Goal: Task Accomplishment & Management: Manage account settings

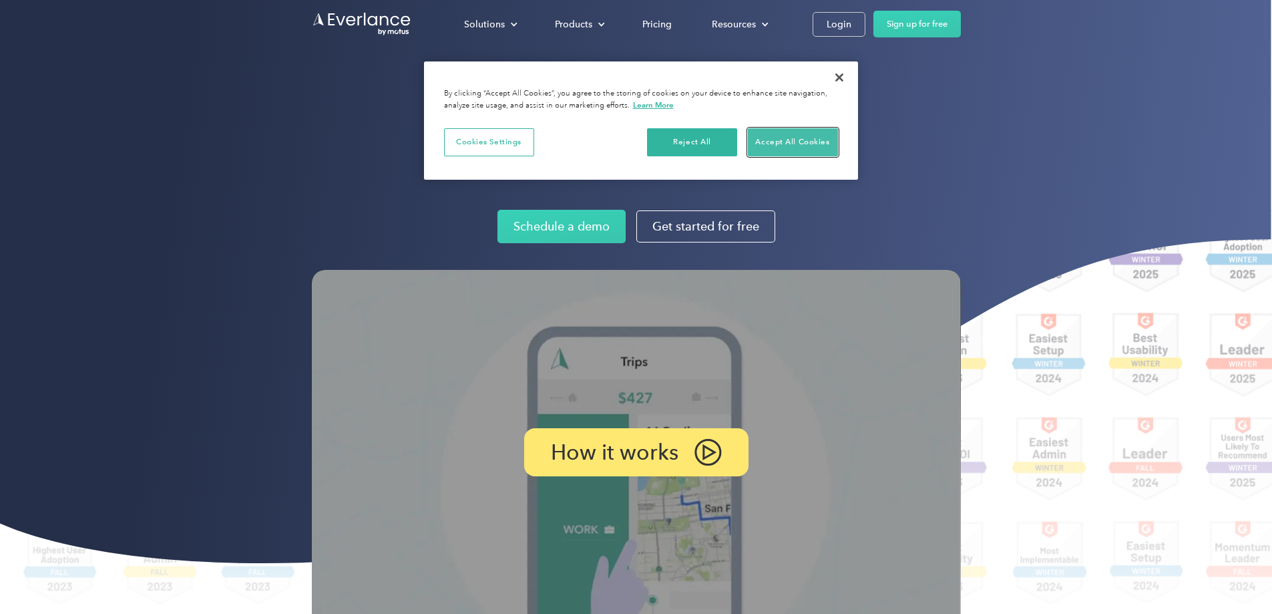
click at [798, 148] on button "Accept All Cookies" at bounding box center [793, 142] width 90 height 28
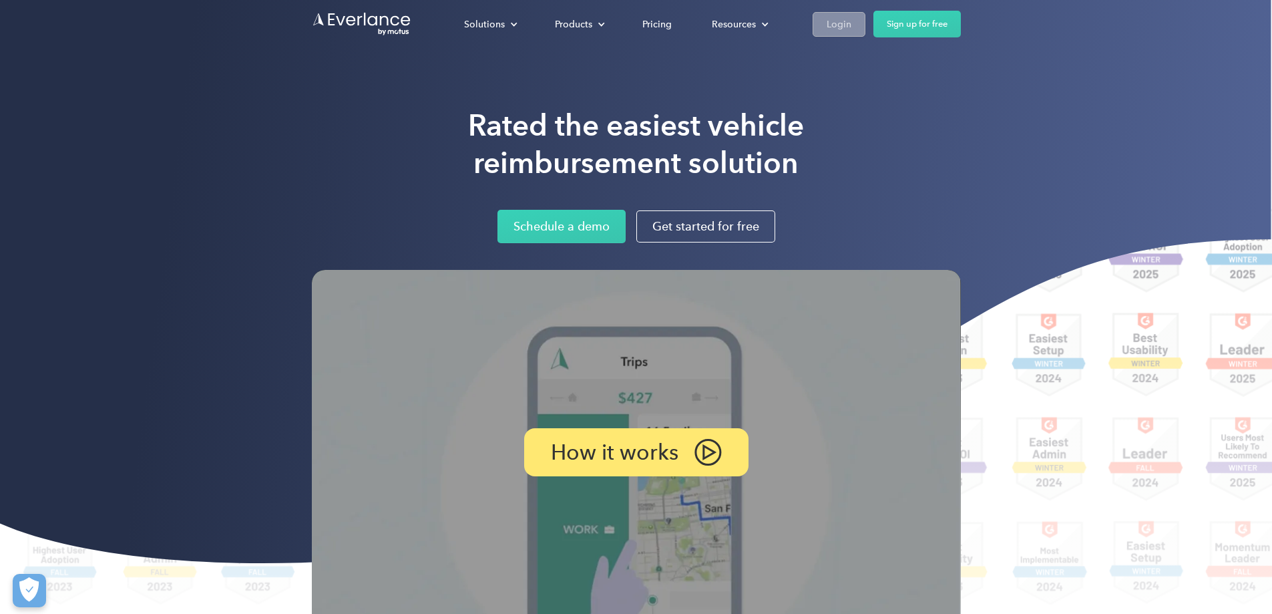
click at [852, 23] on div "Login" at bounding box center [839, 24] width 25 height 17
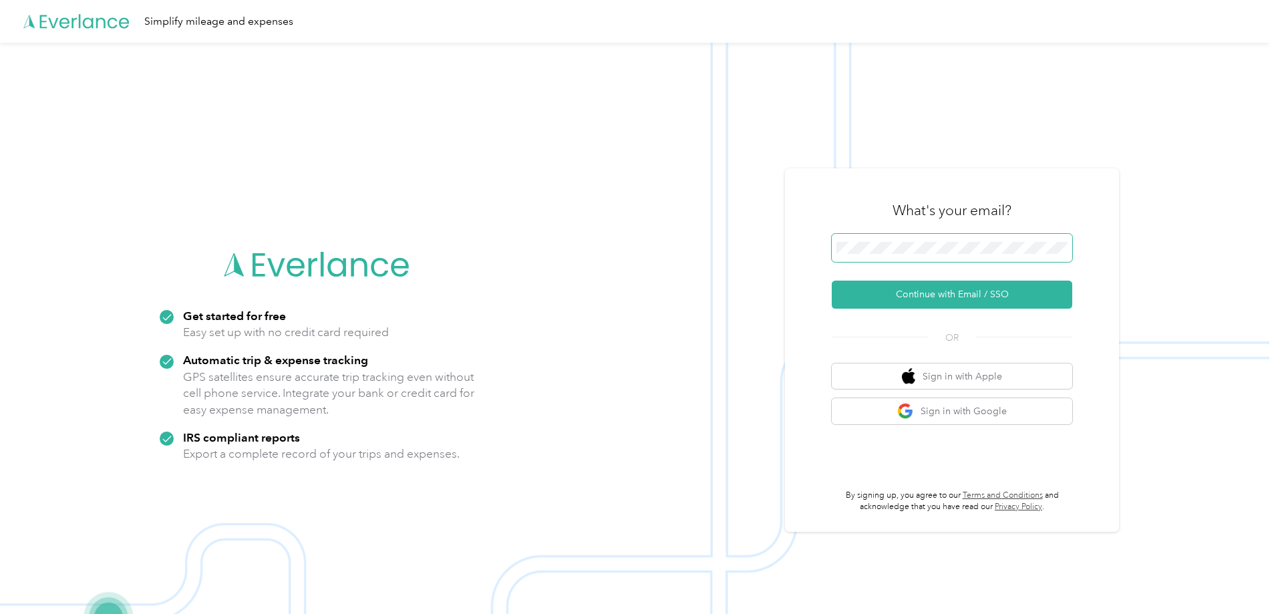
click at [947, 241] on span at bounding box center [952, 248] width 240 height 28
click at [962, 297] on button "Continue with Email / SSO" at bounding box center [952, 295] width 240 height 28
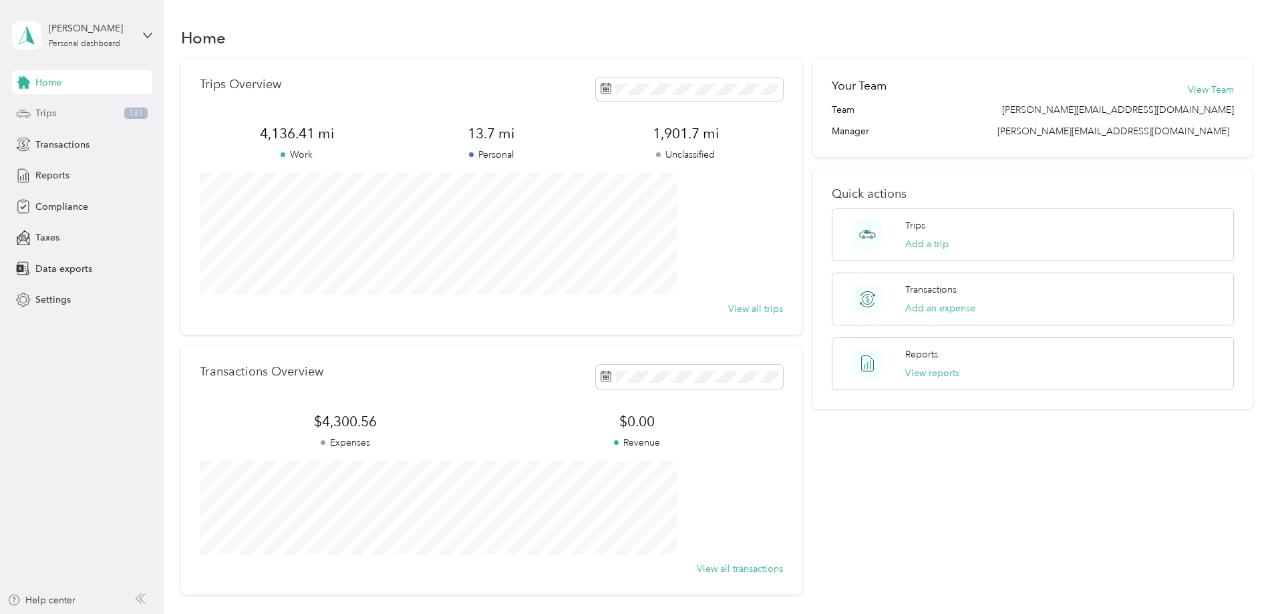
click at [83, 116] on div "Trips 131" at bounding box center [82, 114] width 140 height 24
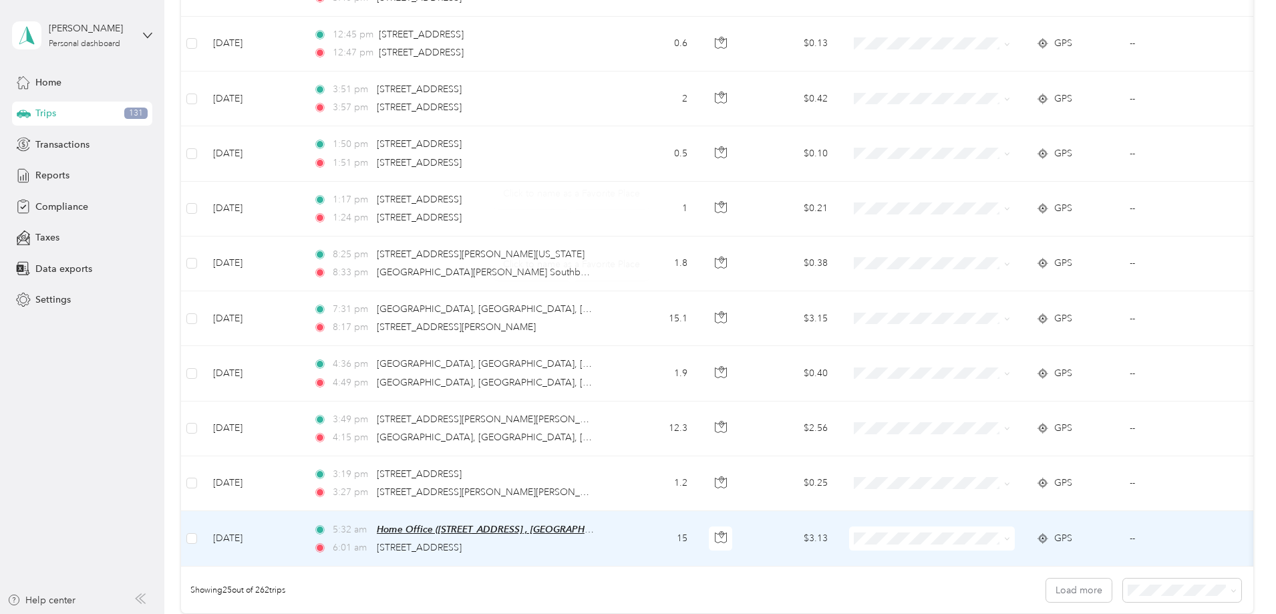
scroll to position [1226, 0]
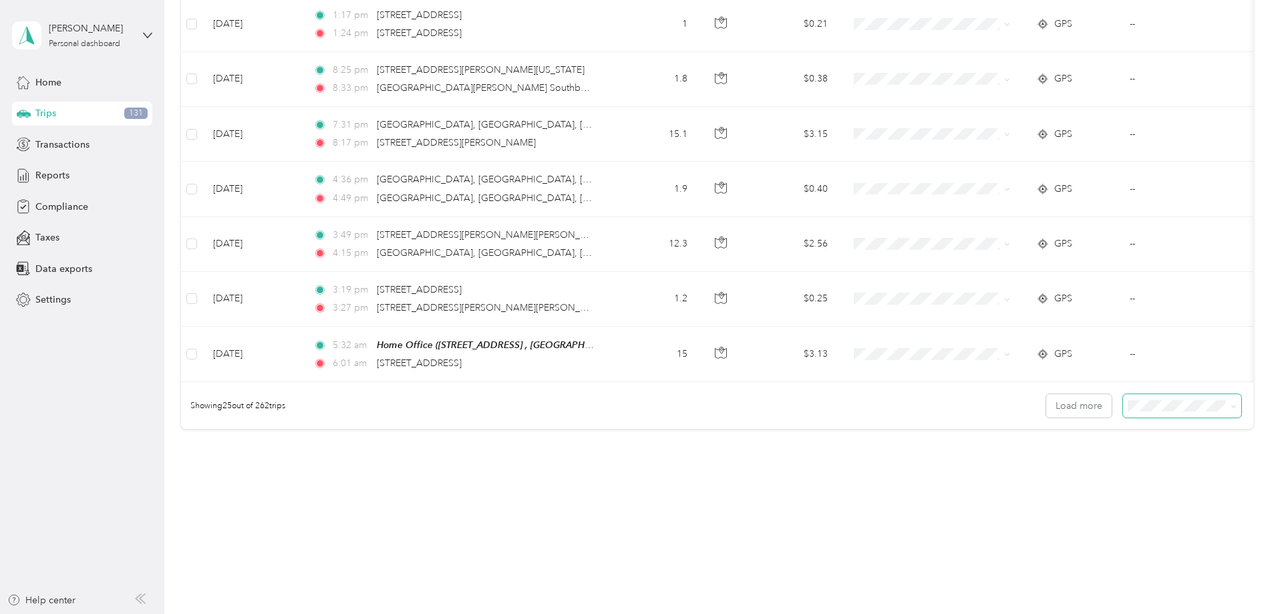
click at [1123, 415] on span at bounding box center [1182, 405] width 118 height 23
click at [1123, 397] on span at bounding box center [1182, 405] width 118 height 23
click at [1091, 481] on li "100 per load" at bounding box center [1090, 477] width 118 height 23
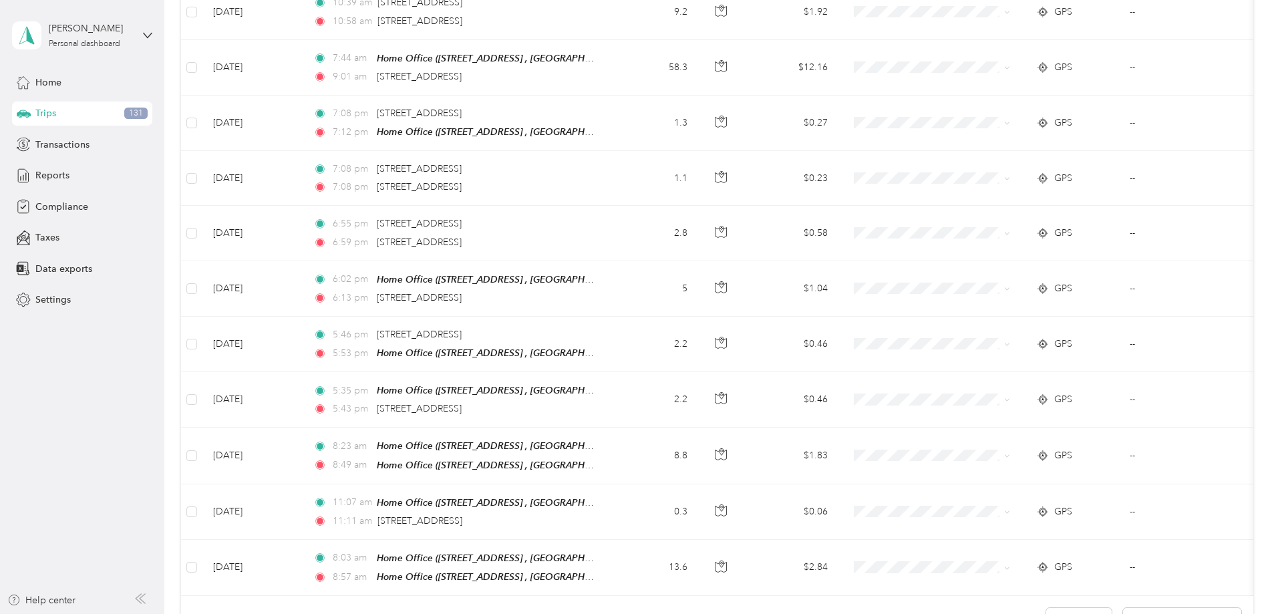
scroll to position [5347, 0]
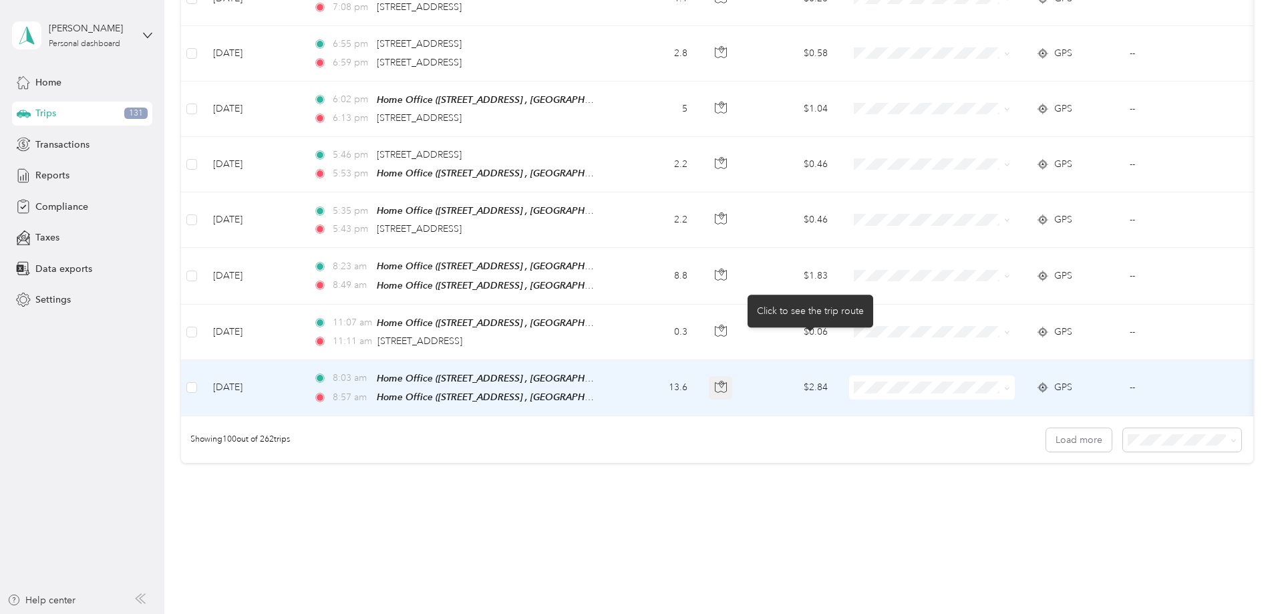
click at [733, 376] on button "button" at bounding box center [721, 388] width 24 height 24
click at [999, 391] on span "Personal" at bounding box center [1033, 390] width 124 height 14
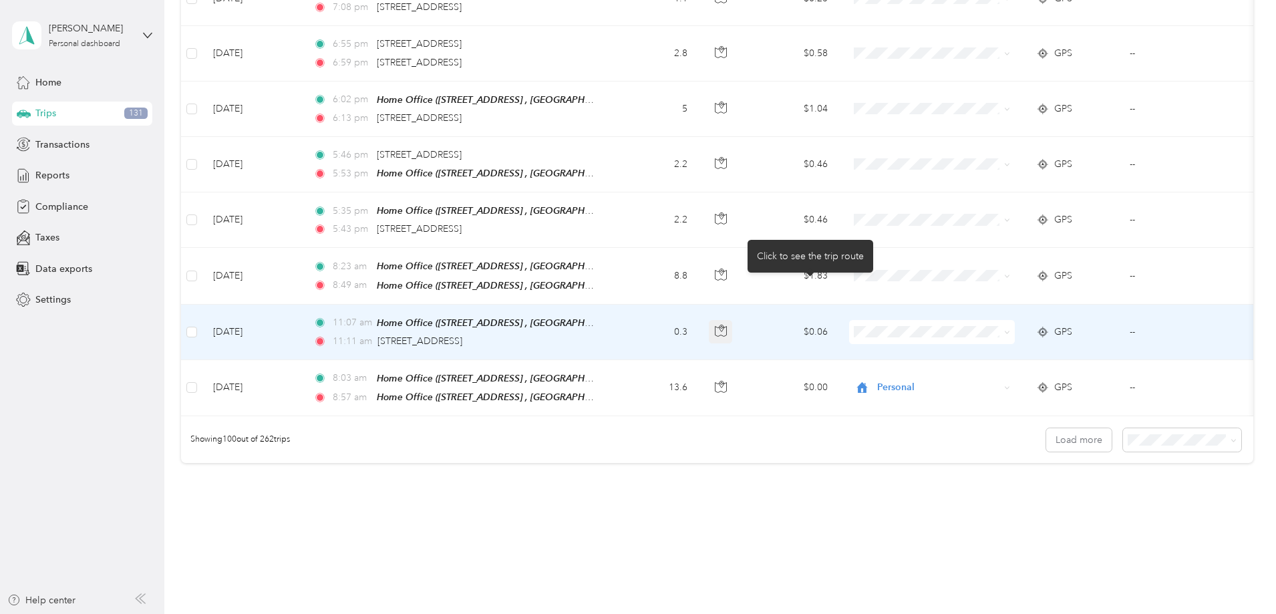
click at [726, 326] on icon "button" at bounding box center [720, 331] width 11 height 10
click at [987, 333] on span "Personal" at bounding box center [1033, 338] width 124 height 14
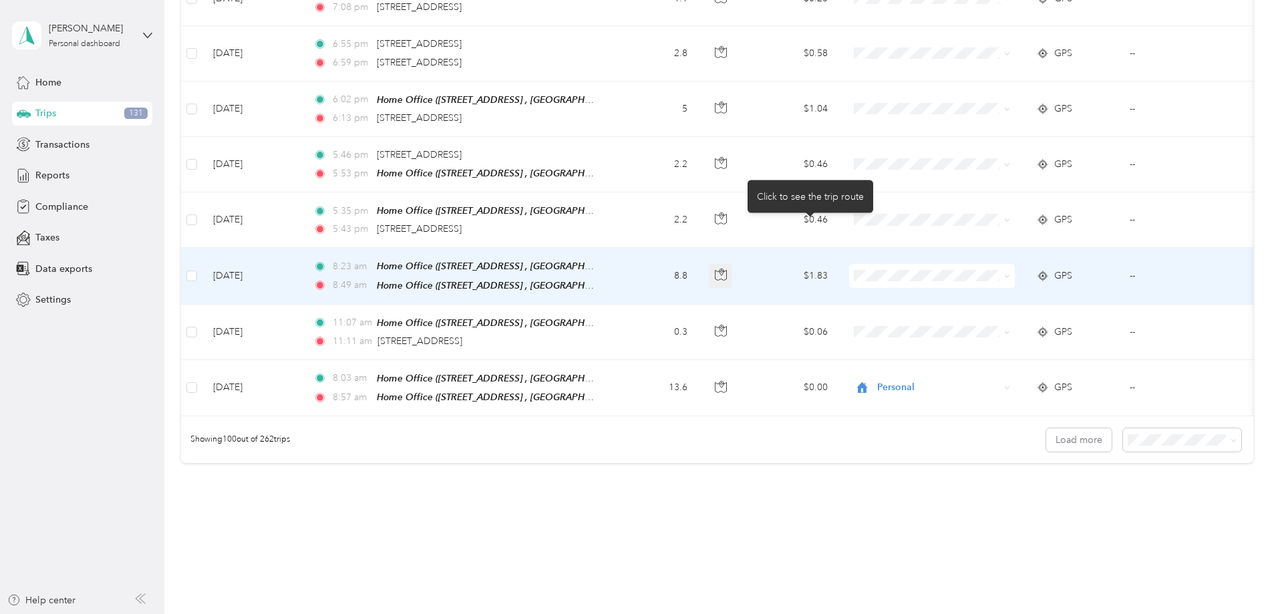
click at [733, 264] on button "button" at bounding box center [721, 276] width 24 height 24
click at [1015, 264] on span at bounding box center [932, 276] width 166 height 24
click at [997, 277] on span "Personal" at bounding box center [1033, 282] width 124 height 14
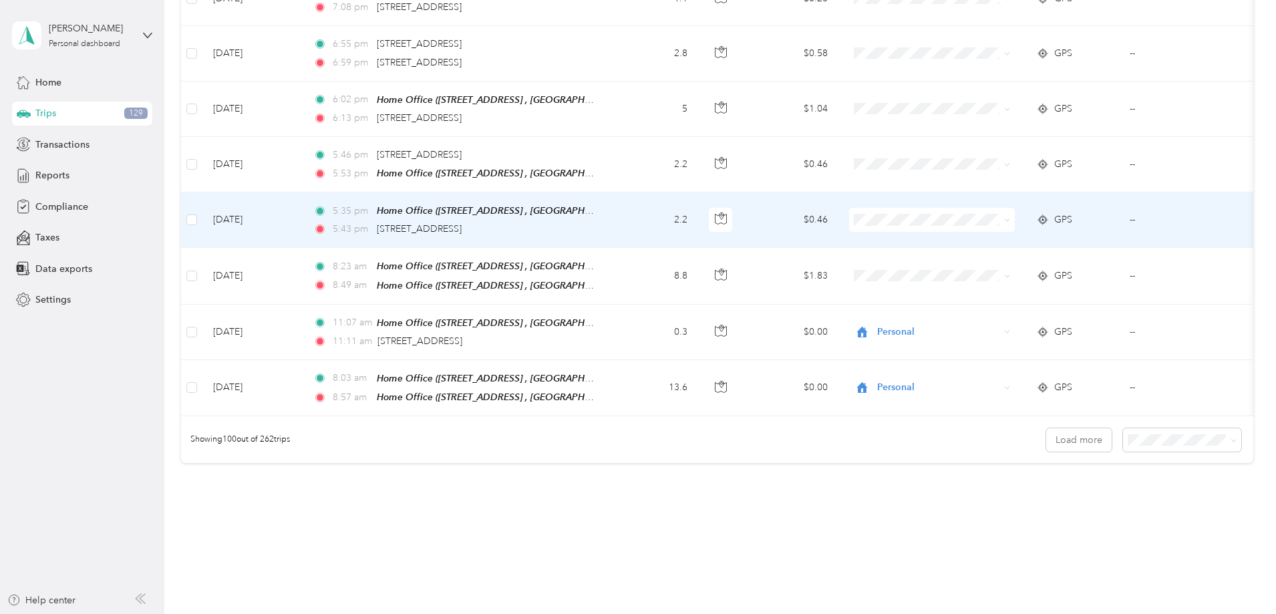
click at [973, 208] on span at bounding box center [932, 220] width 166 height 24
click at [999, 229] on span "Personal" at bounding box center [1033, 228] width 124 height 14
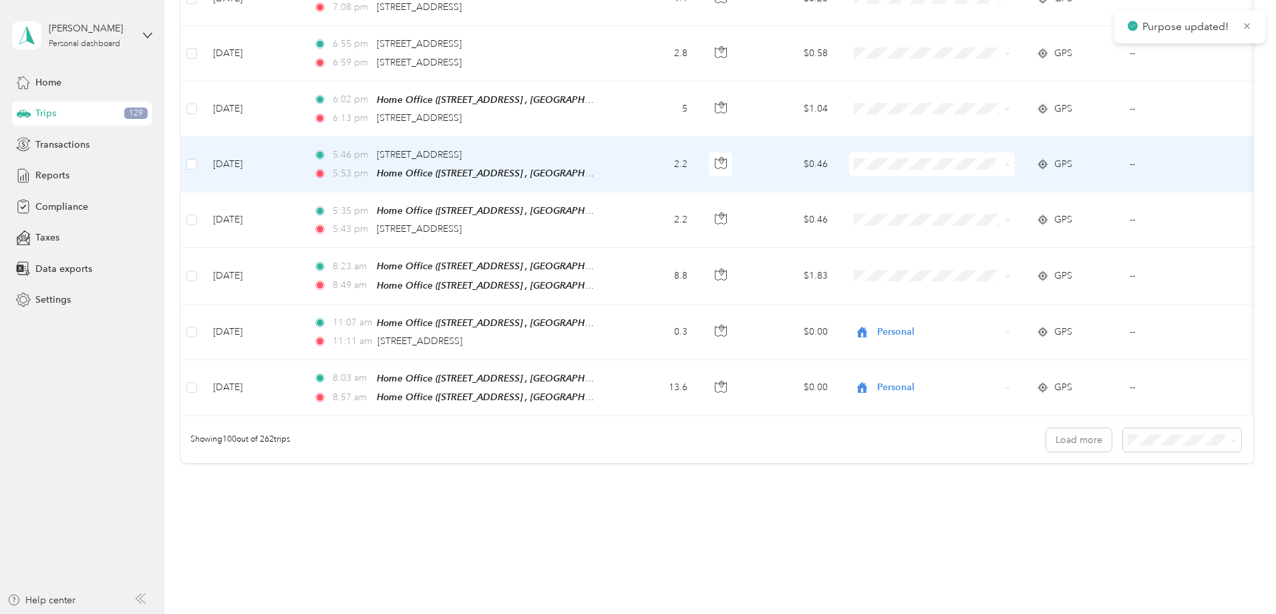
click at [993, 174] on span "Personal" at bounding box center [1033, 173] width 124 height 14
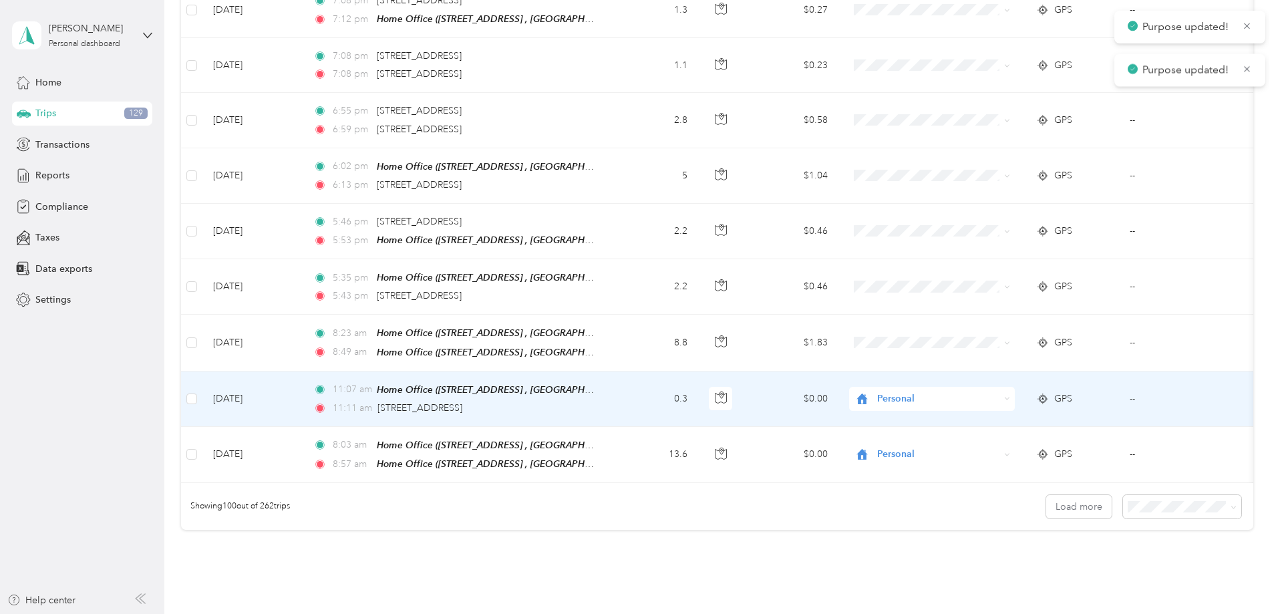
scroll to position [5213, 0]
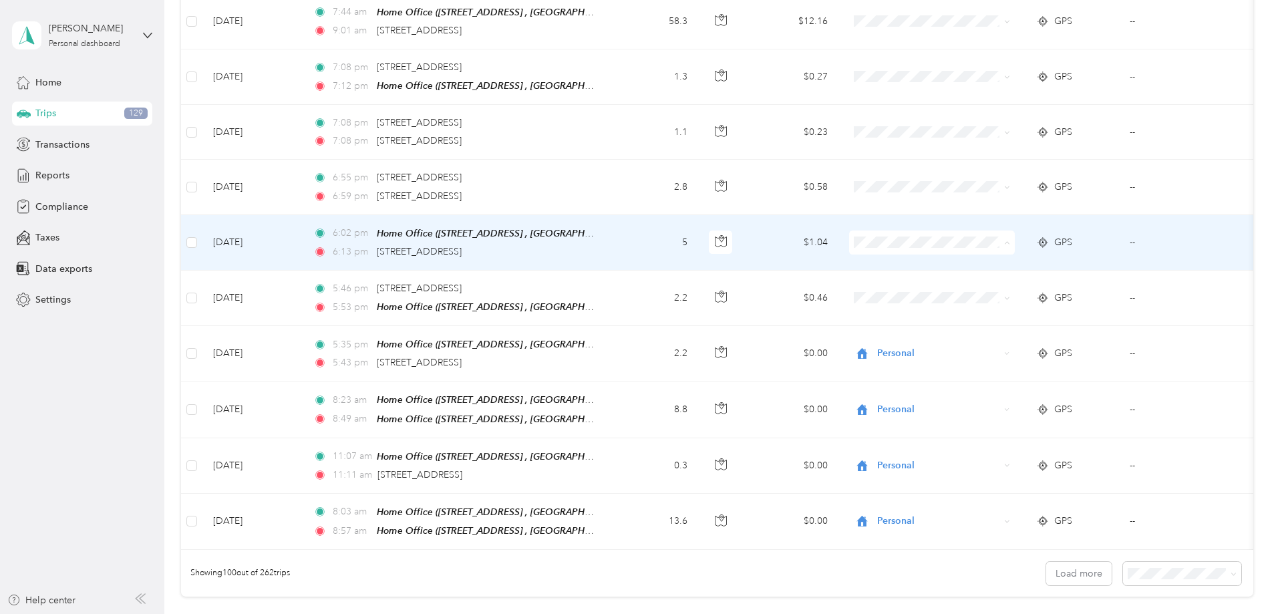
click at [979, 244] on span "Personal" at bounding box center [1033, 251] width 124 height 14
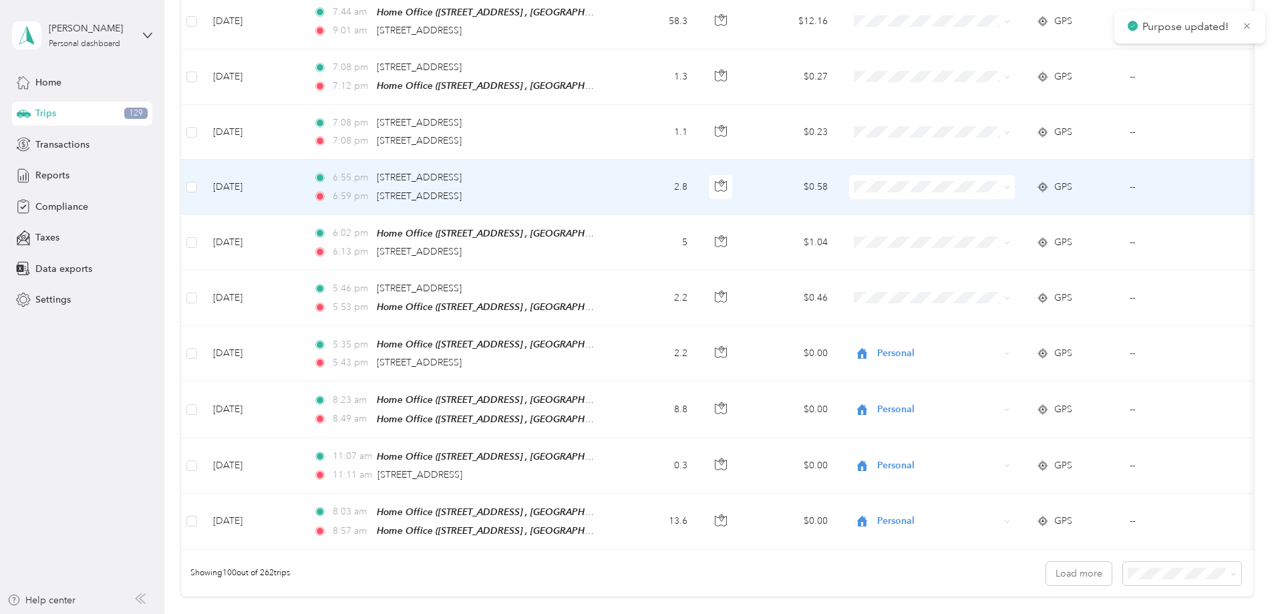
click at [976, 200] on span "Personal" at bounding box center [1033, 197] width 124 height 14
click at [956, 175] on span at bounding box center [932, 187] width 166 height 24
click at [991, 175] on span at bounding box center [932, 187] width 166 height 24
click at [1003, 192] on span "Personal" at bounding box center [1033, 196] width 124 height 14
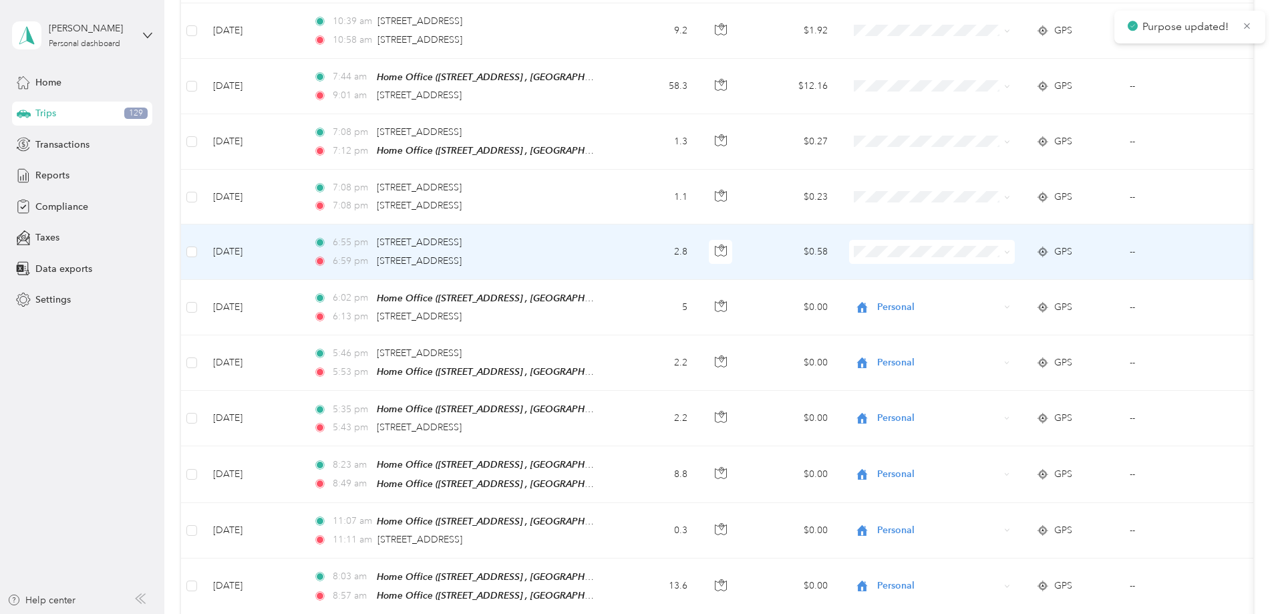
scroll to position [5146, 0]
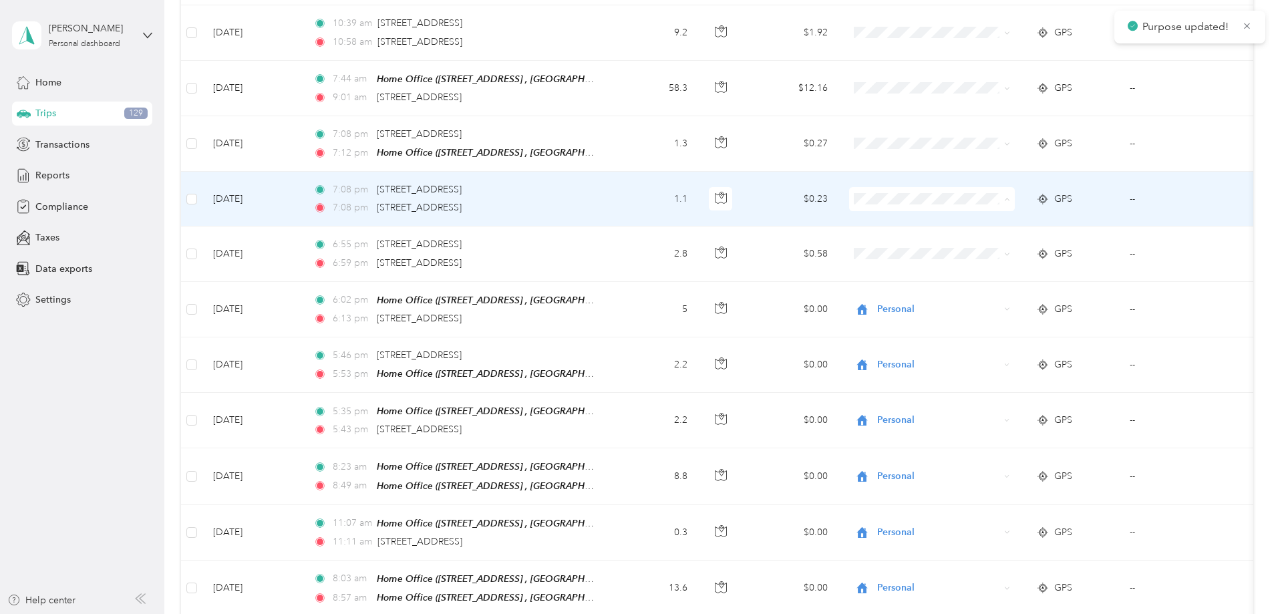
click at [977, 203] on span "Personal" at bounding box center [1033, 209] width 124 height 14
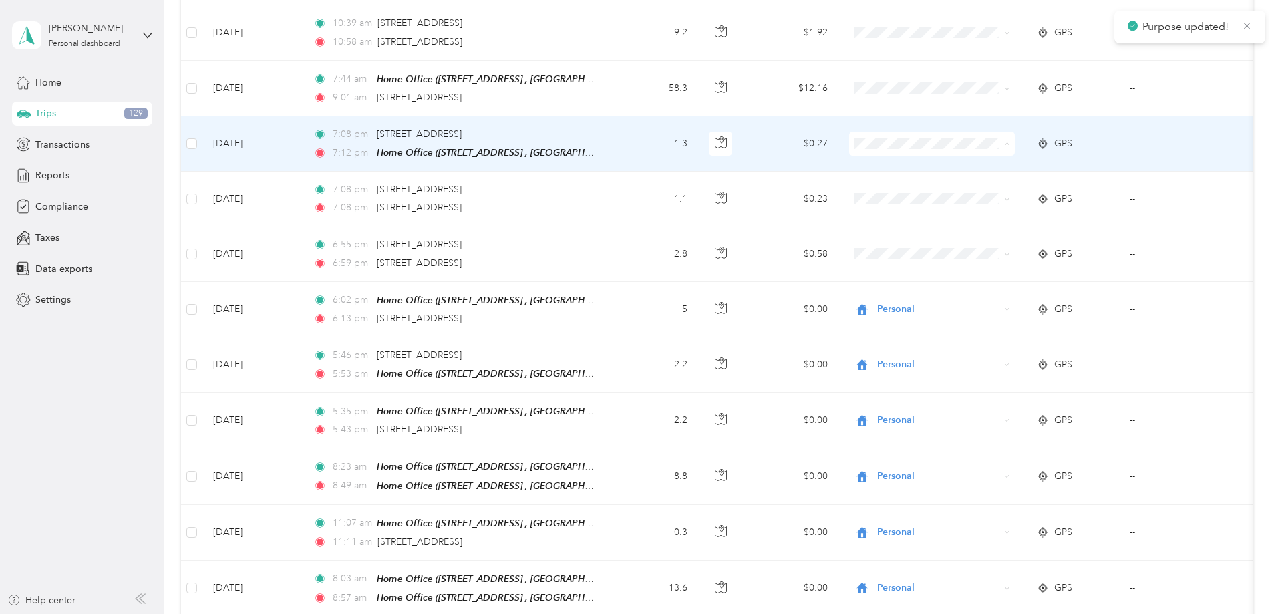
click at [979, 155] on span "Personal" at bounding box center [1033, 153] width 124 height 14
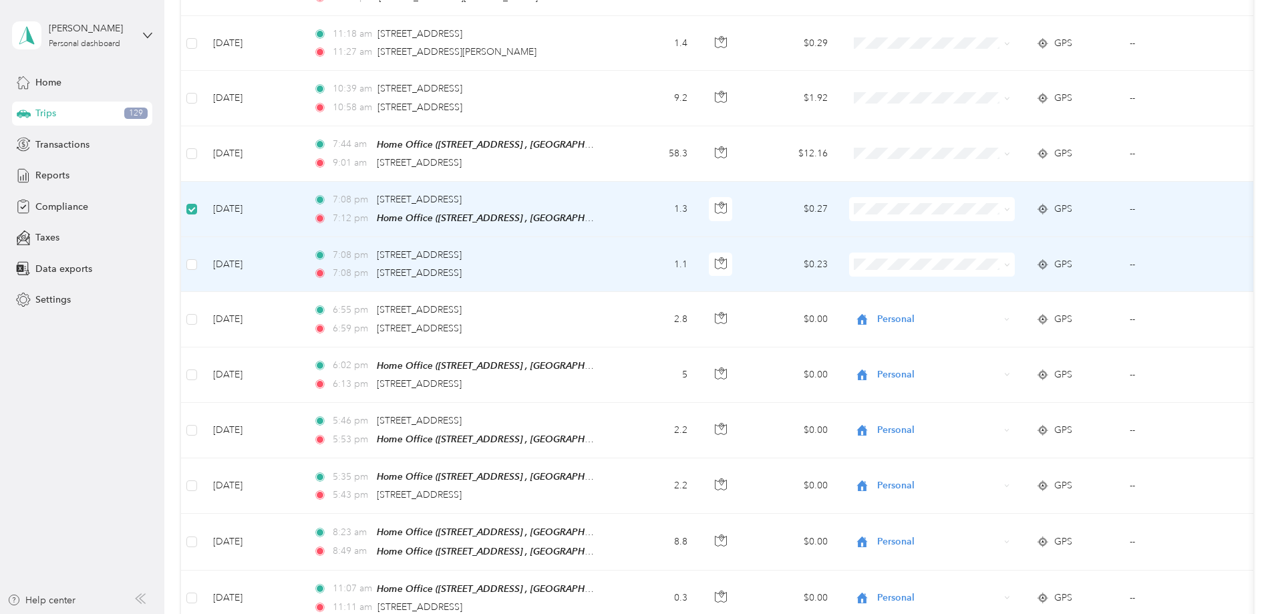
scroll to position [5078, 0]
click at [197, 258] on label at bounding box center [191, 265] width 11 height 15
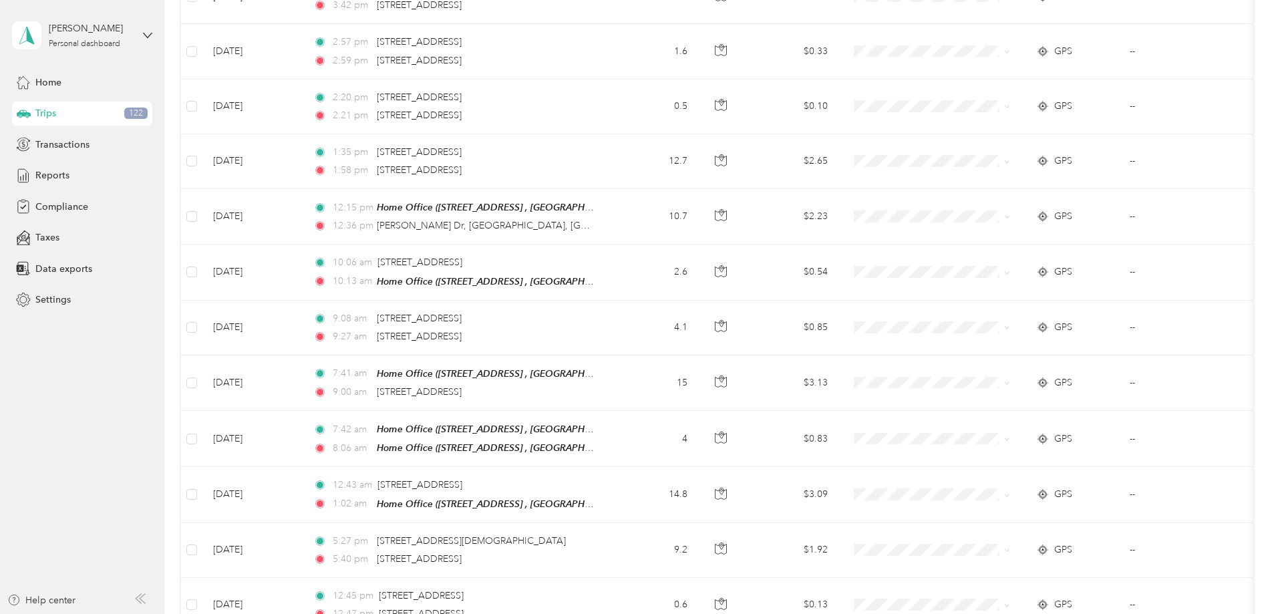
scroll to position [0, 0]
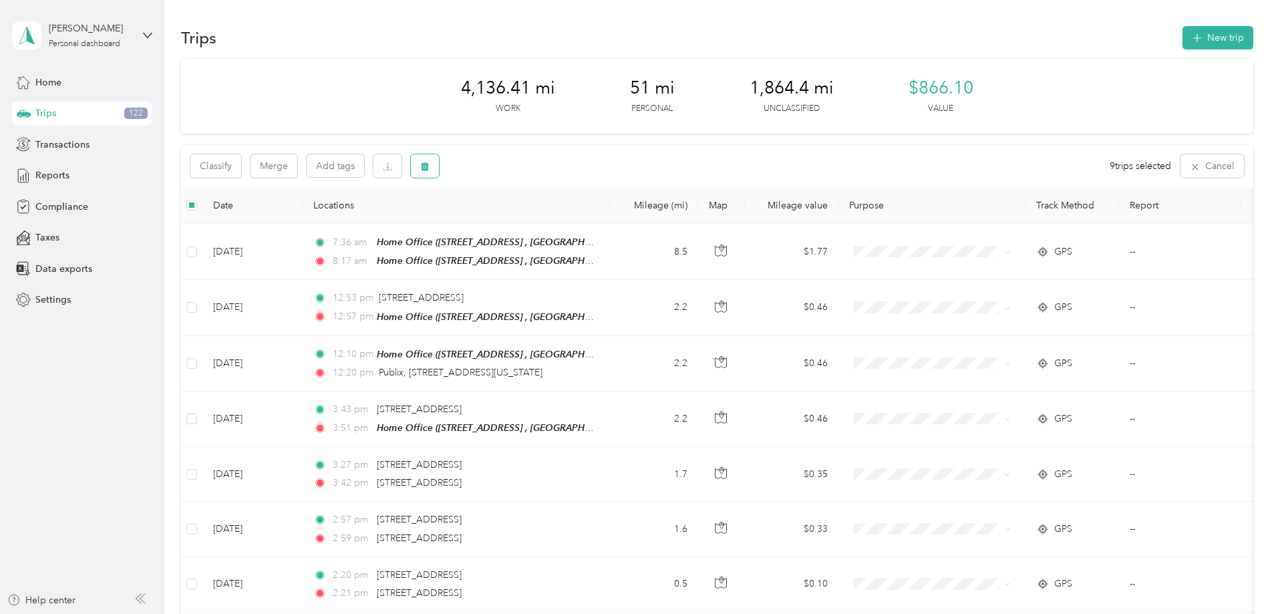
click at [439, 172] on button "button" at bounding box center [425, 165] width 28 height 23
click at [602, 220] on button "Yes" at bounding box center [613, 221] width 26 height 21
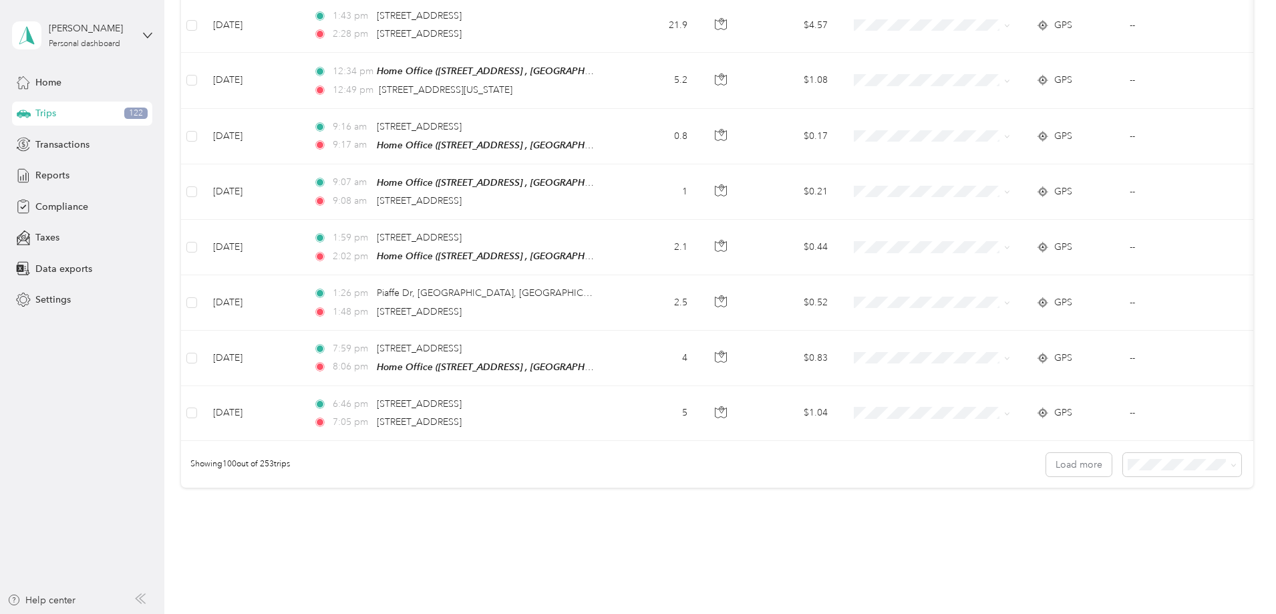
scroll to position [5347, 0]
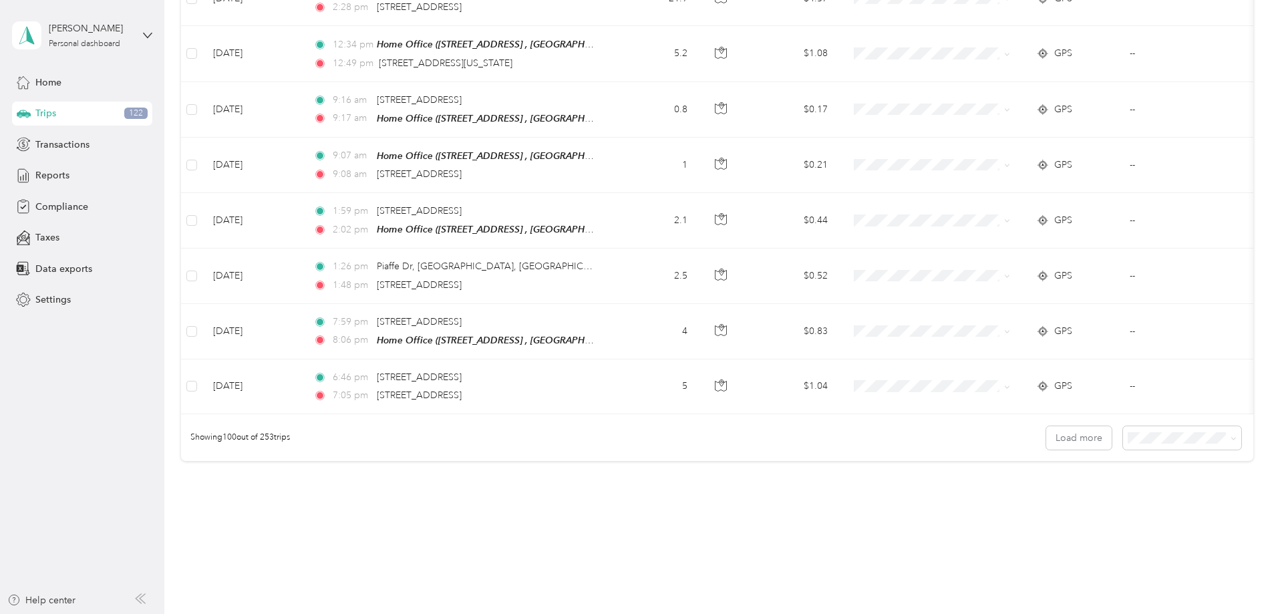
click at [1055, 435] on li "25 per load" at bounding box center [1090, 428] width 118 height 23
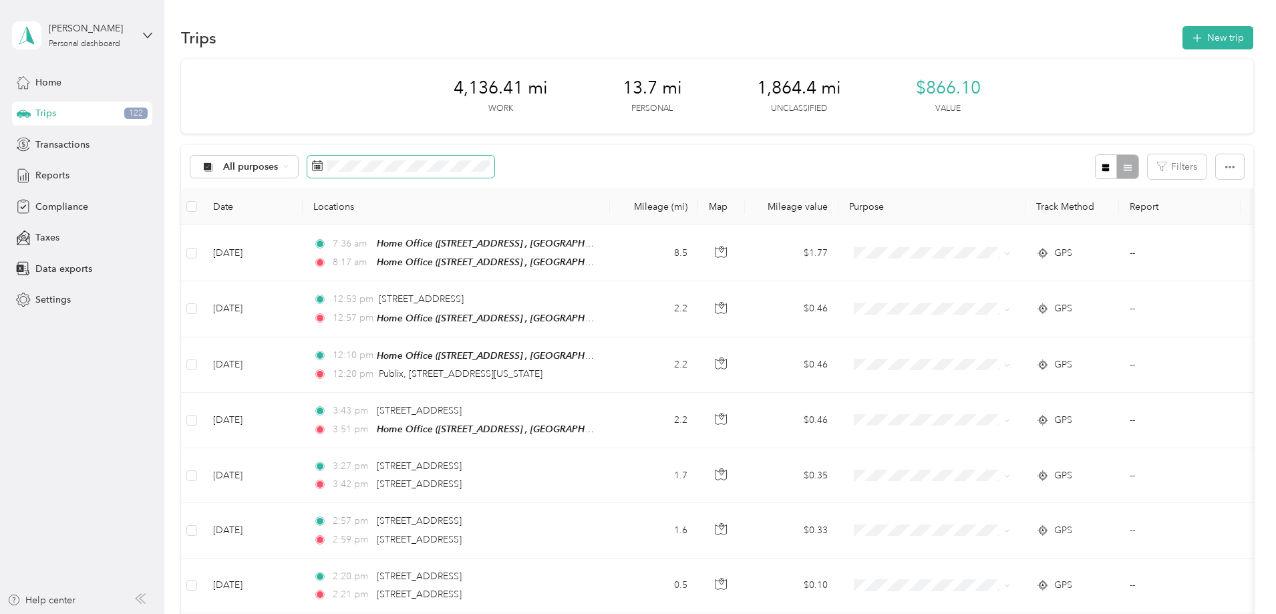
click at [323, 168] on icon at bounding box center [317, 165] width 11 height 11
click at [323, 165] on icon at bounding box center [317, 165] width 11 height 11
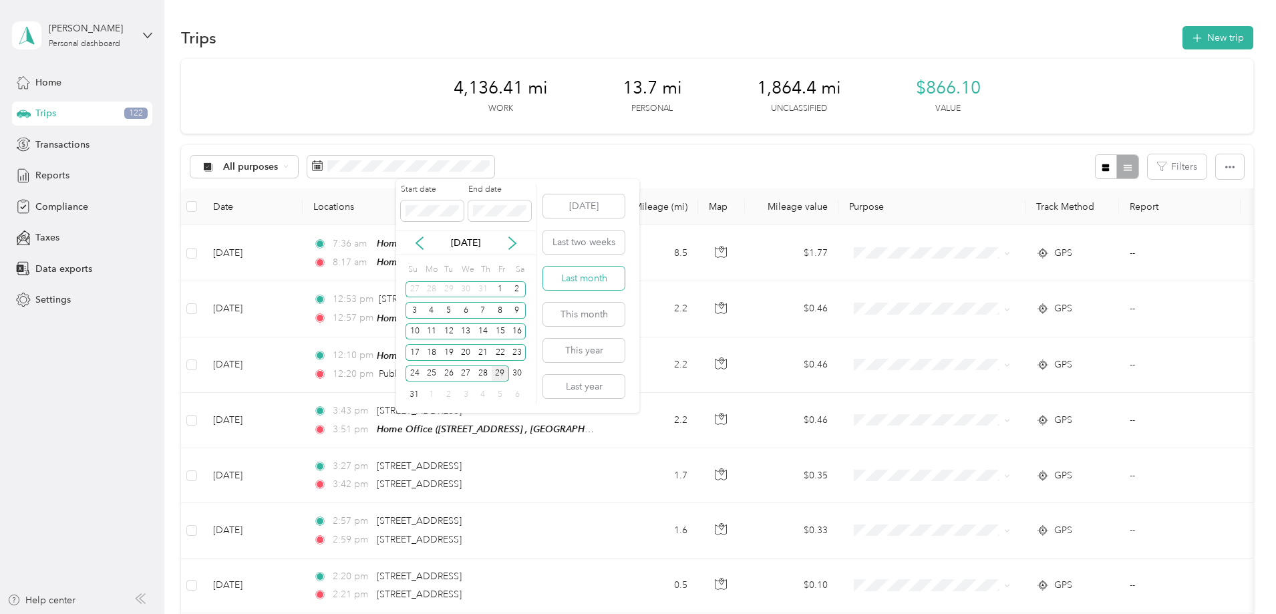
click at [612, 281] on button "Last month" at bounding box center [583, 278] width 81 height 23
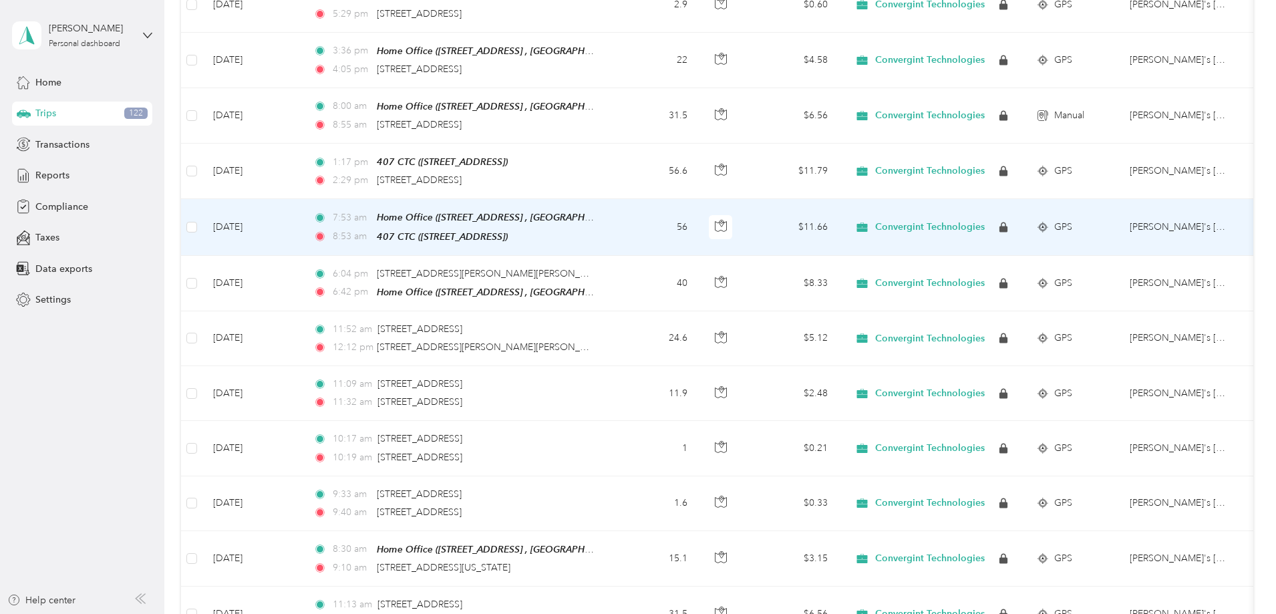
scroll to position [67, 0]
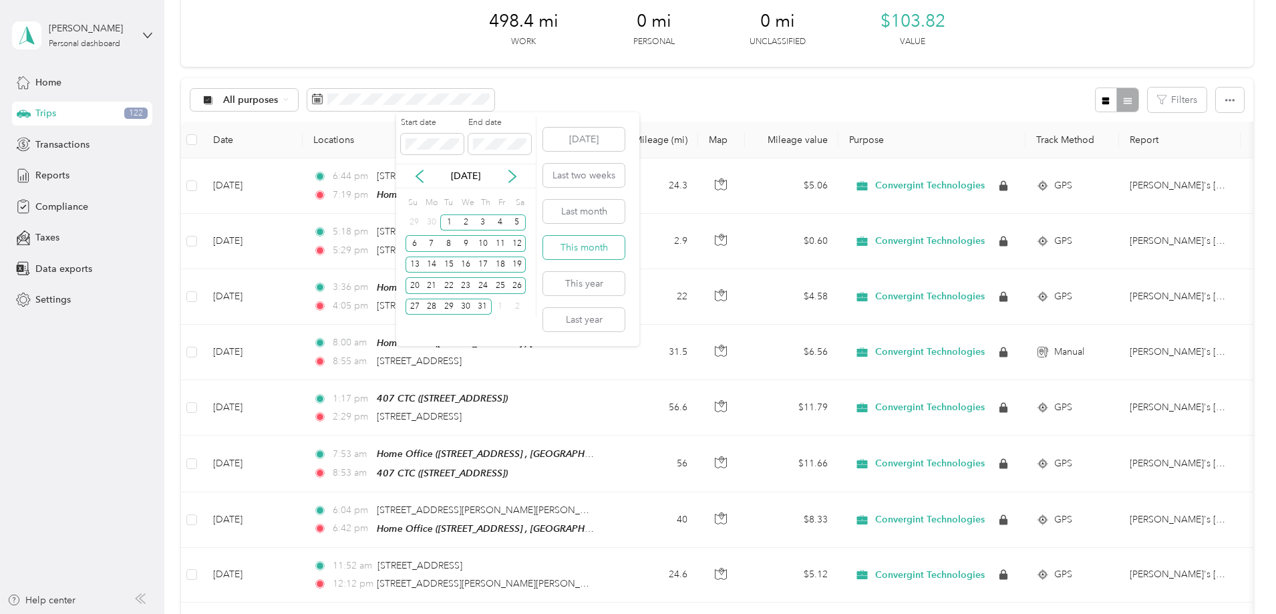
click at [595, 247] on button "This month" at bounding box center [583, 247] width 81 height 23
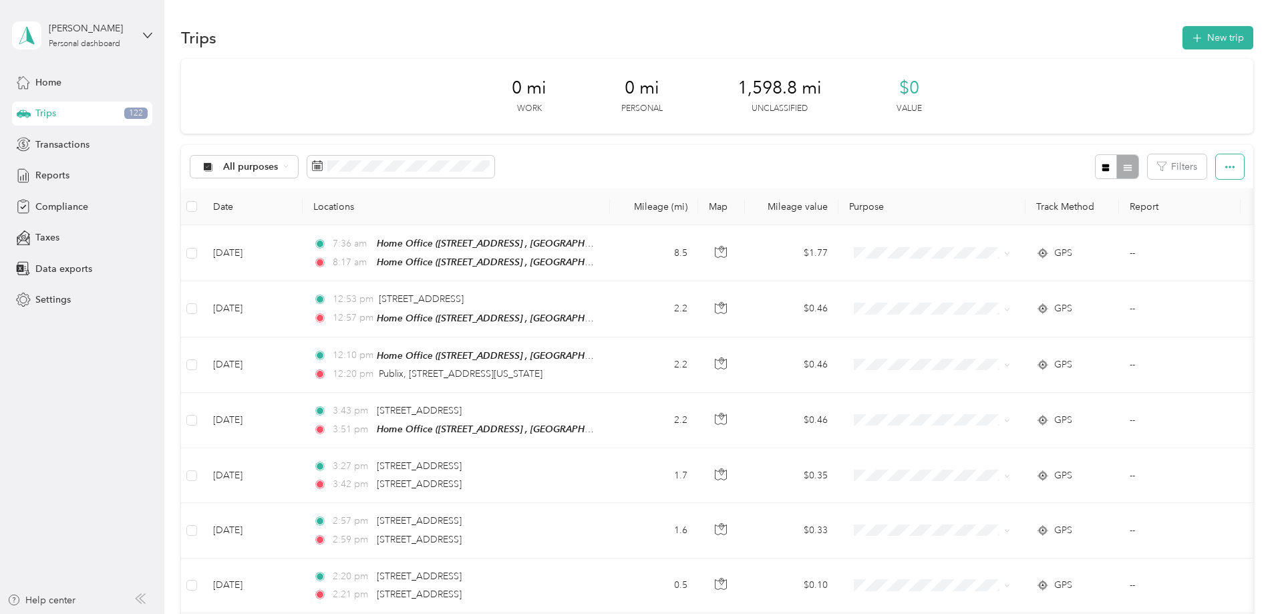
click at [1216, 172] on button "button" at bounding box center [1230, 166] width 28 height 25
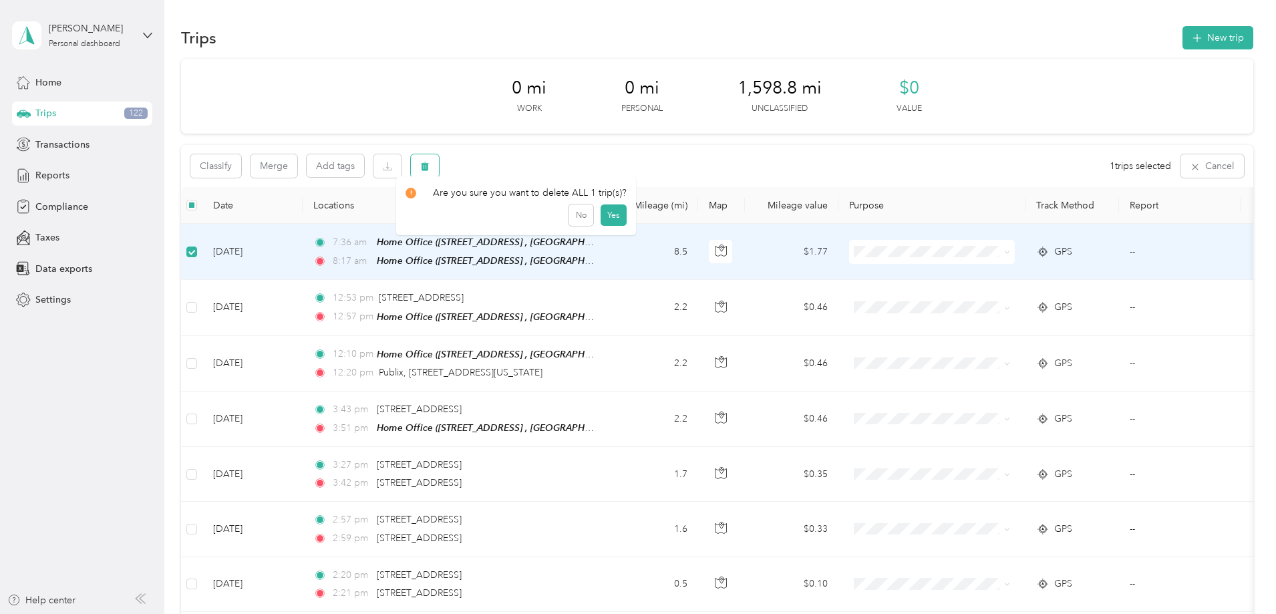
click at [439, 168] on button "button" at bounding box center [425, 165] width 28 height 23
click at [616, 223] on button "Yes" at bounding box center [613, 221] width 26 height 21
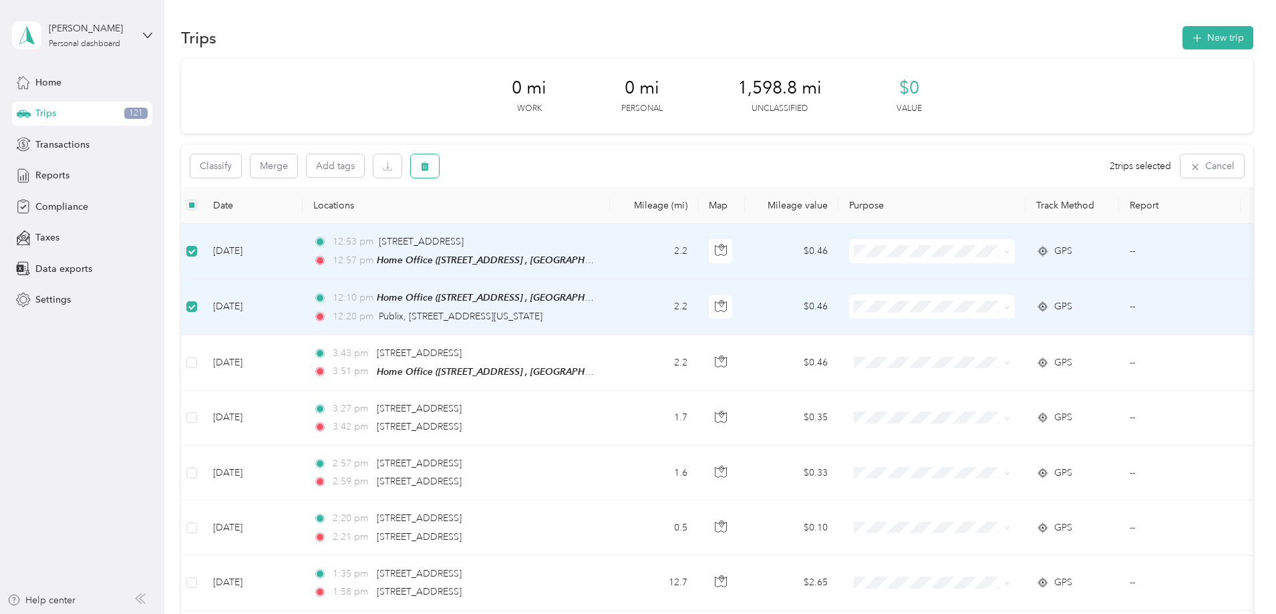
click at [429, 170] on icon "button" at bounding box center [425, 166] width 8 height 9
click at [613, 222] on button "Yes" at bounding box center [613, 221] width 26 height 21
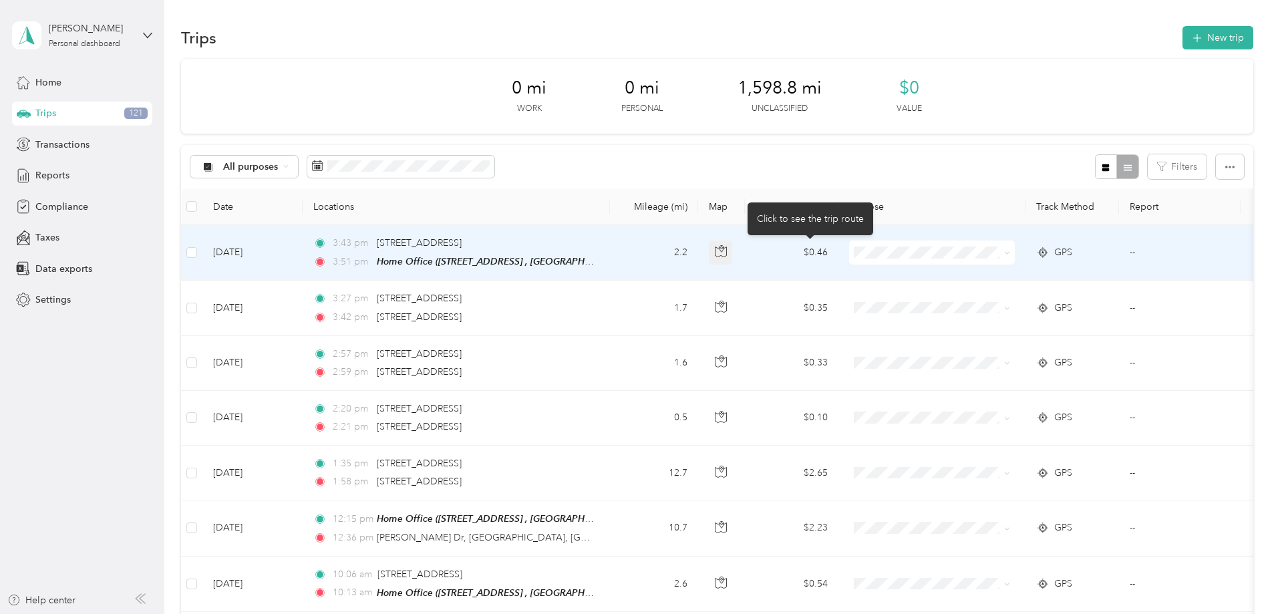
click at [733, 254] on button "button" at bounding box center [721, 252] width 24 height 24
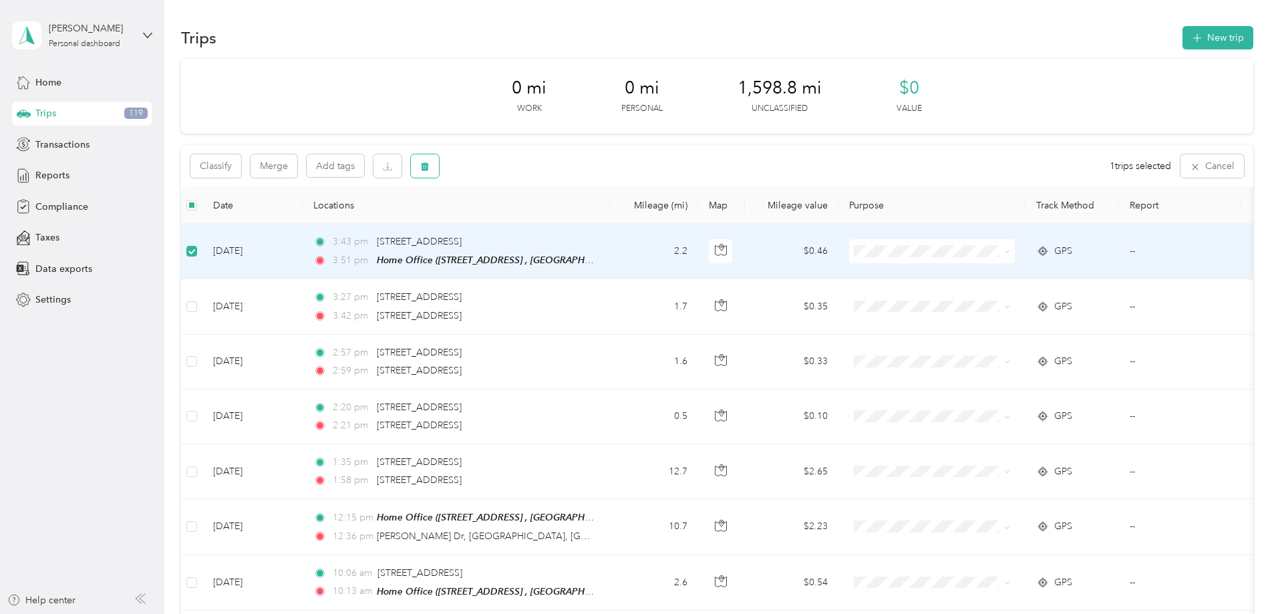
click at [439, 174] on button "button" at bounding box center [425, 165] width 28 height 23
click at [622, 222] on button "Yes" at bounding box center [613, 221] width 26 height 21
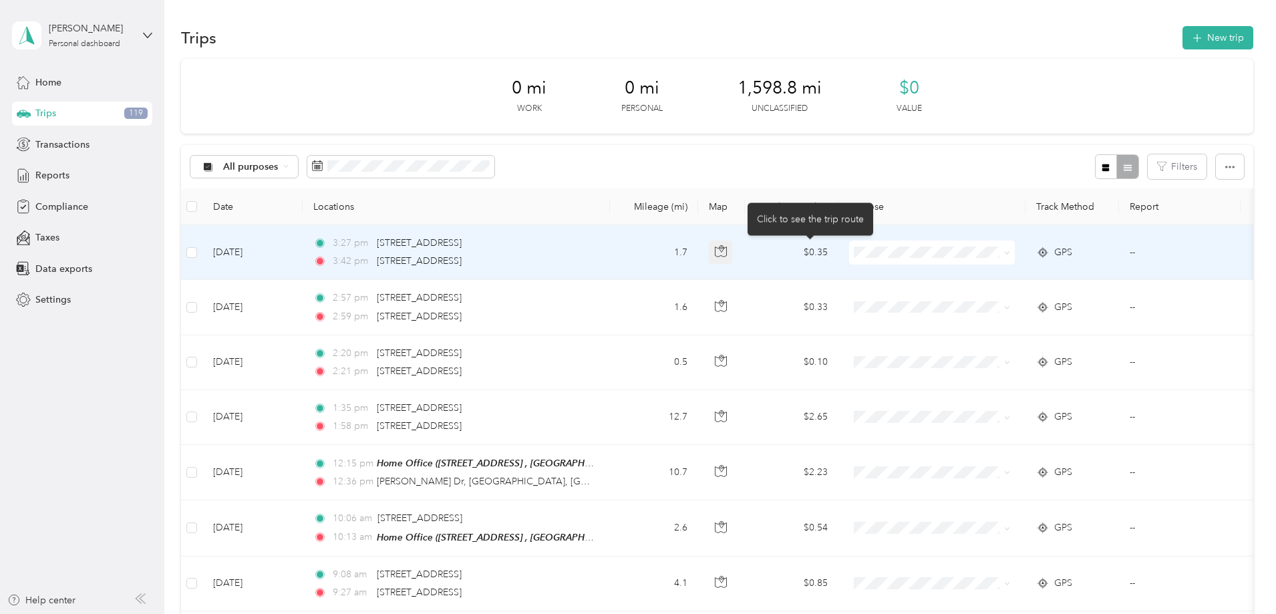
click at [727, 250] on icon "button" at bounding box center [721, 251] width 12 height 12
click at [429, 168] on icon "button" at bounding box center [425, 166] width 8 height 9
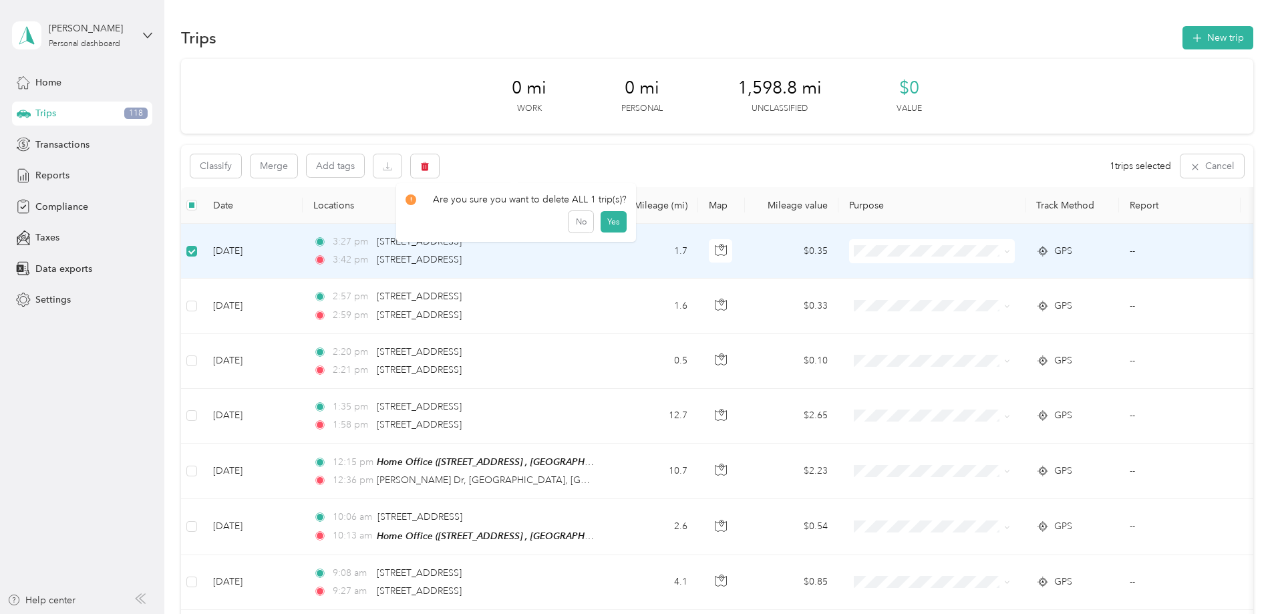
click at [623, 230] on div "Are you sure you want to delete ALL 1 trip(s)? No Yes" at bounding box center [516, 212] width 240 height 59
click at [429, 170] on icon "button" at bounding box center [425, 166] width 8 height 9
click at [614, 220] on button "Yes" at bounding box center [613, 221] width 26 height 21
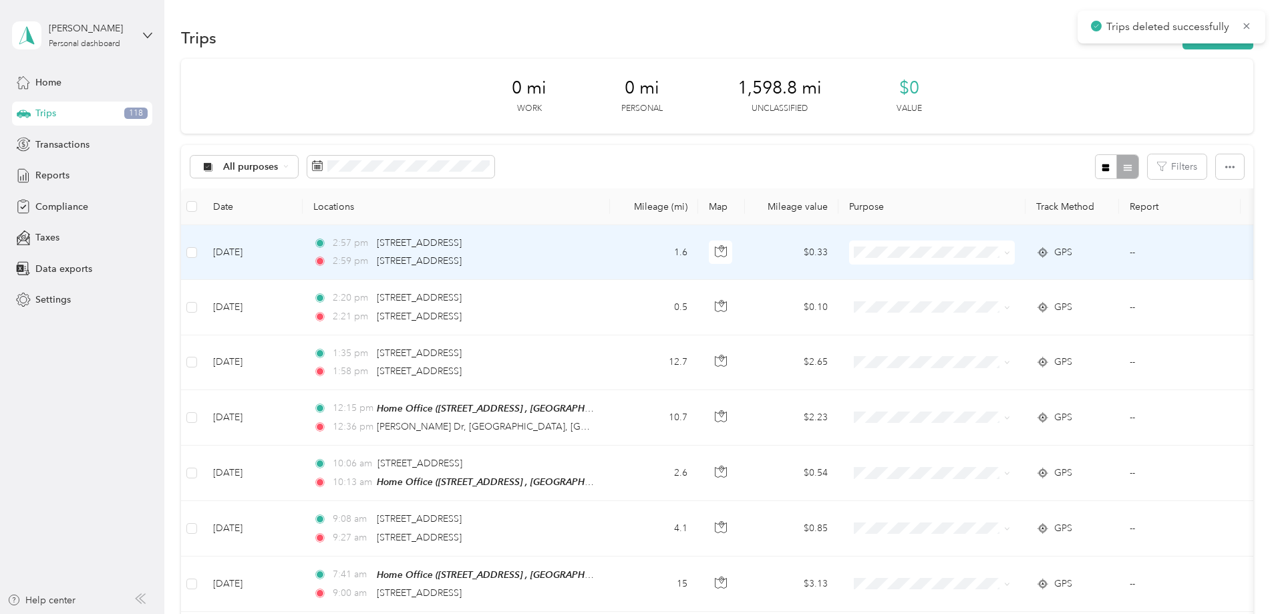
click at [594, 255] on div "2:59 pm 8650 Lake Worth Rd, Lake Worth, FL" at bounding box center [453, 261] width 281 height 15
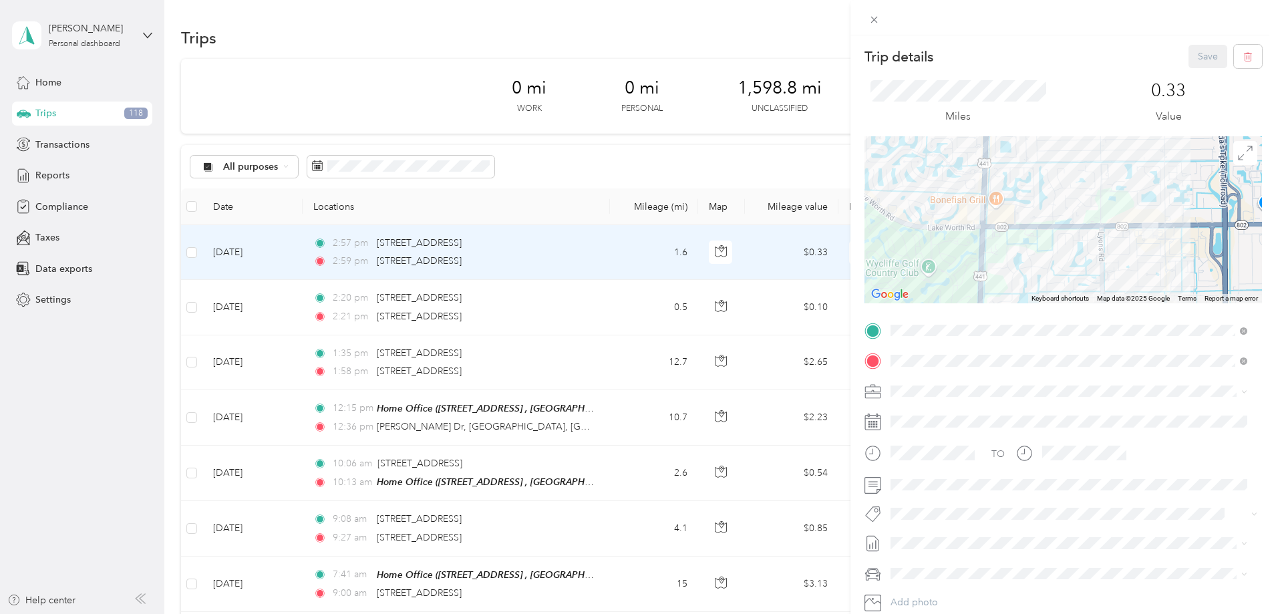
click at [667, 255] on div "Trip details Save This trip cannot be edited because it is either under review,…" at bounding box center [638, 307] width 1276 height 614
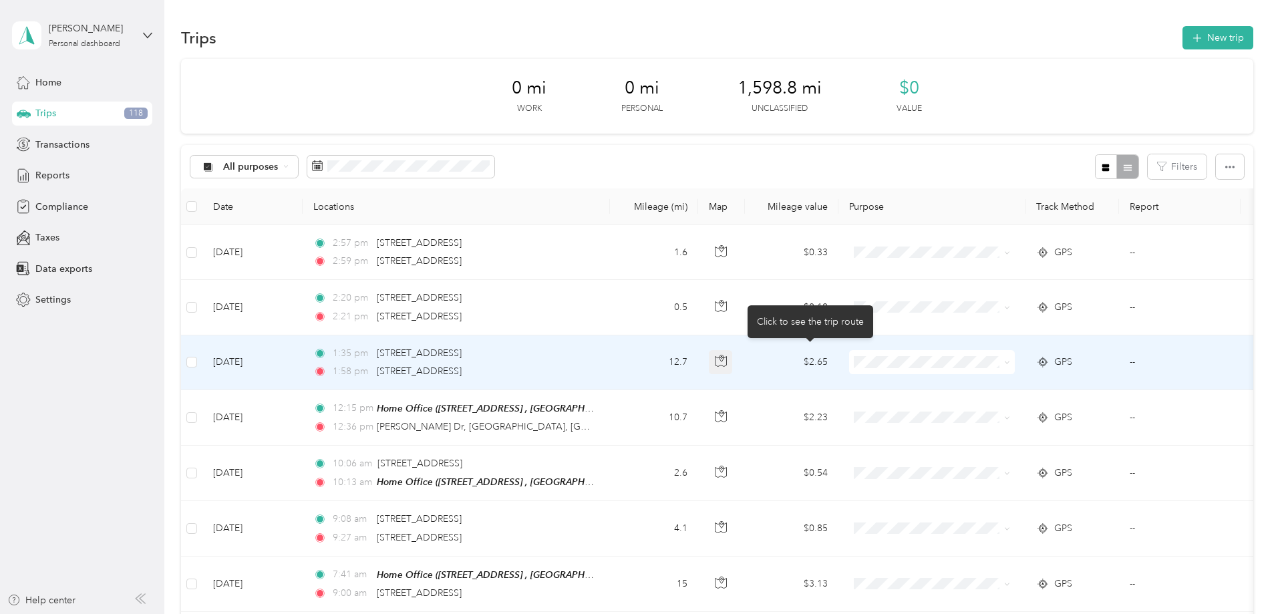
click at [733, 363] on button "button" at bounding box center [721, 362] width 24 height 24
click at [594, 377] on div "1:58 pm 9855 Lake Worth Rd, Lake Worth, FL" at bounding box center [453, 371] width 281 height 15
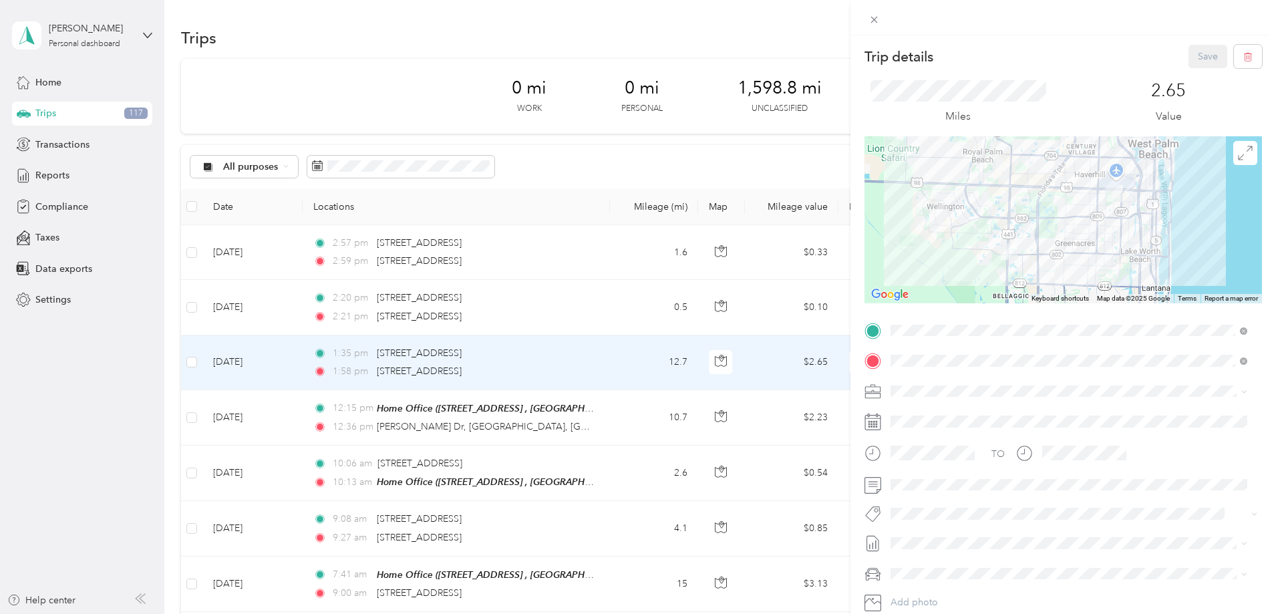
click at [1021, 256] on div at bounding box center [1062, 219] width 397 height 167
click at [1017, 246] on div at bounding box center [1062, 219] width 397 height 167
click at [874, 23] on icon at bounding box center [873, 19] width 11 height 11
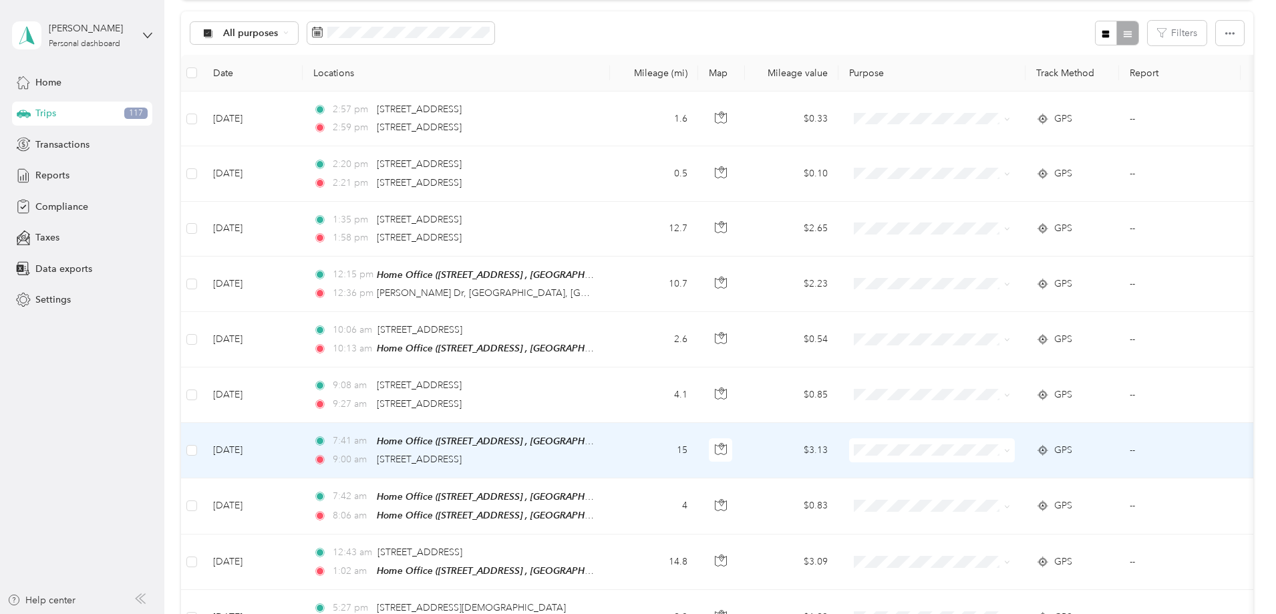
scroll to position [200, 0]
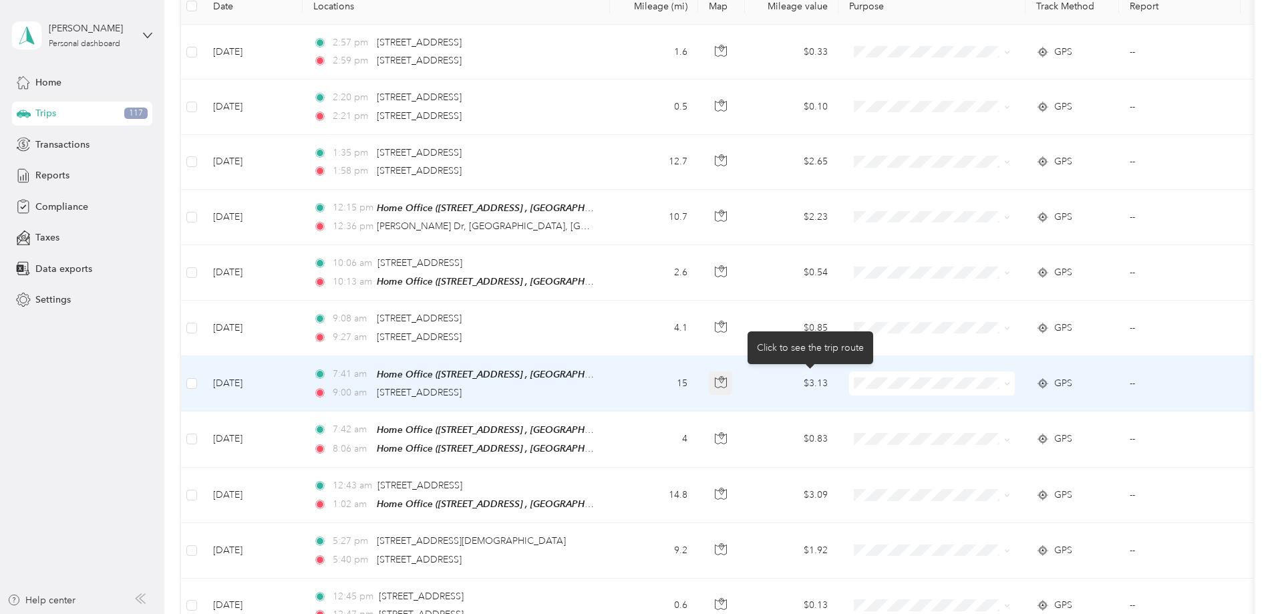
click at [727, 383] on icon "button" at bounding box center [721, 382] width 12 height 12
click at [698, 390] on td "15" at bounding box center [654, 383] width 88 height 55
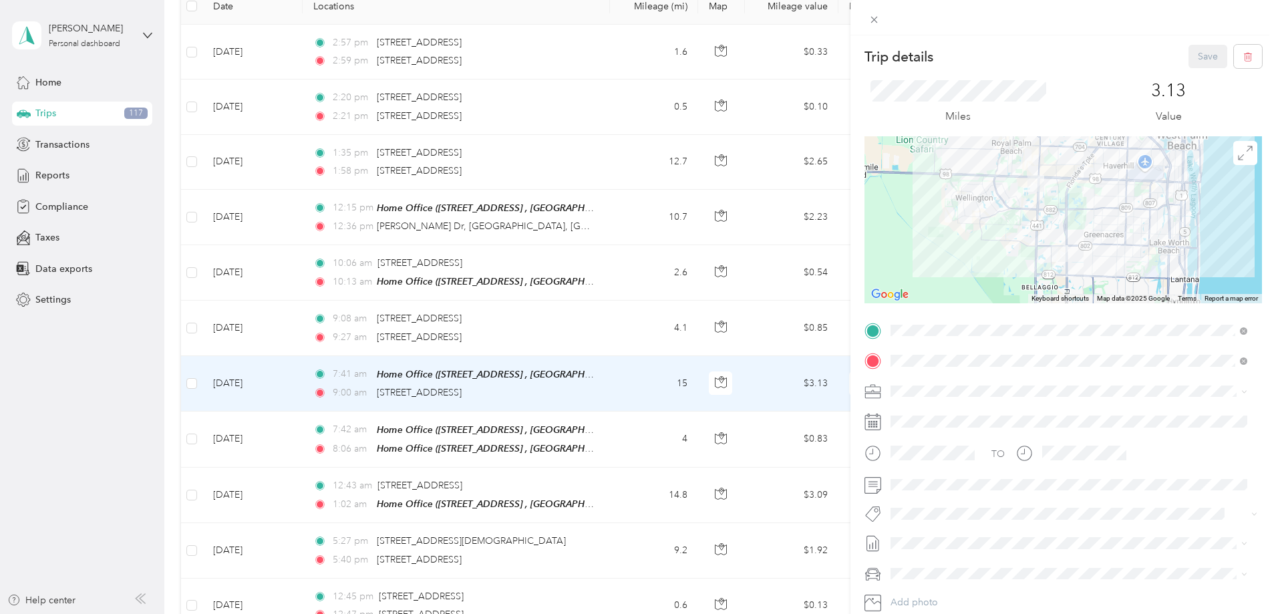
click at [280, 375] on div "Trip details Save This trip cannot be edited because it is either under review,…" at bounding box center [638, 307] width 1276 height 614
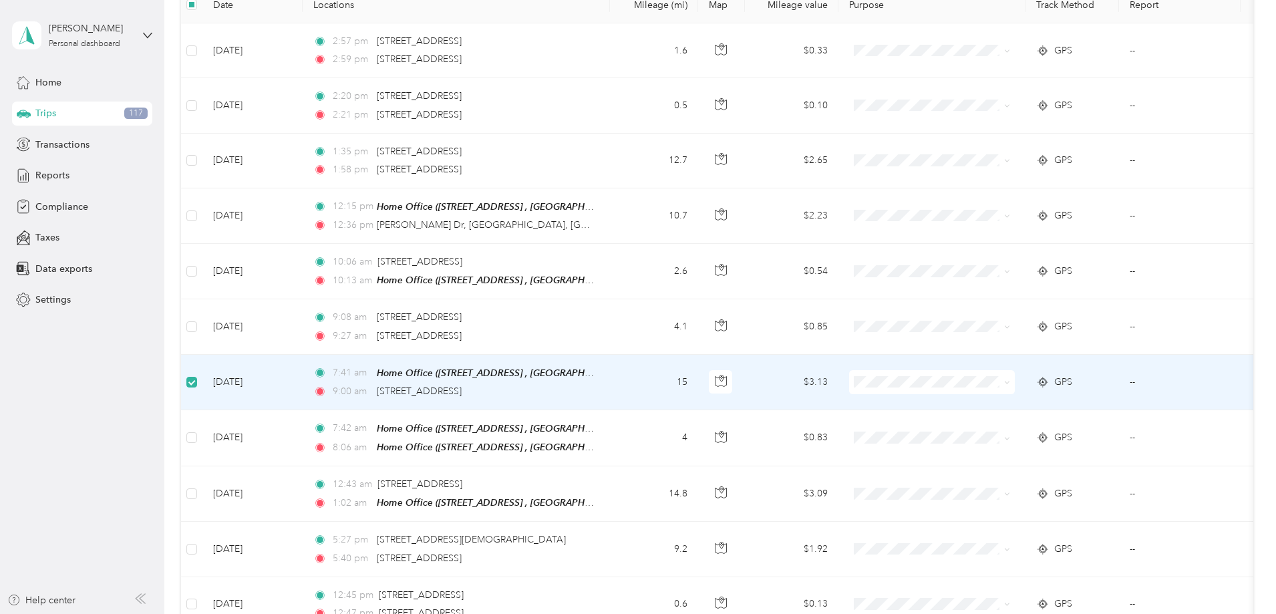
scroll to position [199, 0]
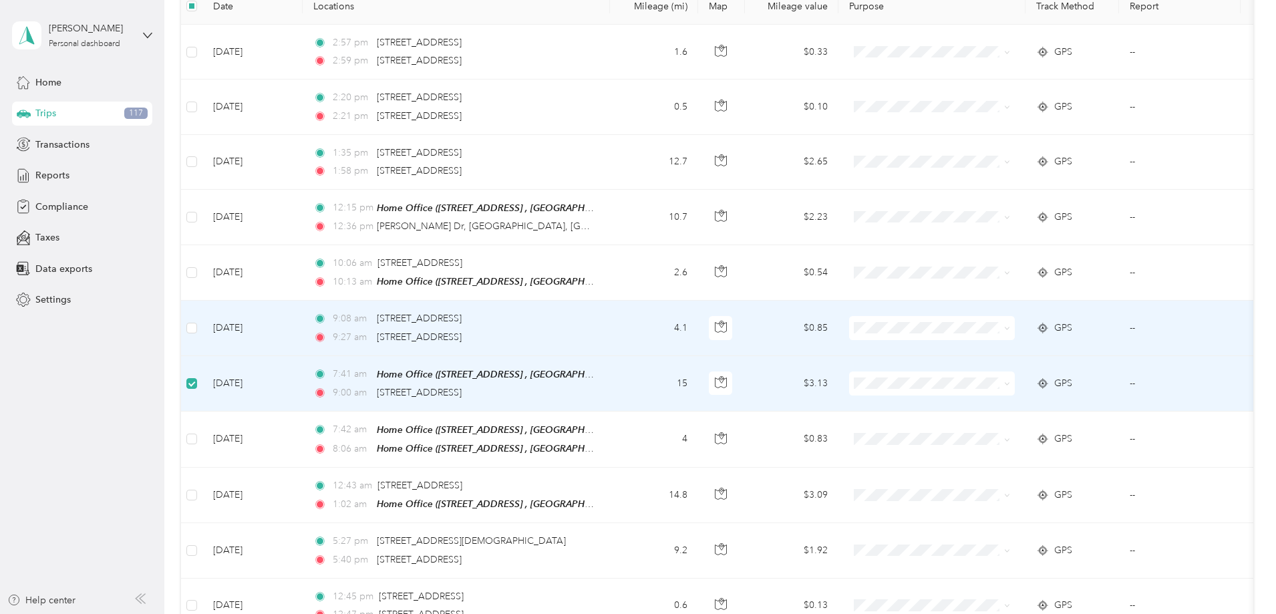
click at [594, 336] on div "9:27 am 4125 S State Rd 7, Lake Worth, FL" at bounding box center [453, 337] width 281 height 15
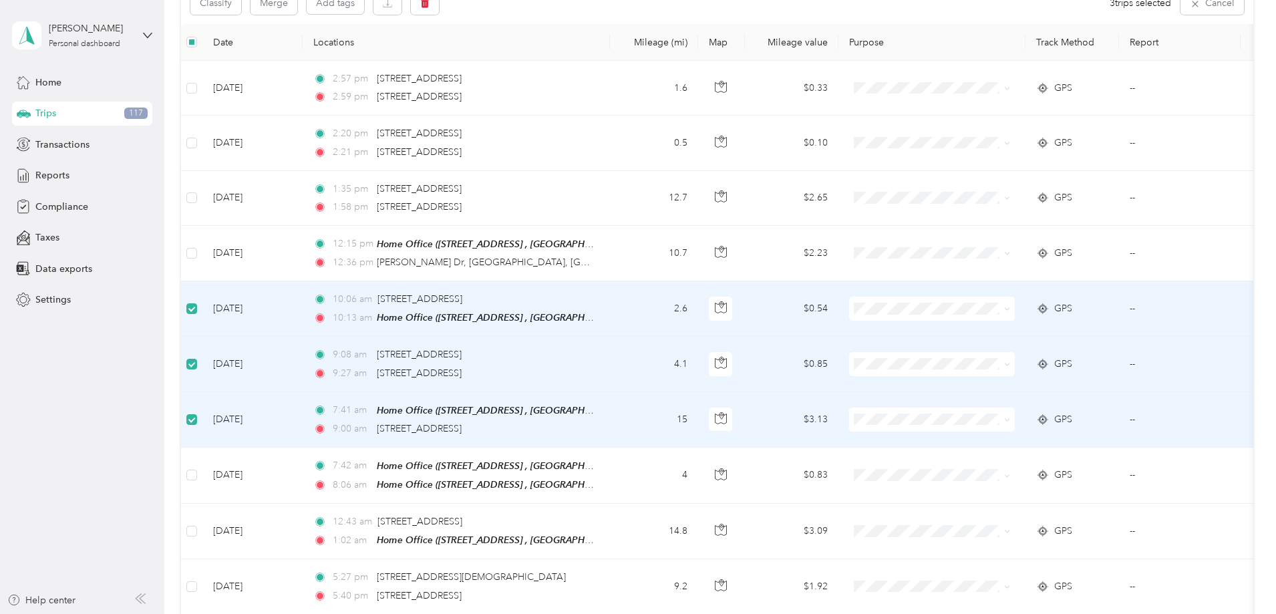
scroll to position [132, 0]
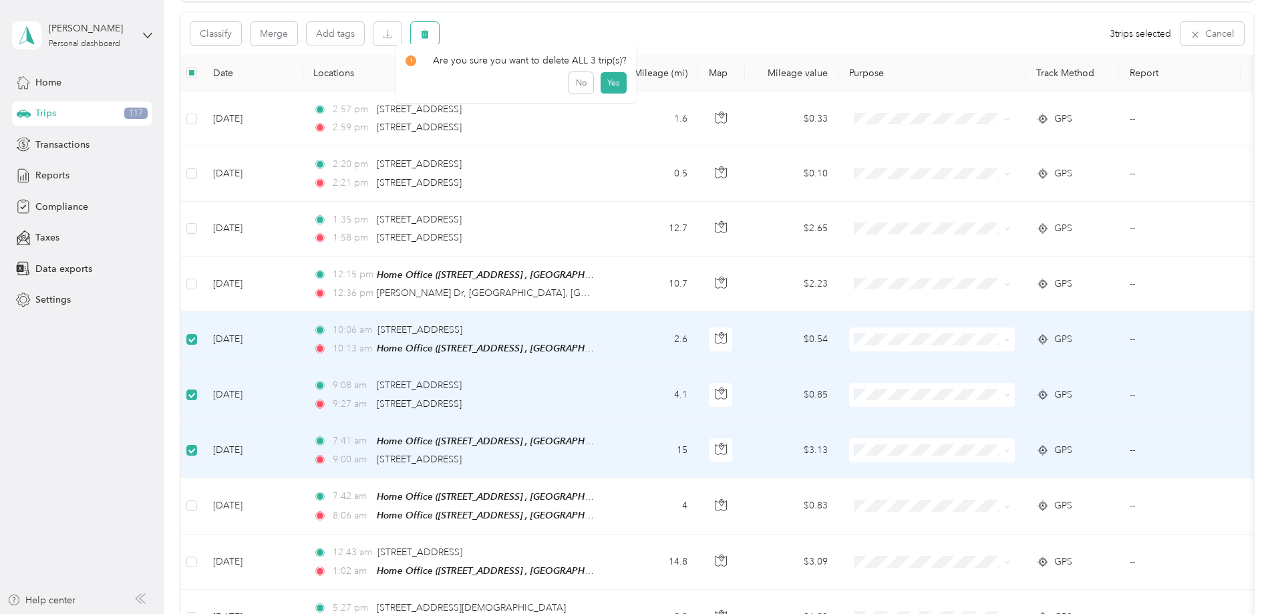
click at [439, 34] on button "button" at bounding box center [425, 33] width 28 height 23
click at [607, 93] on button "Yes" at bounding box center [613, 89] width 26 height 21
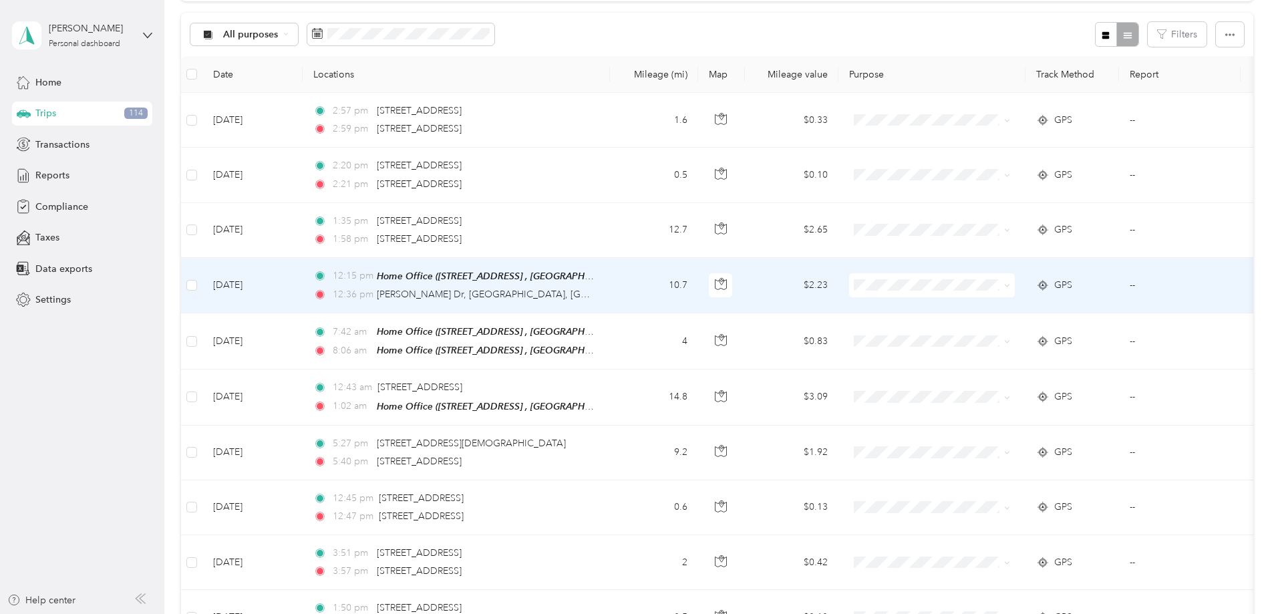
click at [698, 293] on td "10.7" at bounding box center [654, 285] width 88 height 55
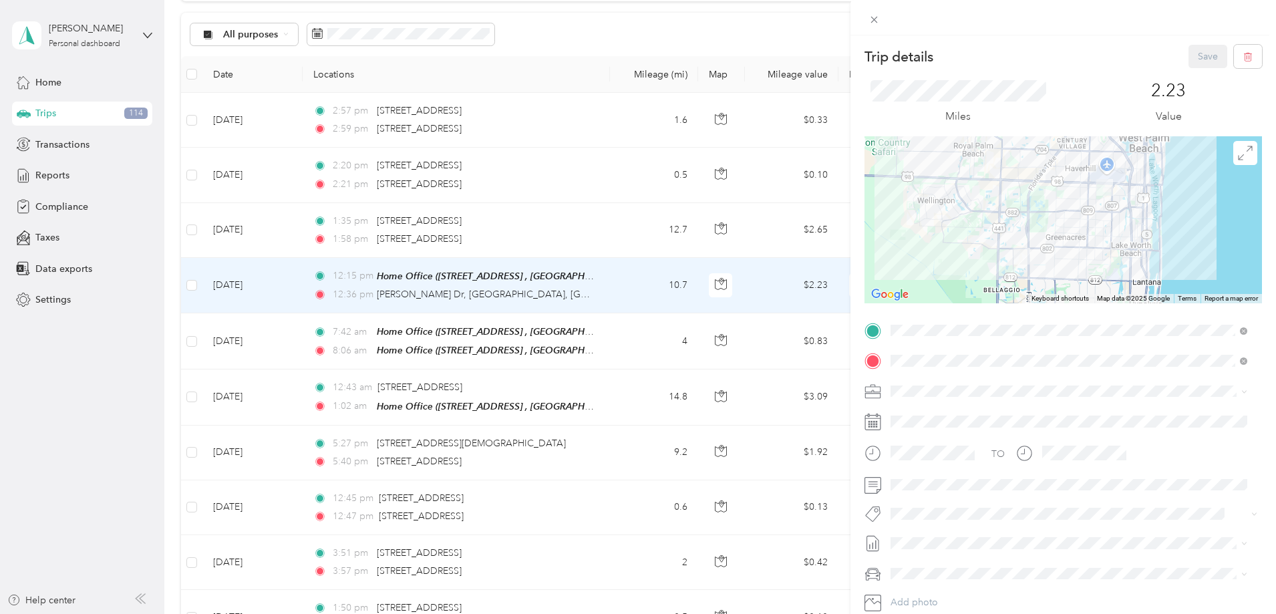
click at [672, 291] on div "Trip details Save This trip cannot be edited because it is either under review,…" at bounding box center [638, 307] width 1276 height 614
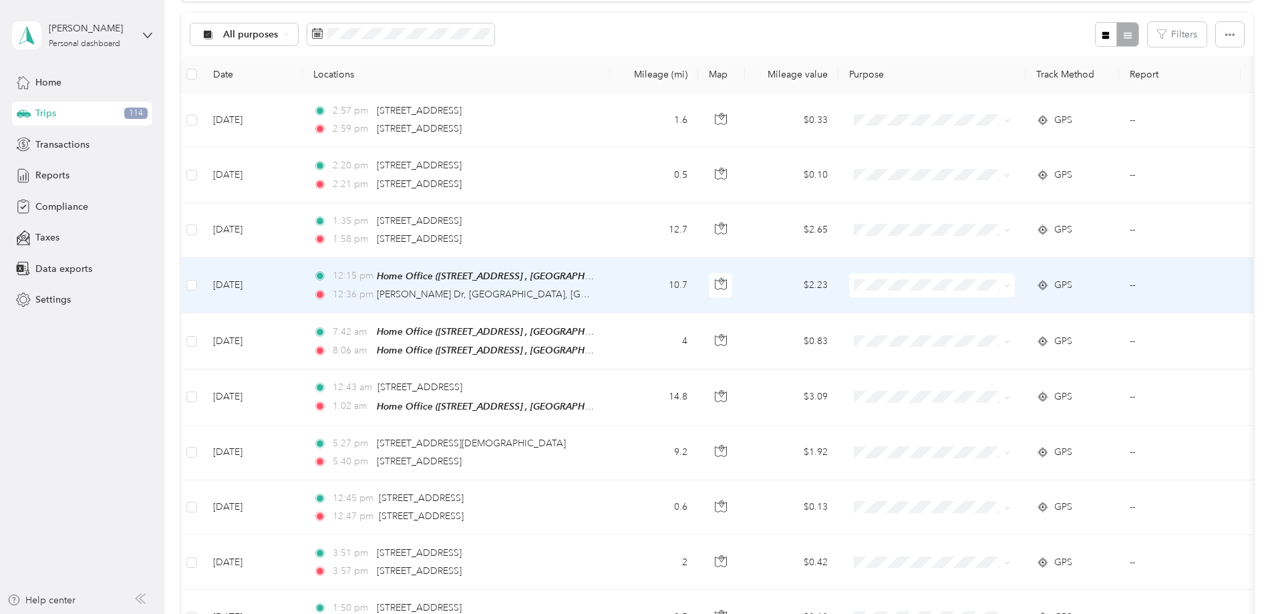
click at [698, 285] on td "10.7" at bounding box center [654, 285] width 88 height 55
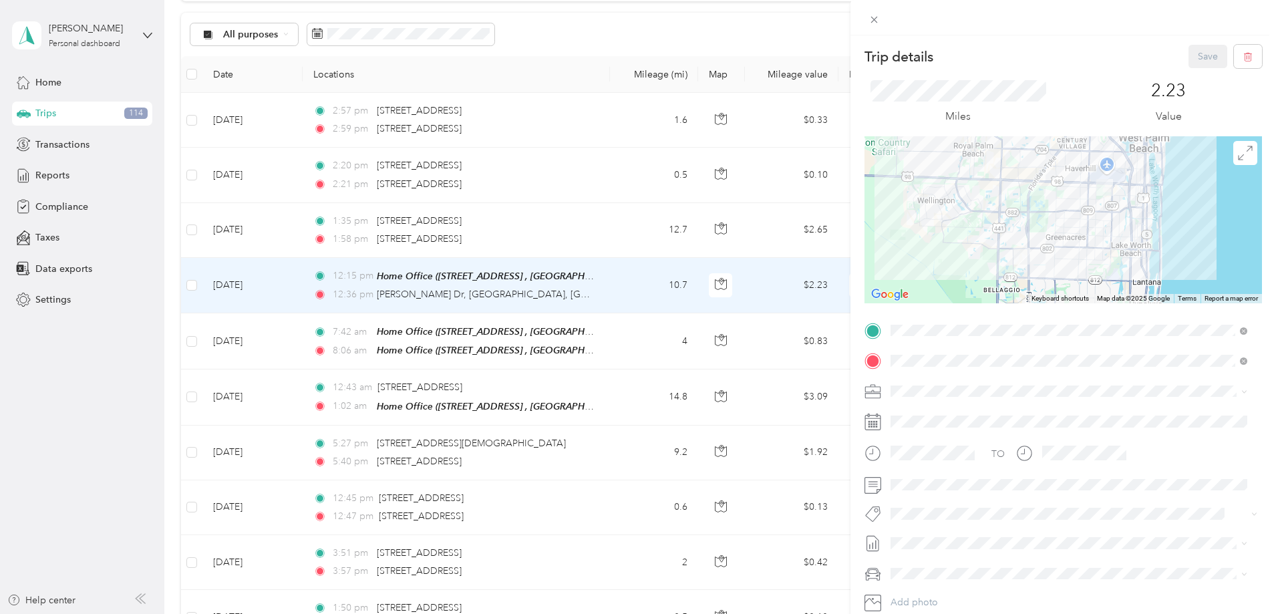
click at [1070, 227] on div at bounding box center [1062, 219] width 397 height 167
click at [1096, 187] on img at bounding box center [1104, 187] width 17 height 17
click at [1233, 156] on span at bounding box center [1245, 153] width 24 height 24
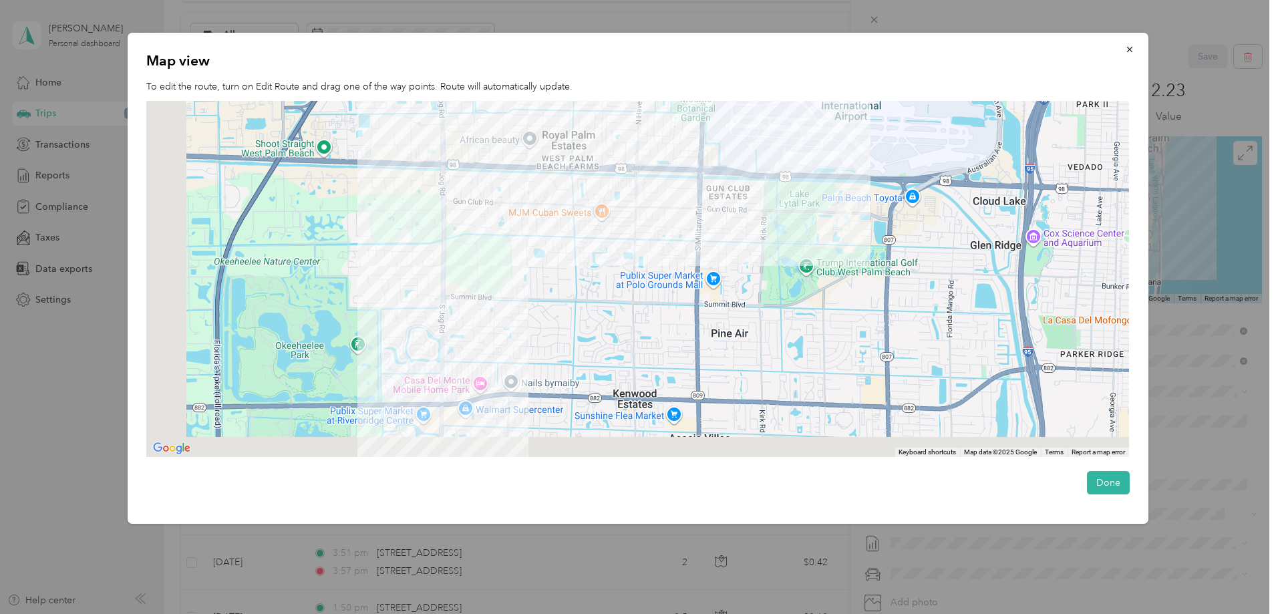
drag, startPoint x: 620, startPoint y: 307, endPoint x: 751, endPoint y: 189, distance: 176.4
click at [724, 212] on div at bounding box center [637, 279] width 983 height 356
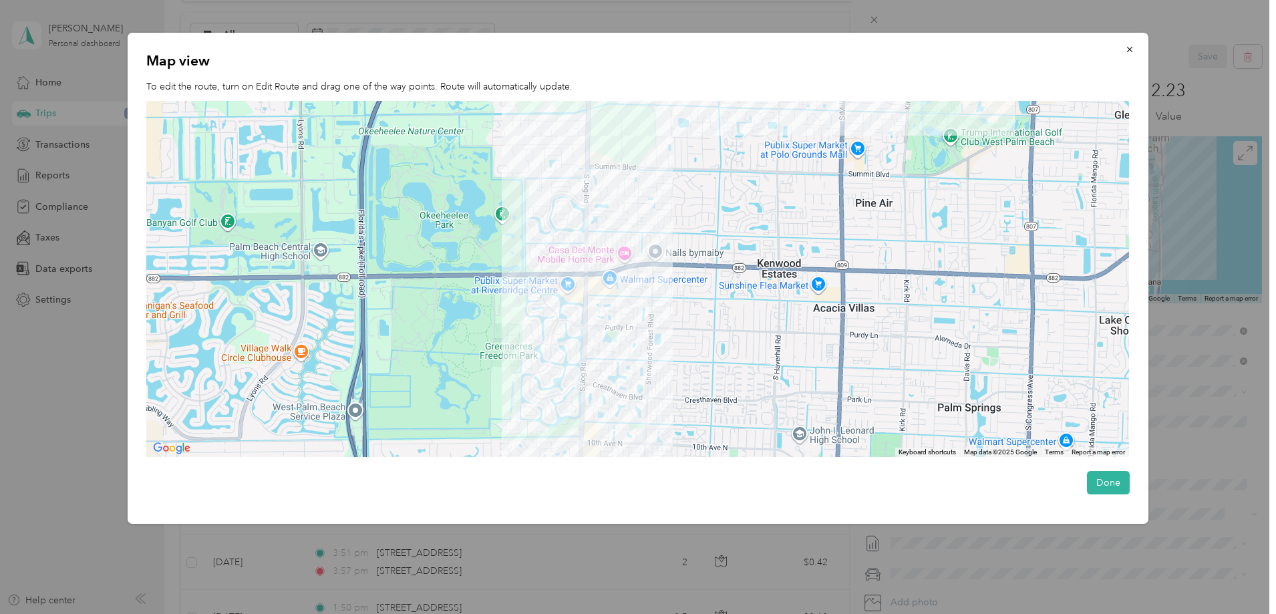
drag, startPoint x: 697, startPoint y: 316, endPoint x: 755, endPoint y: 203, distance: 126.7
click at [743, 230] on div at bounding box center [637, 279] width 983 height 356
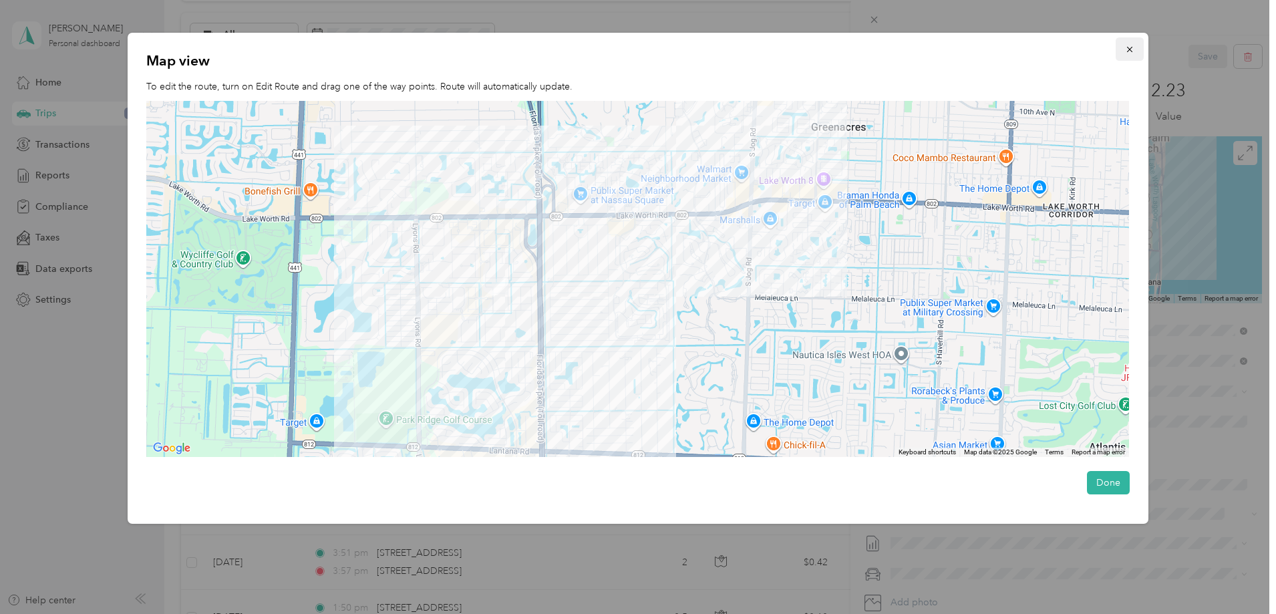
click at [1129, 47] on icon "button" at bounding box center [1129, 49] width 9 height 9
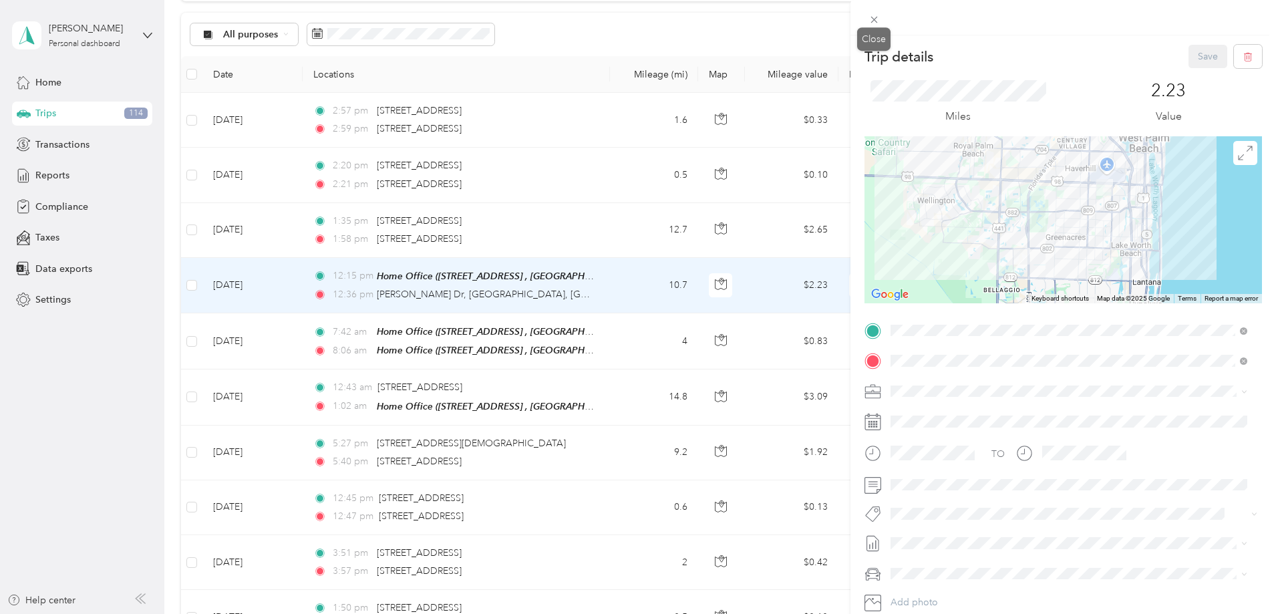
drag, startPoint x: 880, startPoint y: 23, endPoint x: 862, endPoint y: 76, distance: 56.0
click at [878, 23] on icon at bounding box center [873, 19] width 11 height 11
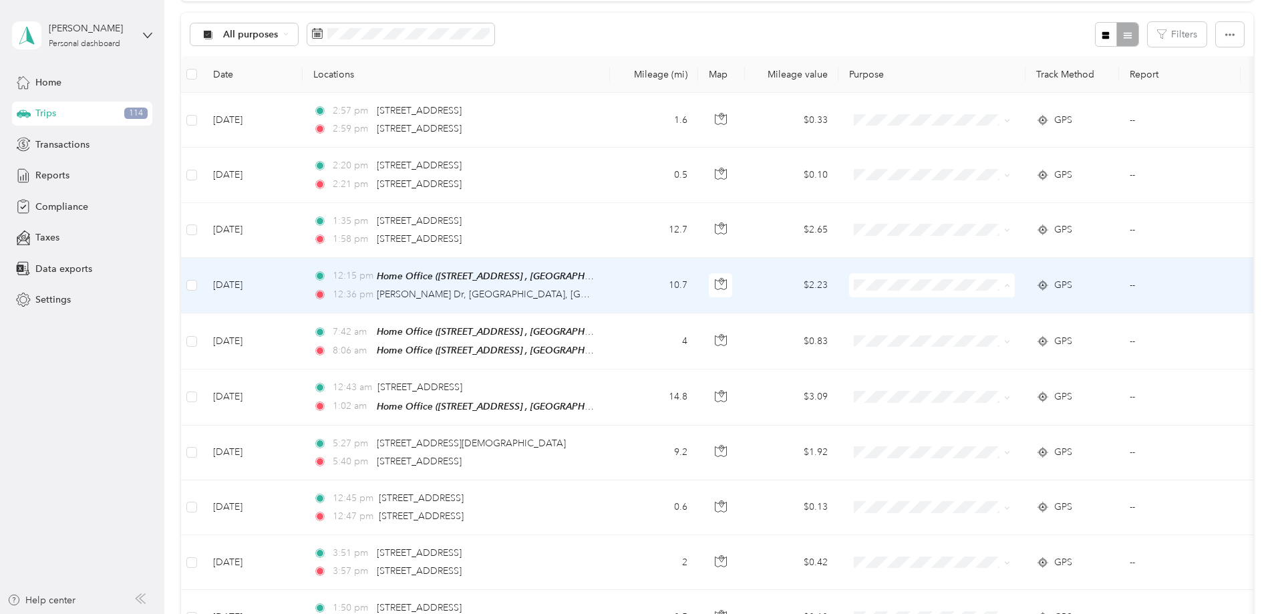
click at [978, 305] on span "Convergint Technologies" at bounding box center [1033, 310] width 124 height 14
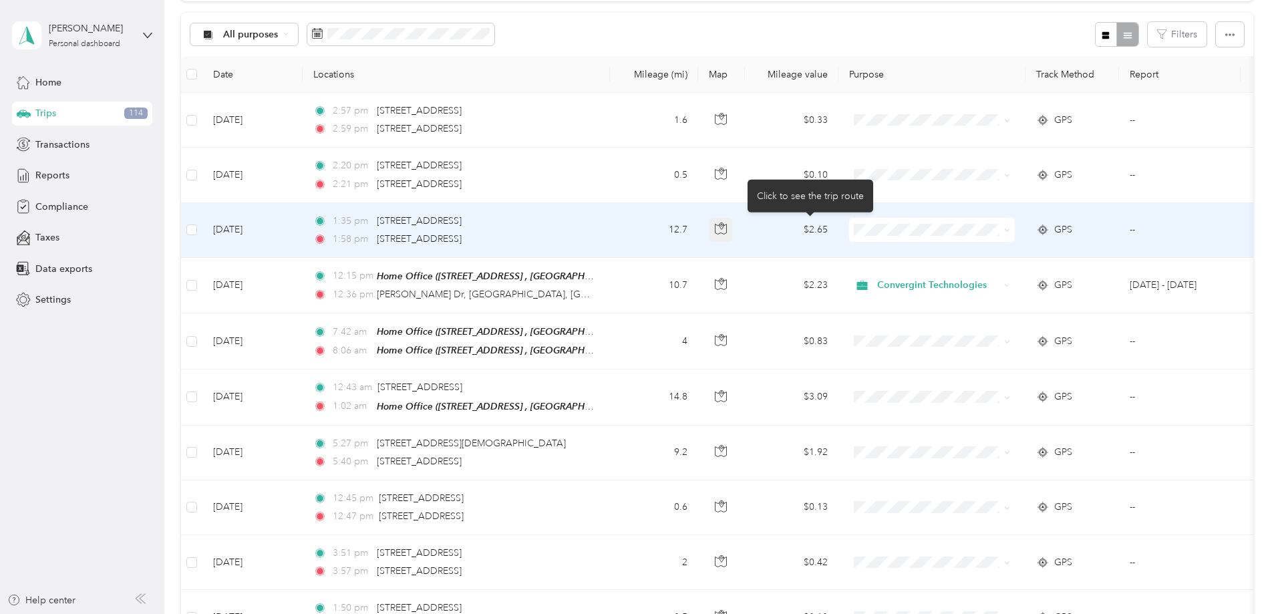
click at [727, 223] on icon "button" at bounding box center [721, 228] width 12 height 12
click at [698, 236] on td "12.7" at bounding box center [654, 230] width 88 height 55
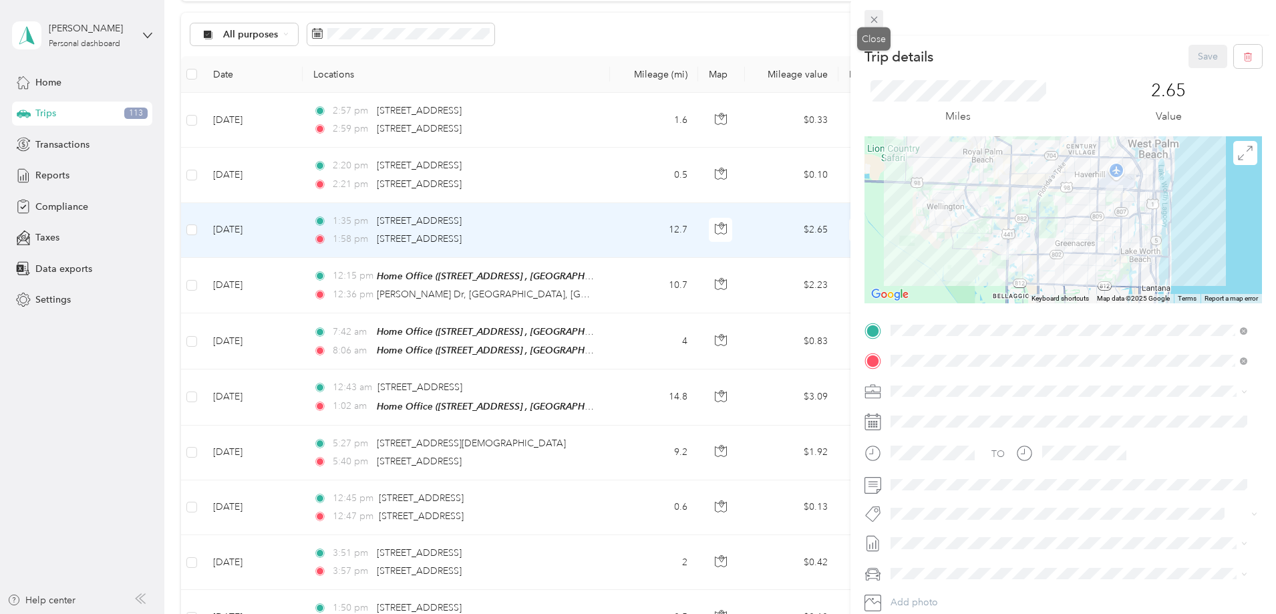
click at [873, 21] on icon at bounding box center [873, 19] width 11 height 11
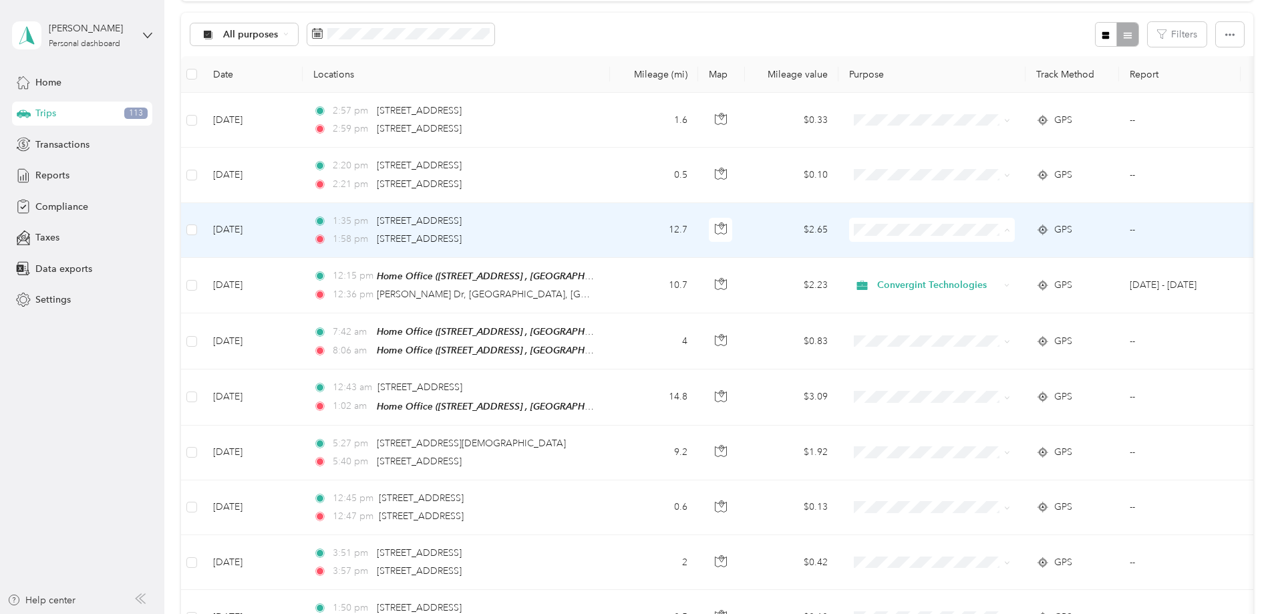
click at [989, 255] on span "Convergint Technologies" at bounding box center [1033, 255] width 124 height 14
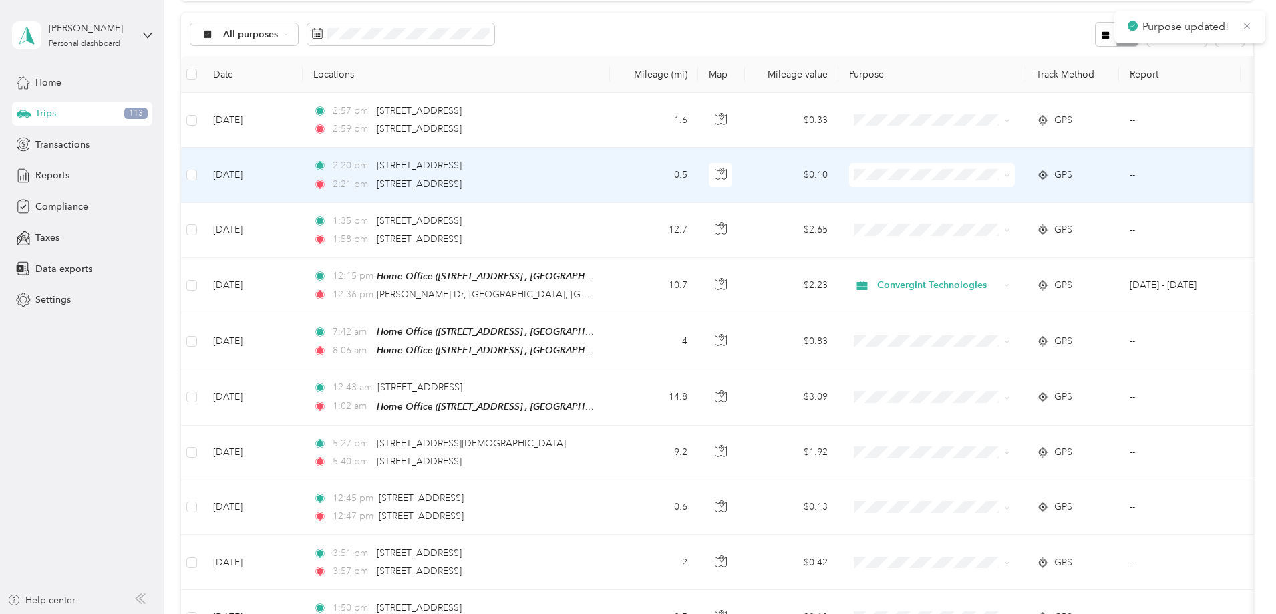
click at [594, 180] on div "2:21 pm 4125 S State Rd 7, Lake Worth, FL" at bounding box center [453, 184] width 281 height 15
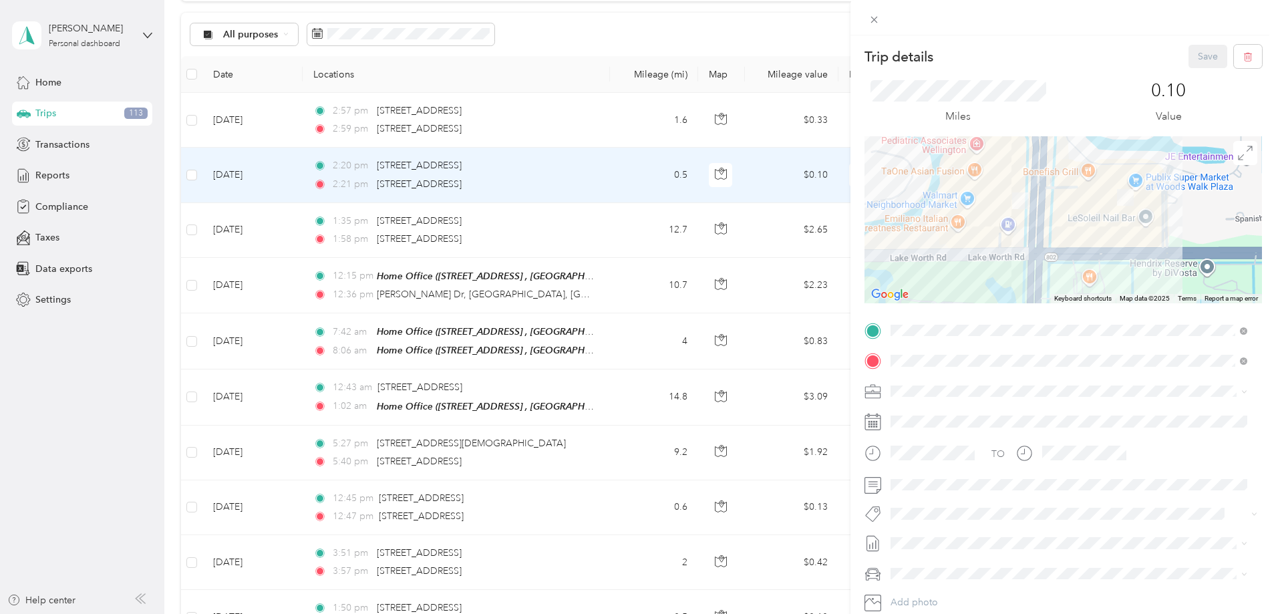
click at [675, 180] on div "Trip details Save This trip cannot be edited because it is either under review,…" at bounding box center [638, 307] width 1276 height 614
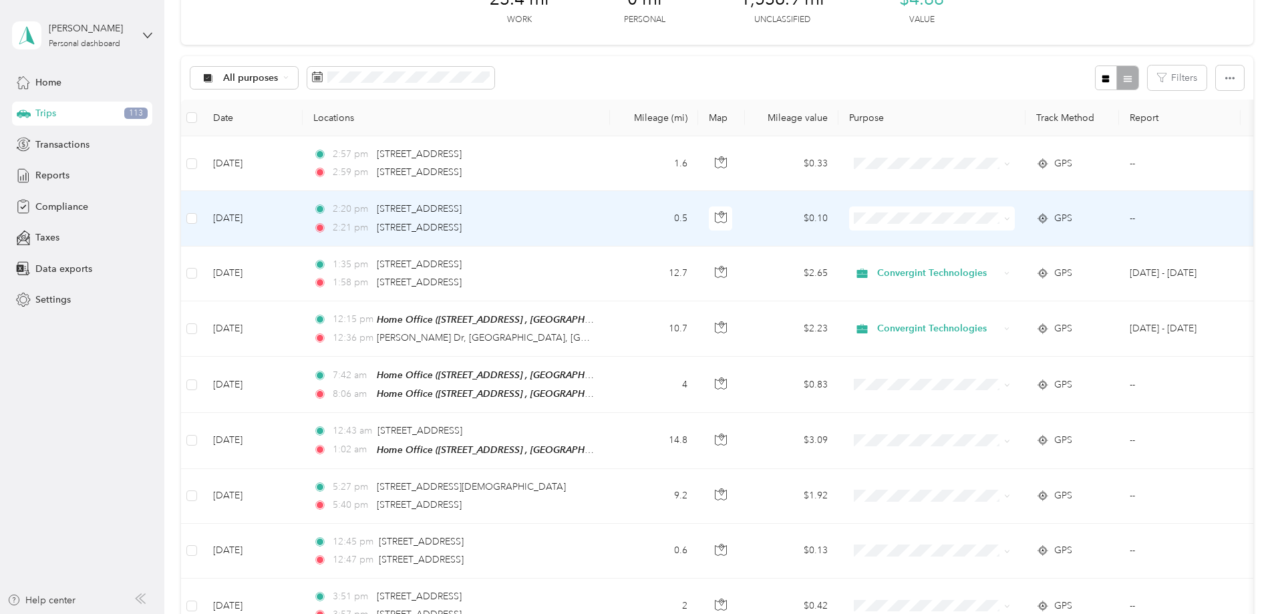
scroll to position [65, 0]
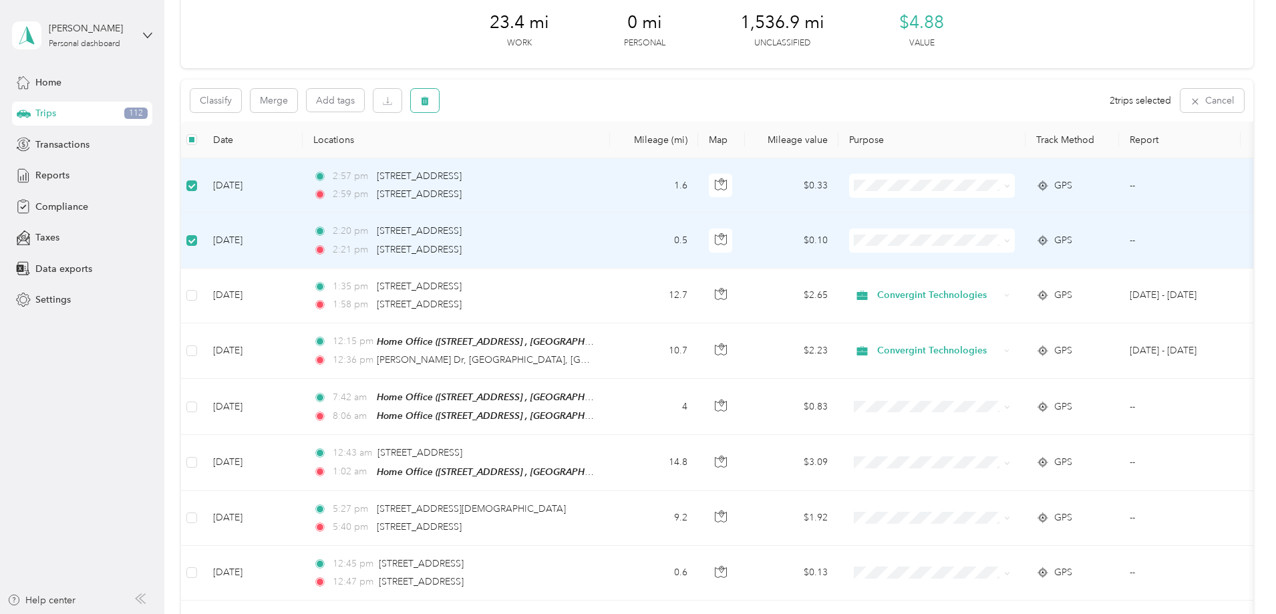
click at [439, 99] on button "button" at bounding box center [425, 100] width 28 height 23
click at [614, 155] on button "Yes" at bounding box center [613, 156] width 26 height 21
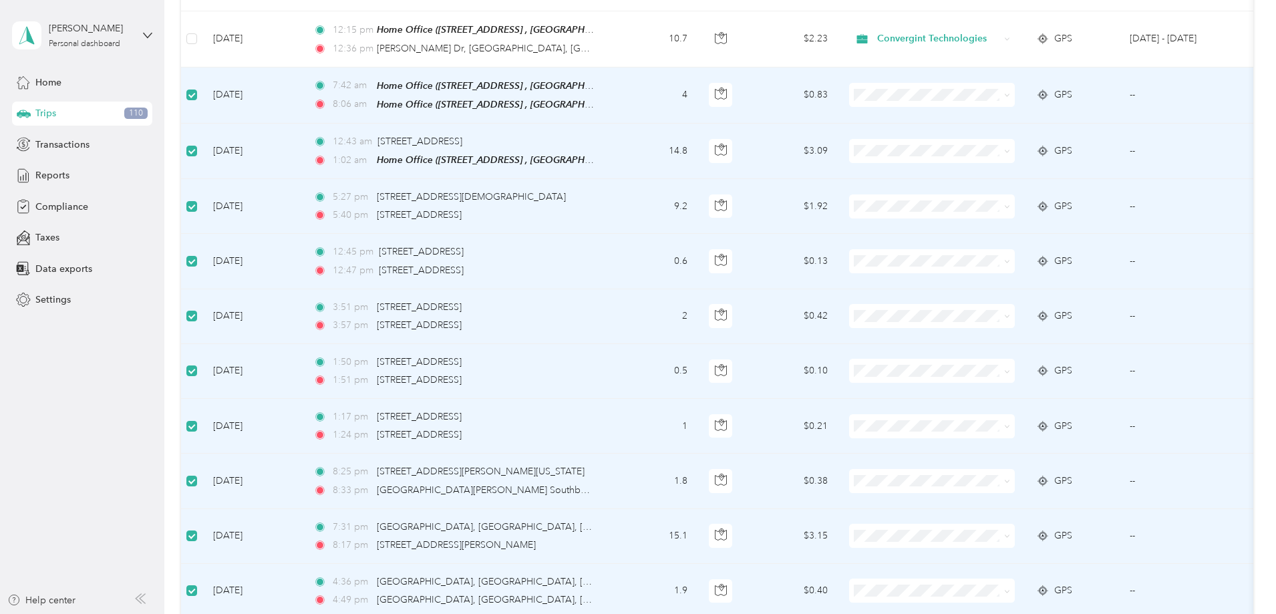
scroll to position [0, 0]
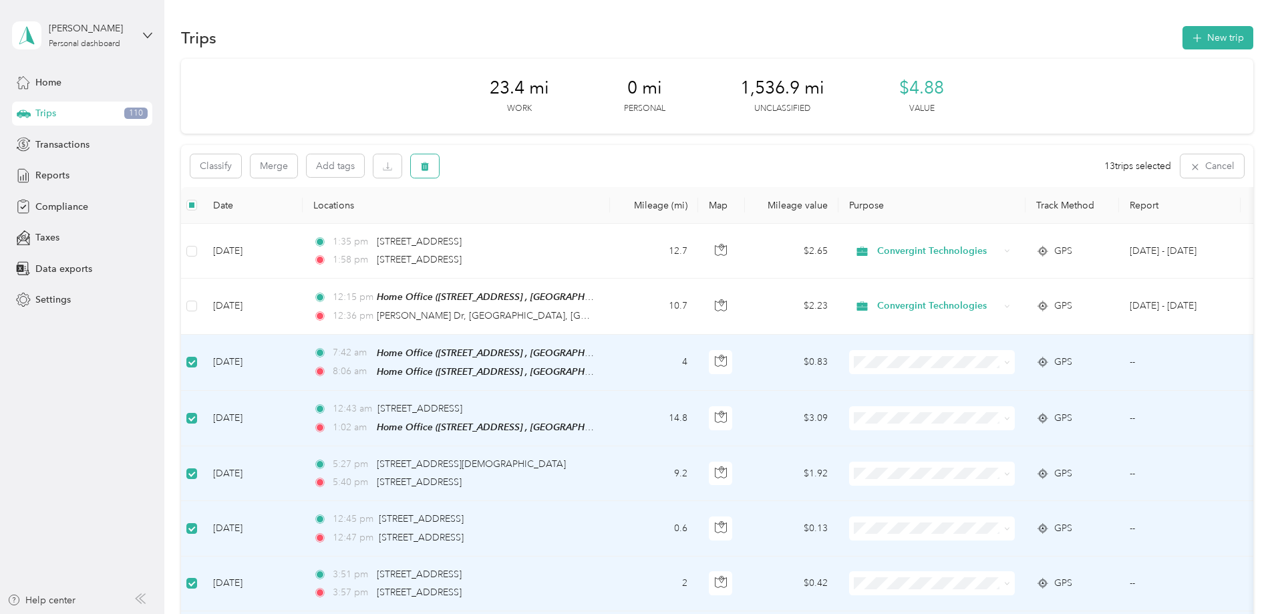
click at [512, 176] on body "Jeffrey Marano Personal dashboard Home Trips 110 Transactions Reports Complianc…" at bounding box center [634, 307] width 1269 height 614
click at [439, 158] on button "button" at bounding box center [425, 165] width 28 height 23
click at [608, 219] on button "Yes" at bounding box center [616, 221] width 26 height 21
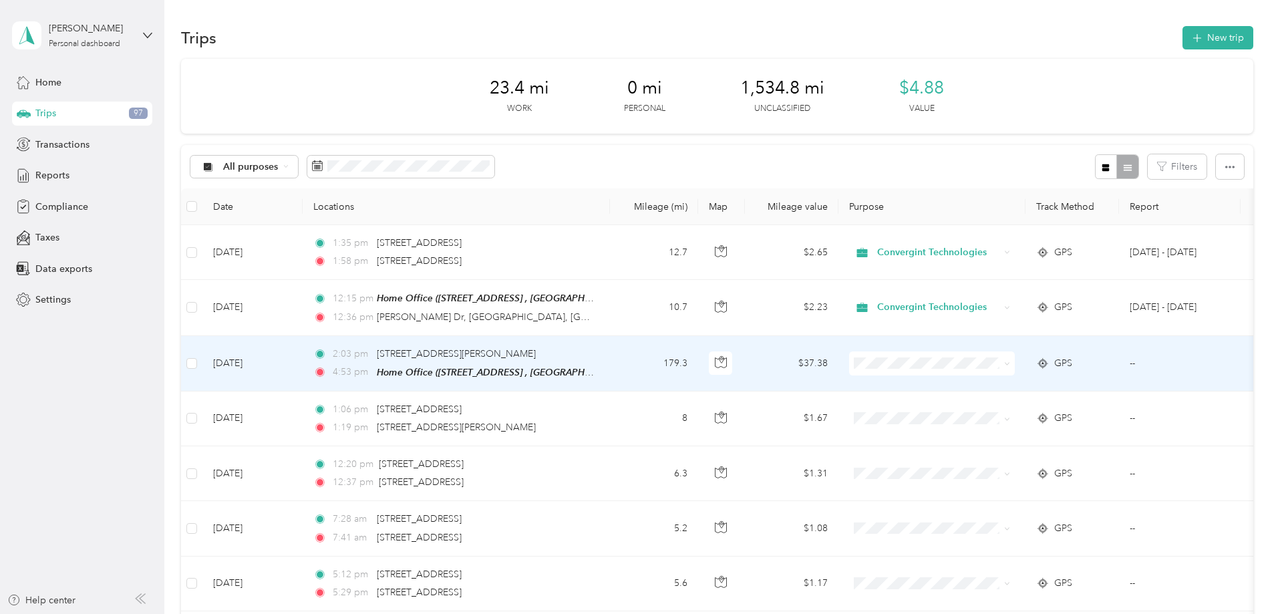
scroll to position [67, 0]
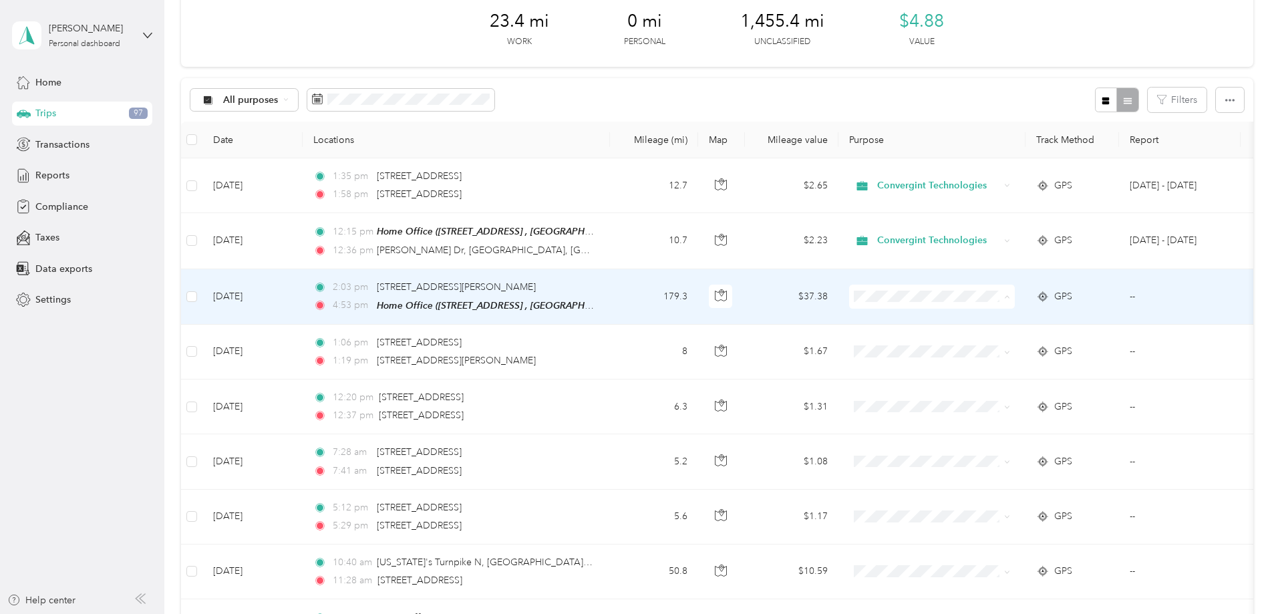
click at [1000, 321] on span "Convergint Technologies" at bounding box center [1033, 320] width 124 height 14
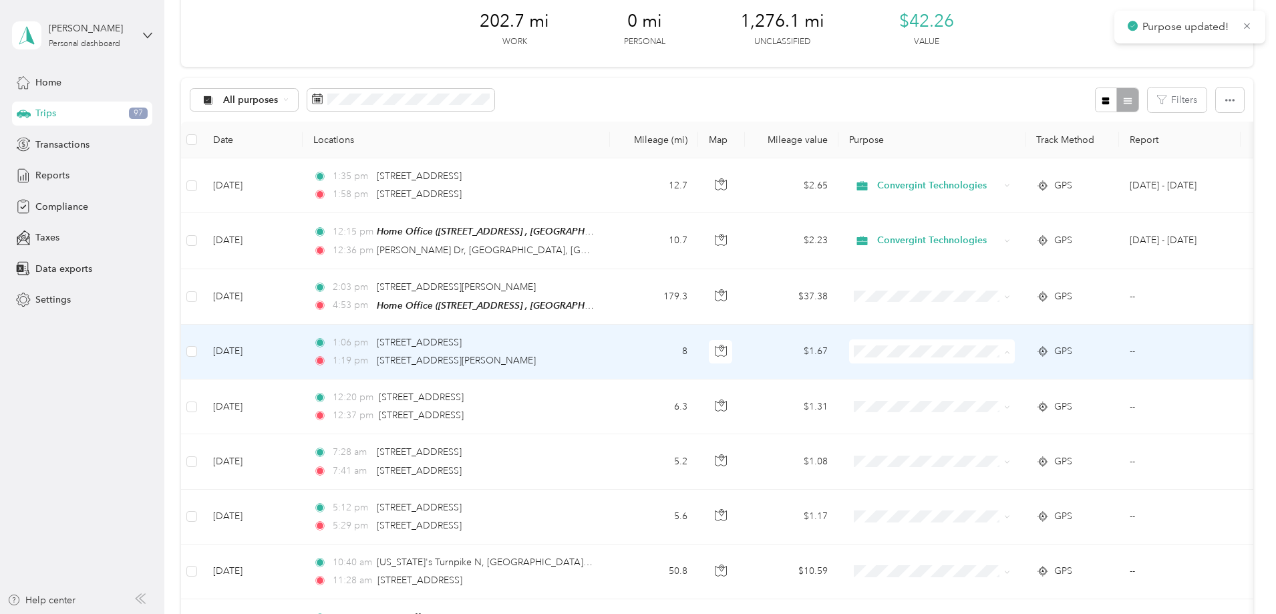
click at [1007, 373] on span "Convergint Technologies" at bounding box center [1033, 375] width 124 height 14
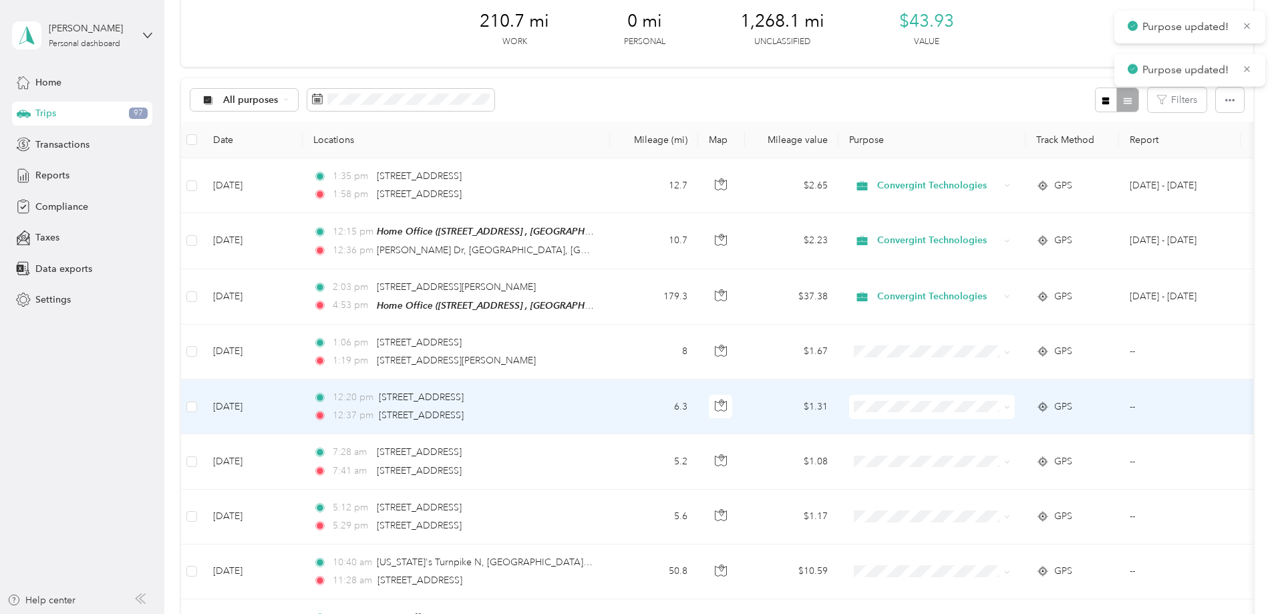
click at [981, 412] on span at bounding box center [932, 407] width 166 height 24
click at [1005, 425] on span "Convergint Technologies" at bounding box center [1033, 430] width 124 height 14
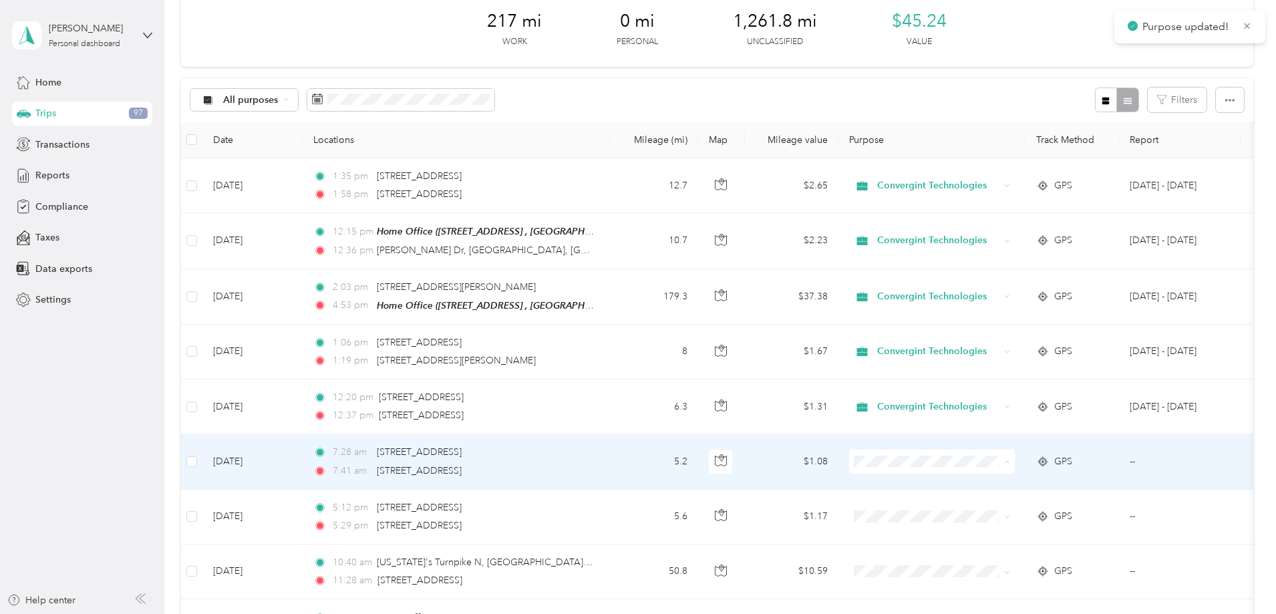
click at [1007, 476] on li "Convergint Technologies" at bounding box center [1021, 485] width 166 height 23
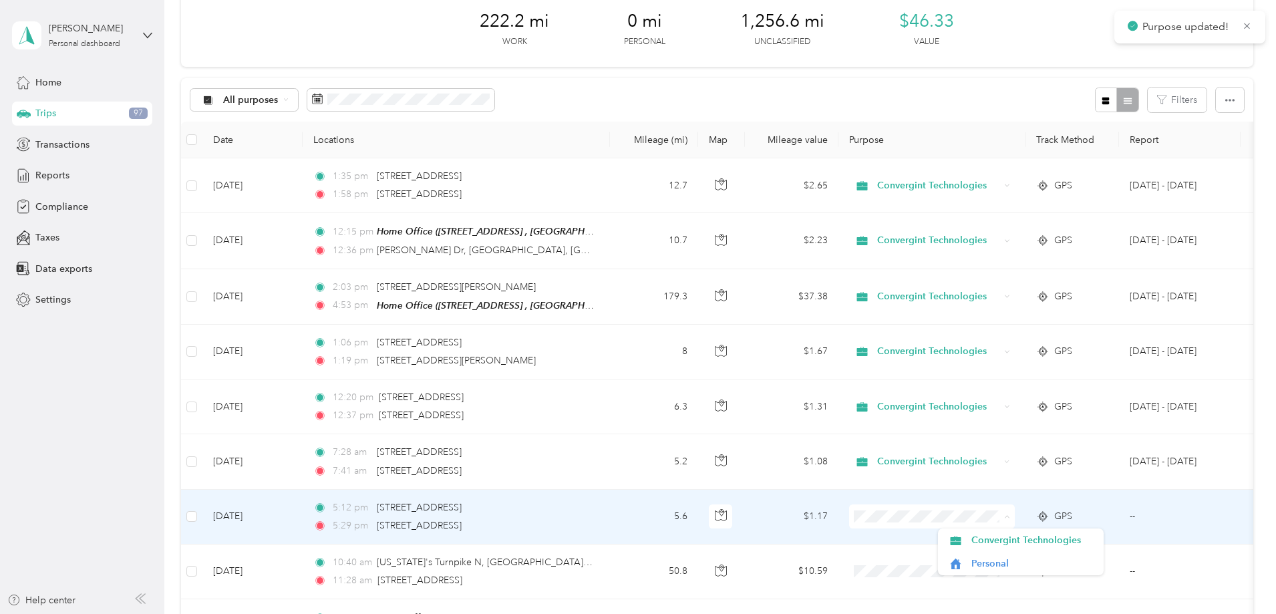
click at [984, 527] on span at bounding box center [932, 516] width 166 height 24
click at [977, 538] on span "Convergint Technologies" at bounding box center [1033, 540] width 124 height 14
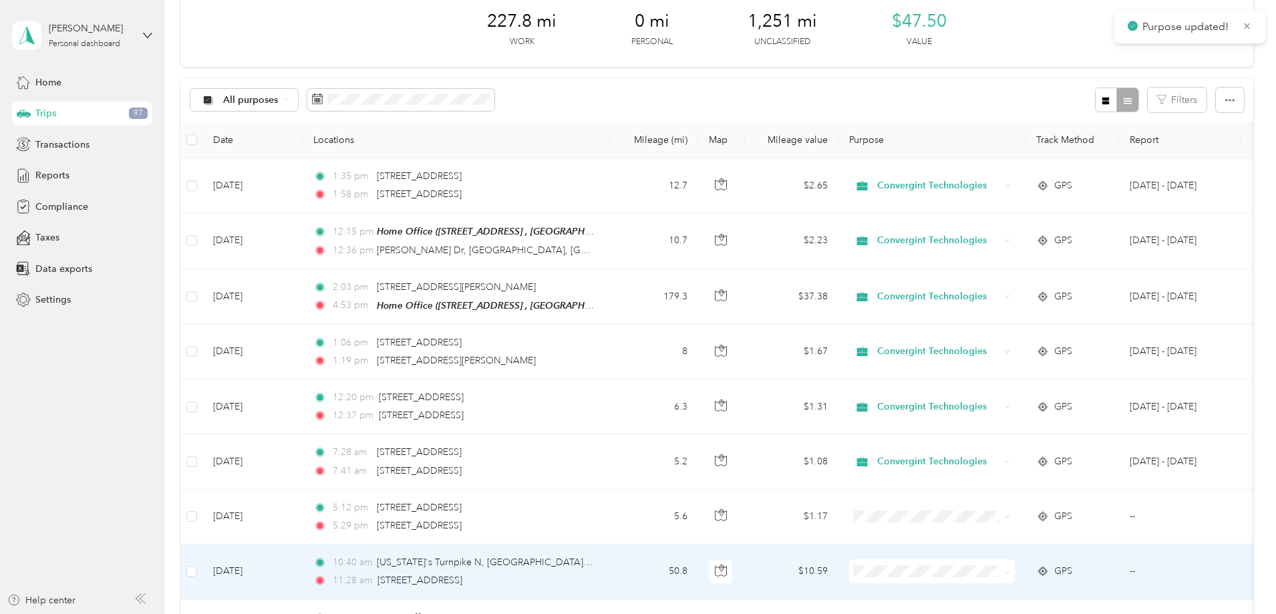
scroll to position [134, 0]
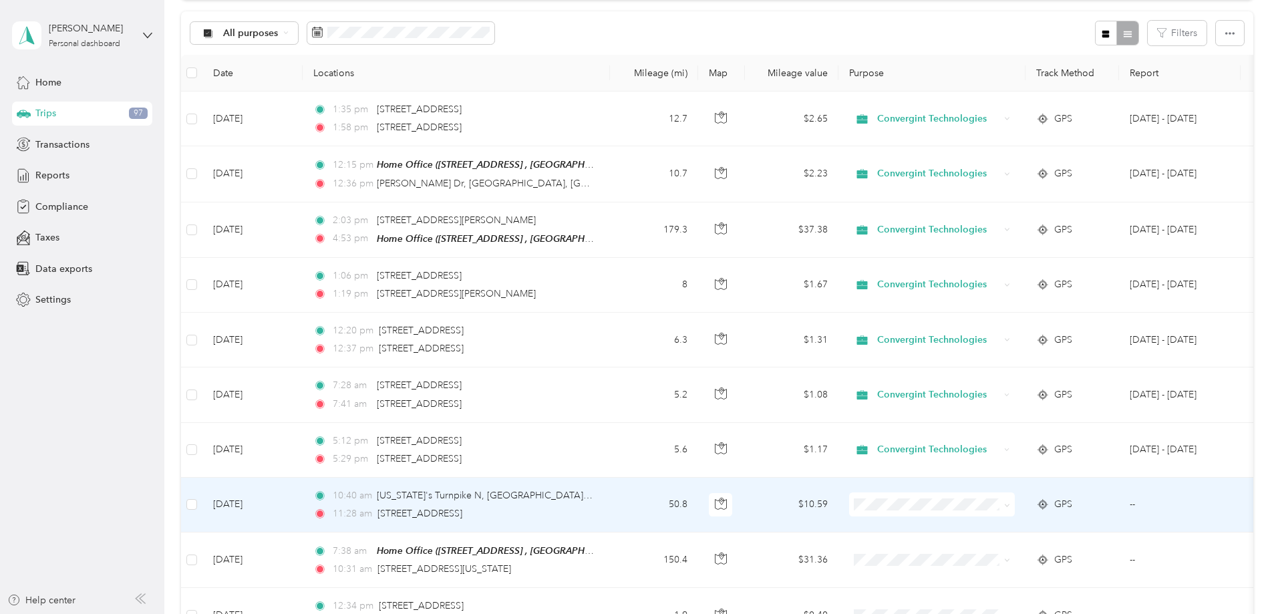
click at [982, 524] on span "Convergint Technologies" at bounding box center [1033, 527] width 124 height 14
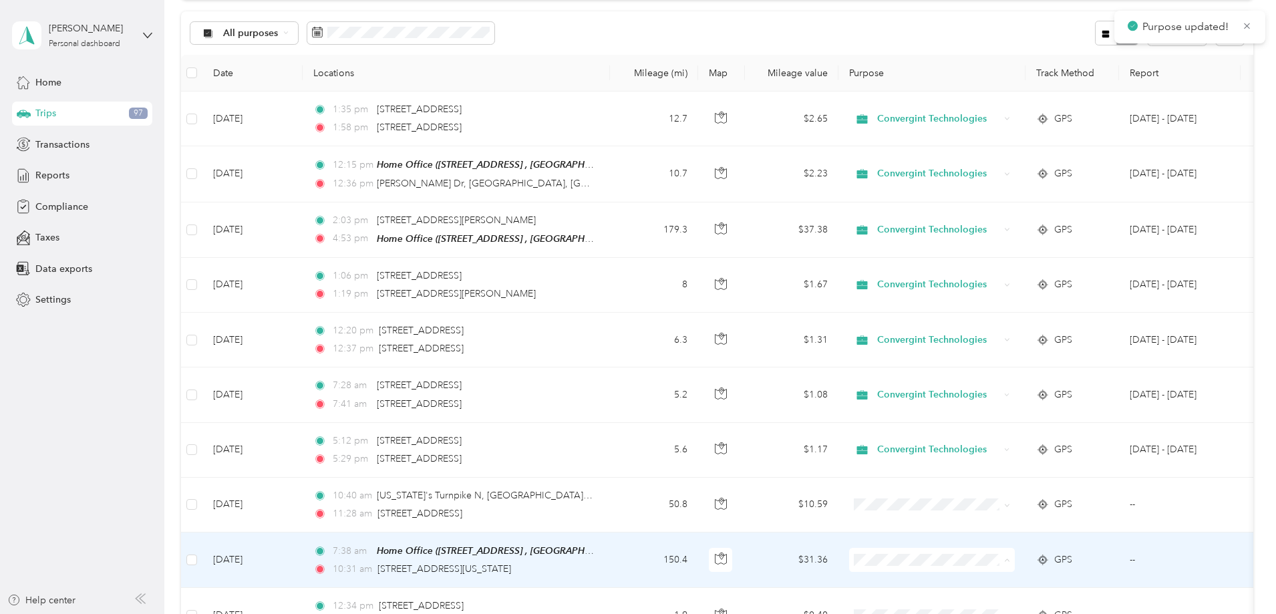
click at [997, 512] on span "Convergint Technologies" at bounding box center [1033, 510] width 124 height 14
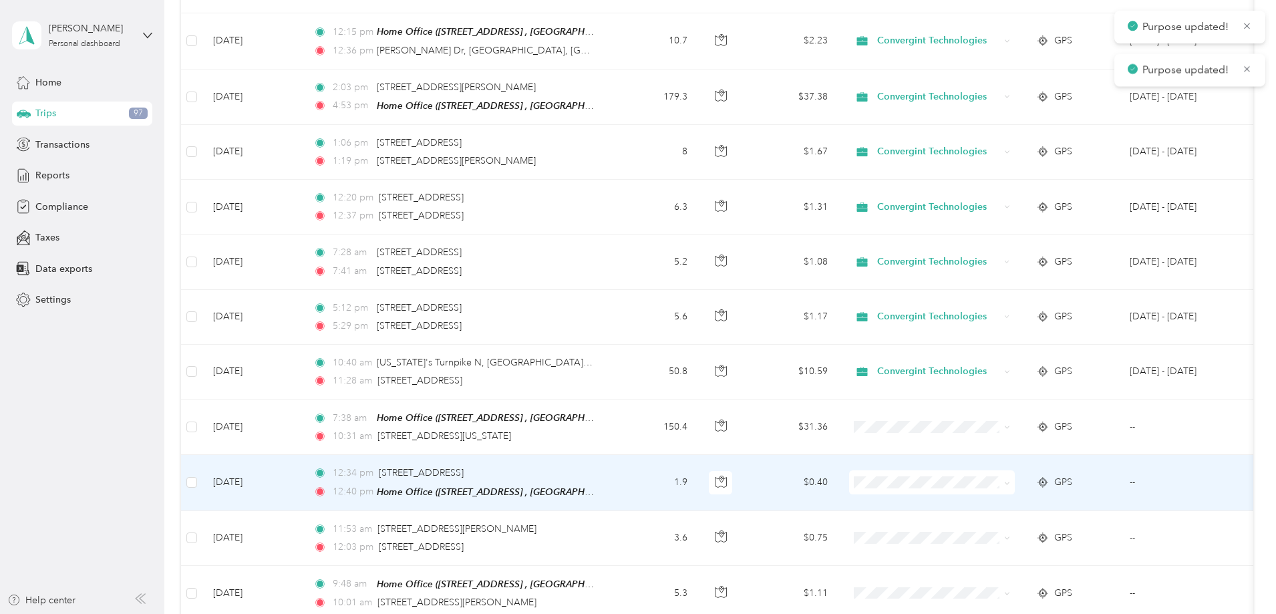
scroll to position [267, 0]
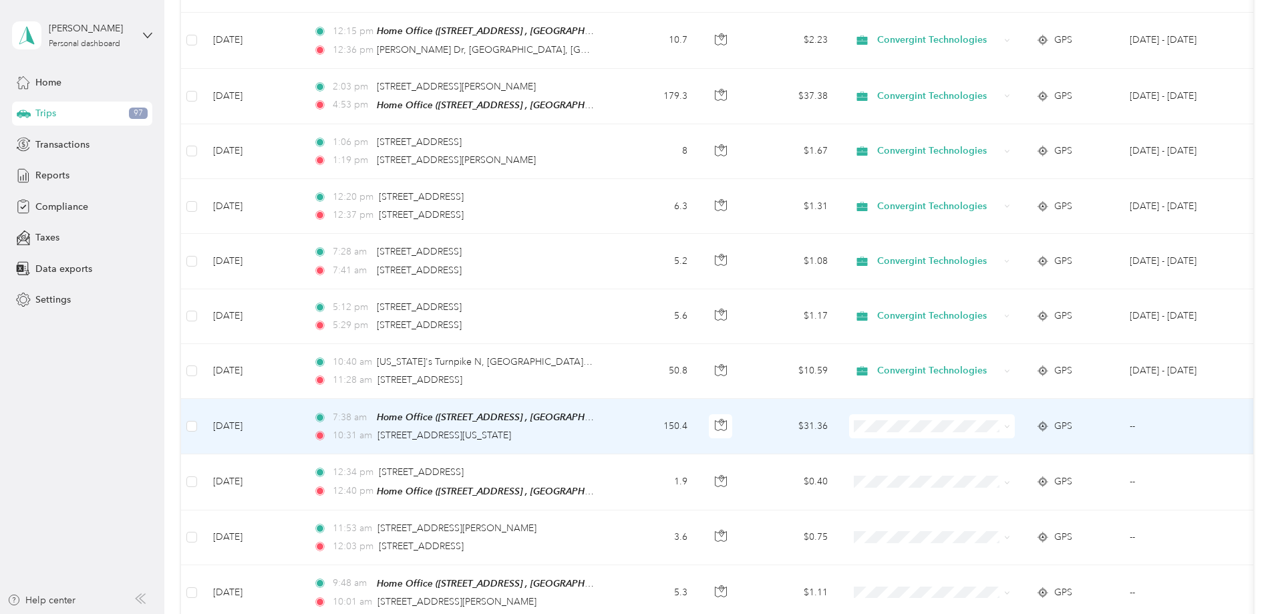
click at [968, 435] on span at bounding box center [932, 426] width 166 height 24
click at [981, 453] on span "Convergint Technologies" at bounding box center [1033, 450] width 124 height 14
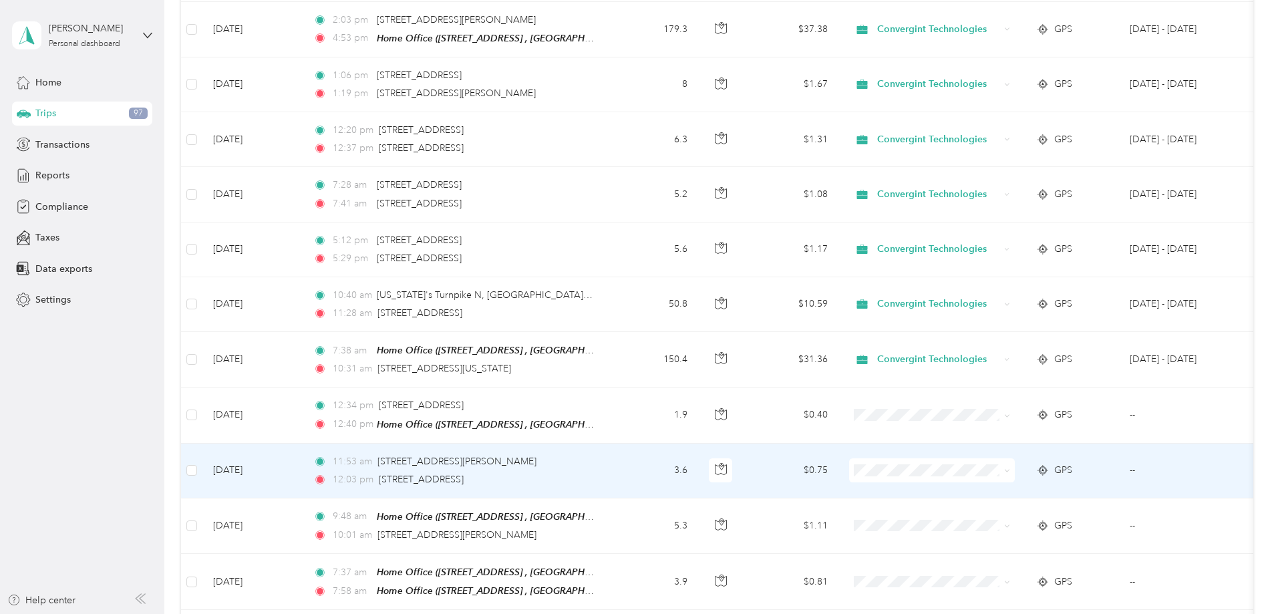
scroll to position [401, 0]
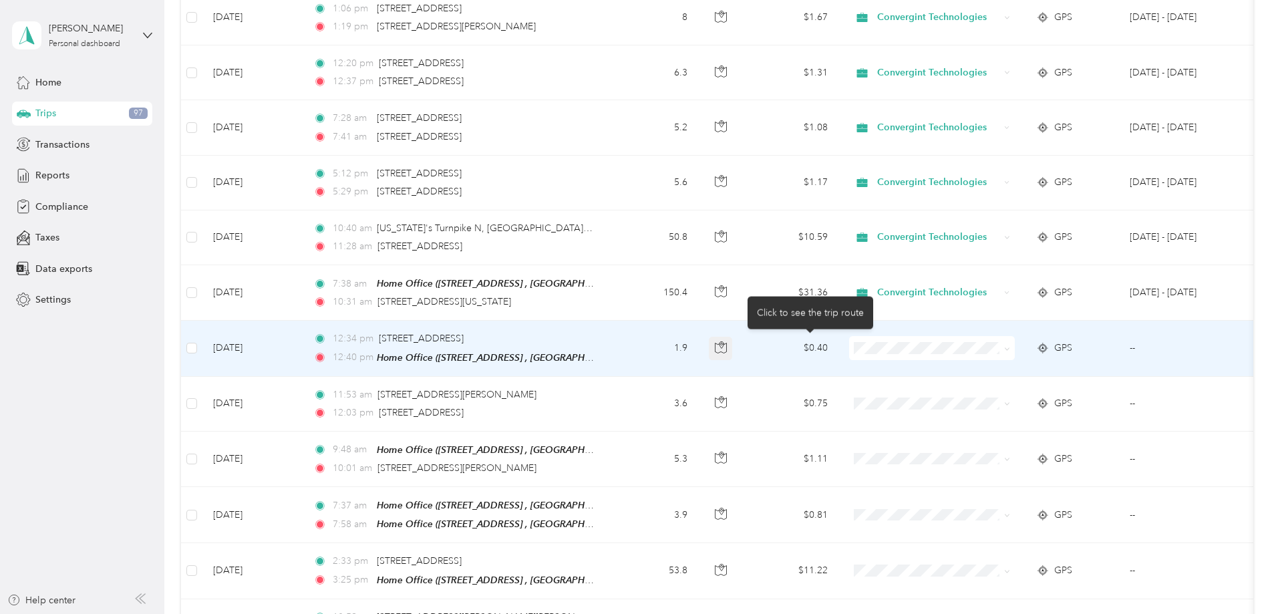
click at [726, 350] on icon "button" at bounding box center [720, 348] width 11 height 10
click at [727, 349] on icon "button" at bounding box center [721, 347] width 12 height 12
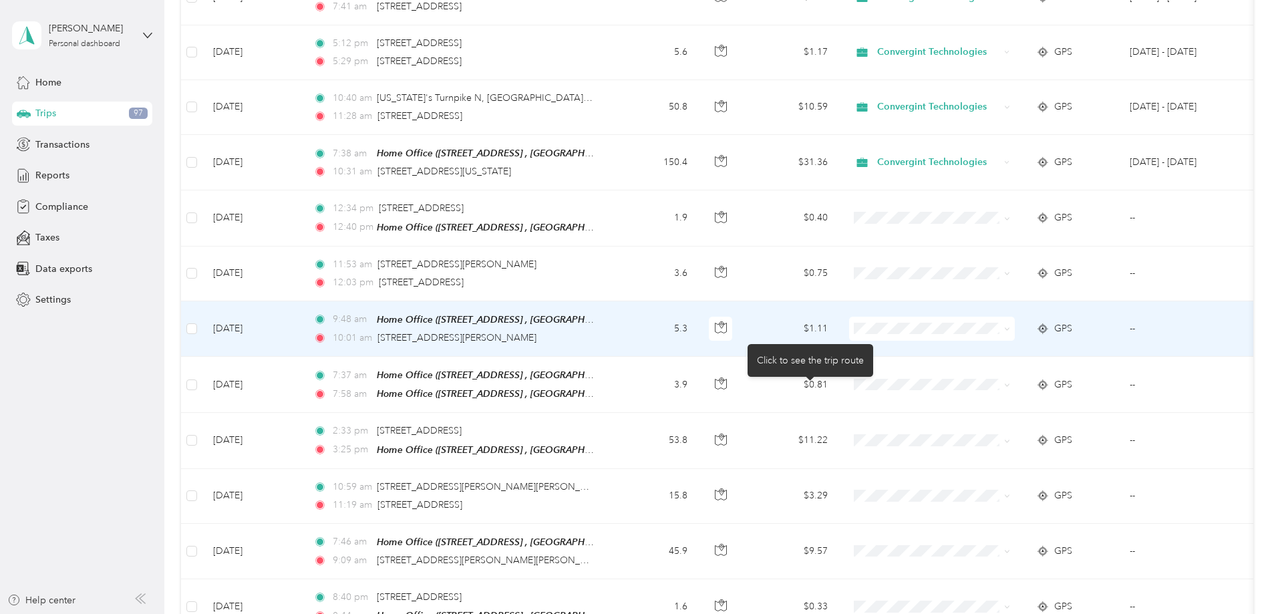
scroll to position [534, 0]
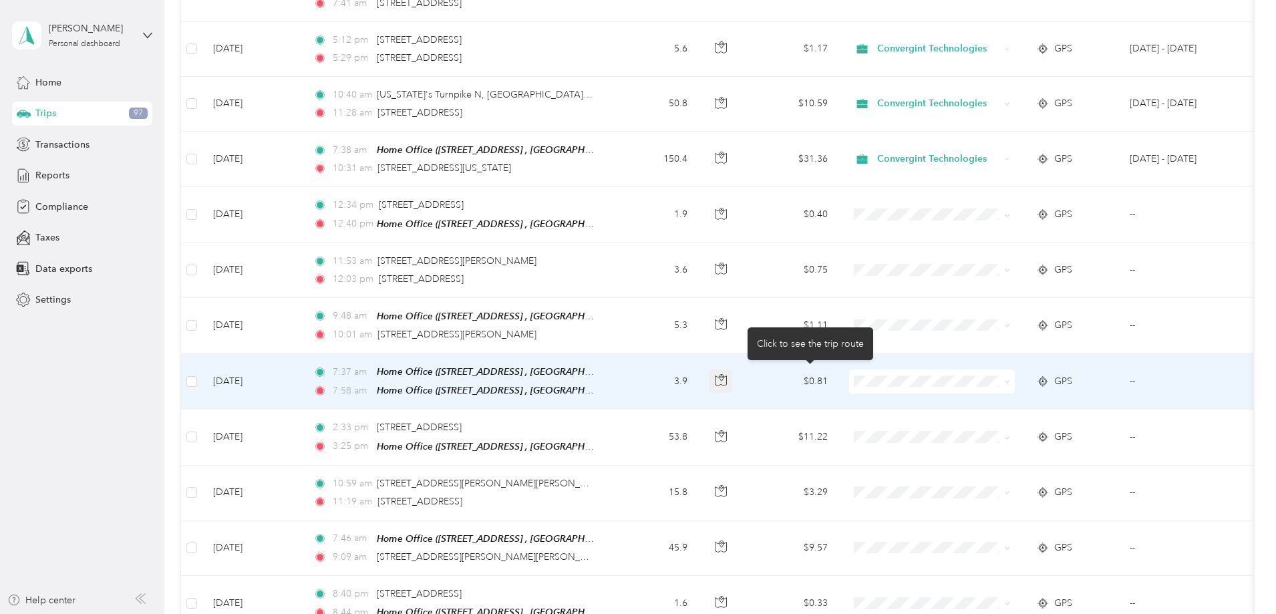
click at [733, 382] on button "button" at bounding box center [721, 381] width 24 height 24
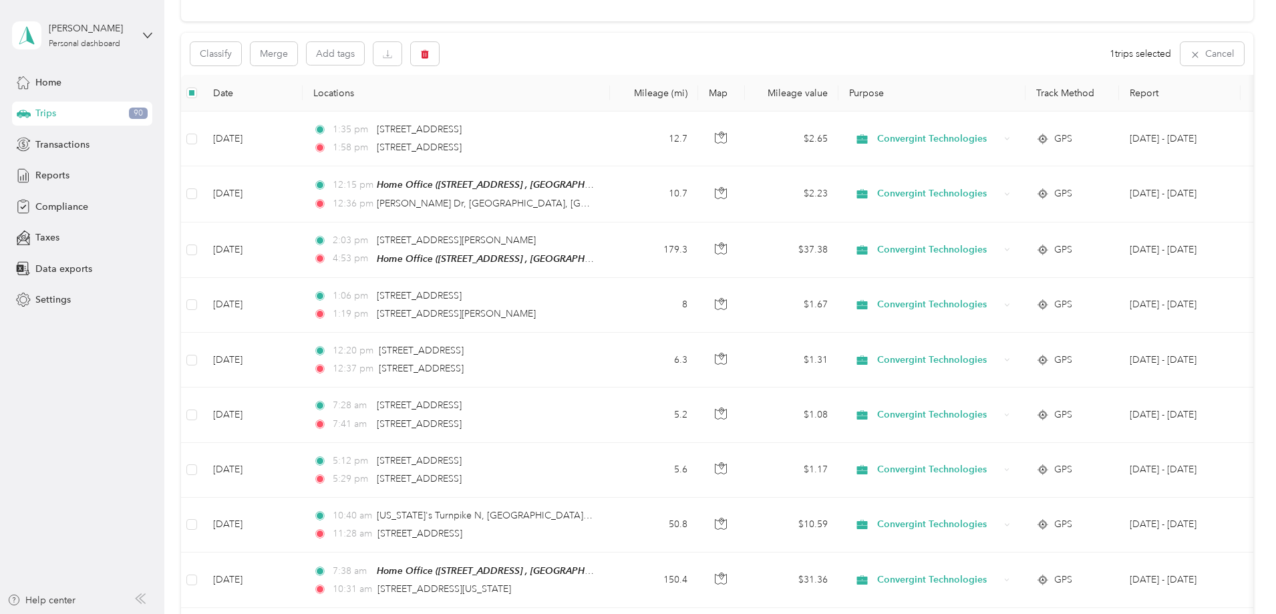
scroll to position [0, 0]
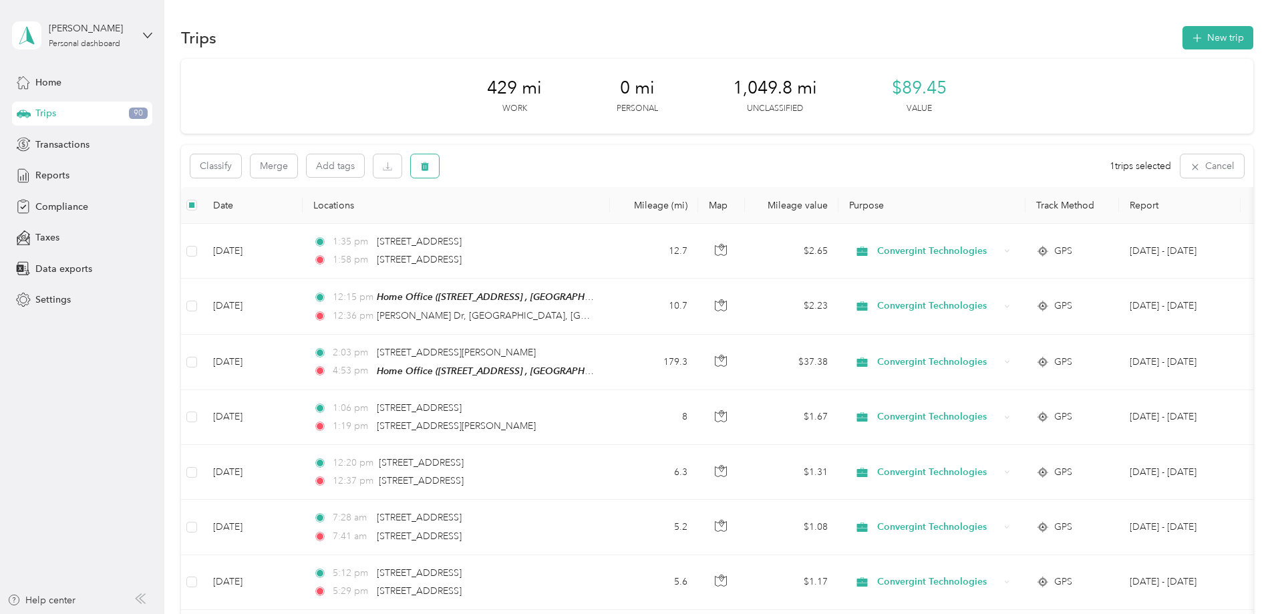
click at [429, 170] on icon "button" at bounding box center [425, 166] width 8 height 9
click at [609, 228] on button "Yes" at bounding box center [613, 221] width 26 height 21
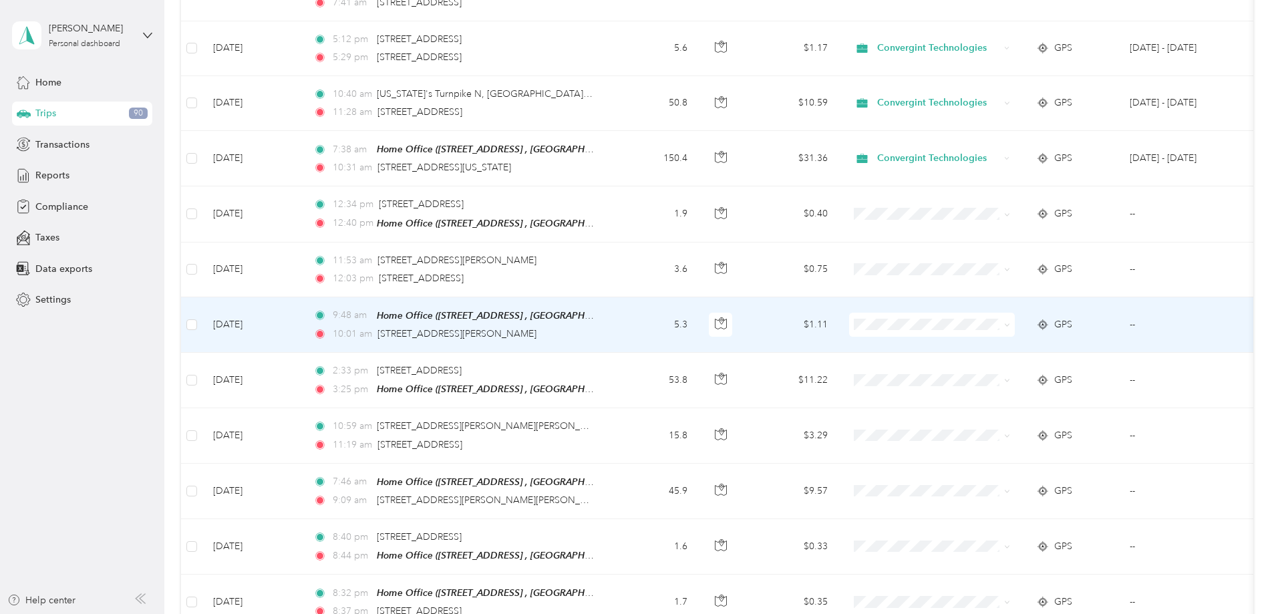
scroll to position [534, 0]
click at [1003, 343] on span "Convergint Technologies" at bounding box center [1033, 347] width 124 height 14
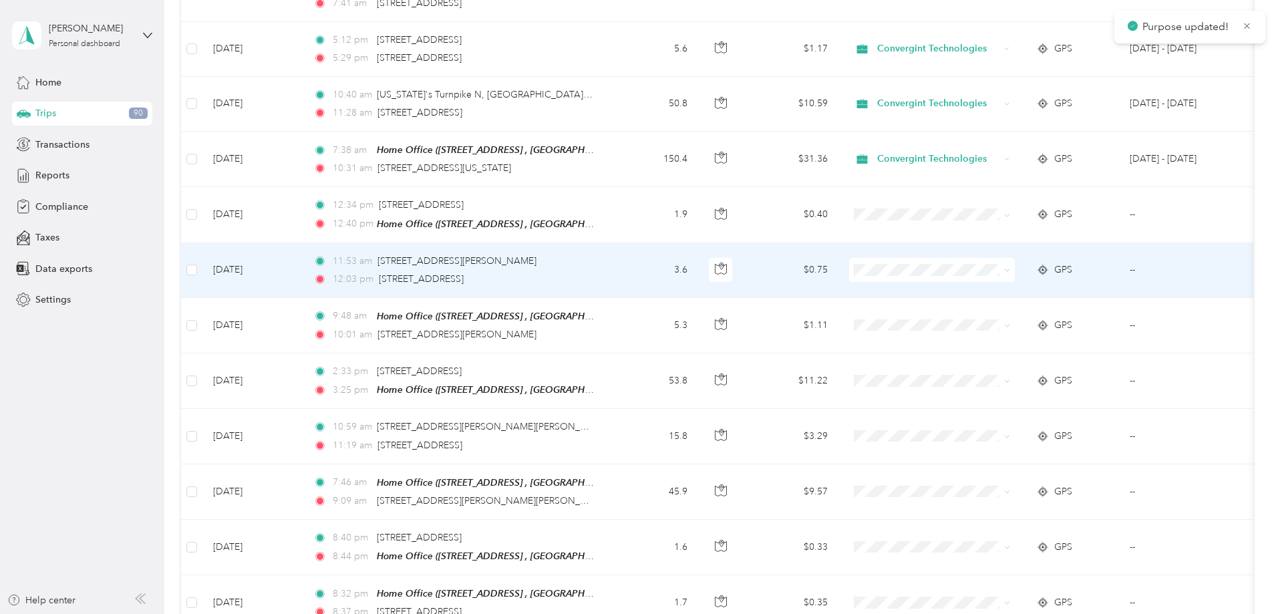
click at [1003, 276] on span at bounding box center [932, 270] width 166 height 24
click at [1007, 285] on span "Convergint Technologies" at bounding box center [1033, 292] width 124 height 14
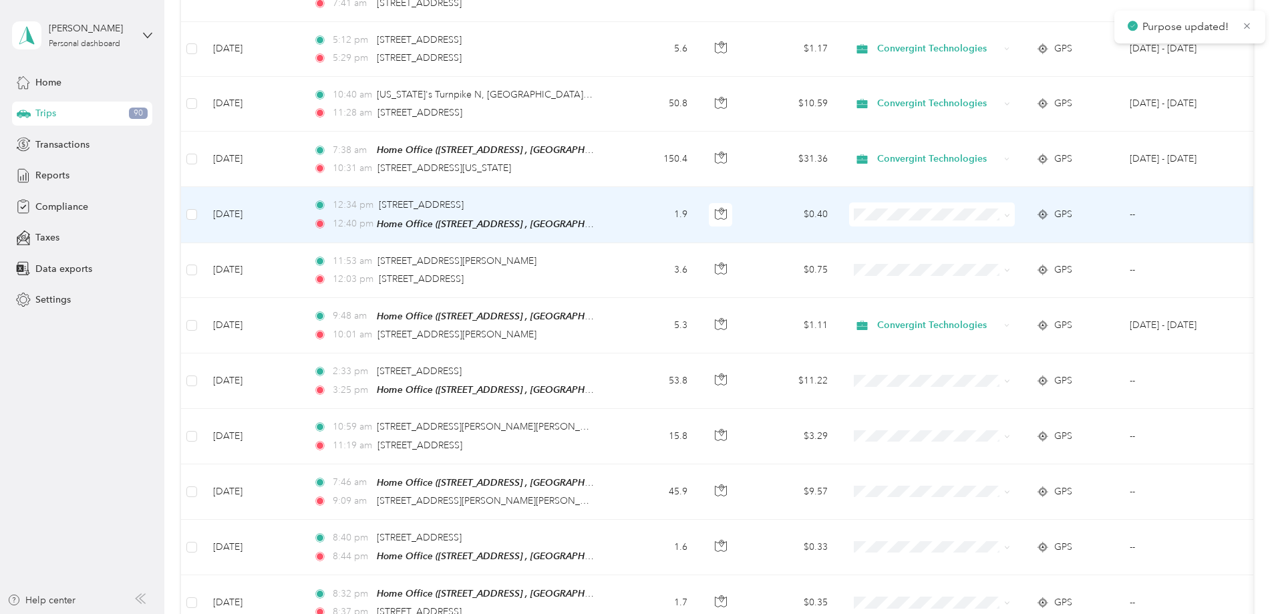
click at [997, 232] on span "Convergint Technologies" at bounding box center [1033, 237] width 124 height 14
click at [988, 220] on span at bounding box center [932, 214] width 166 height 24
click at [999, 238] on span "Convergint Technologies" at bounding box center [1033, 237] width 124 height 14
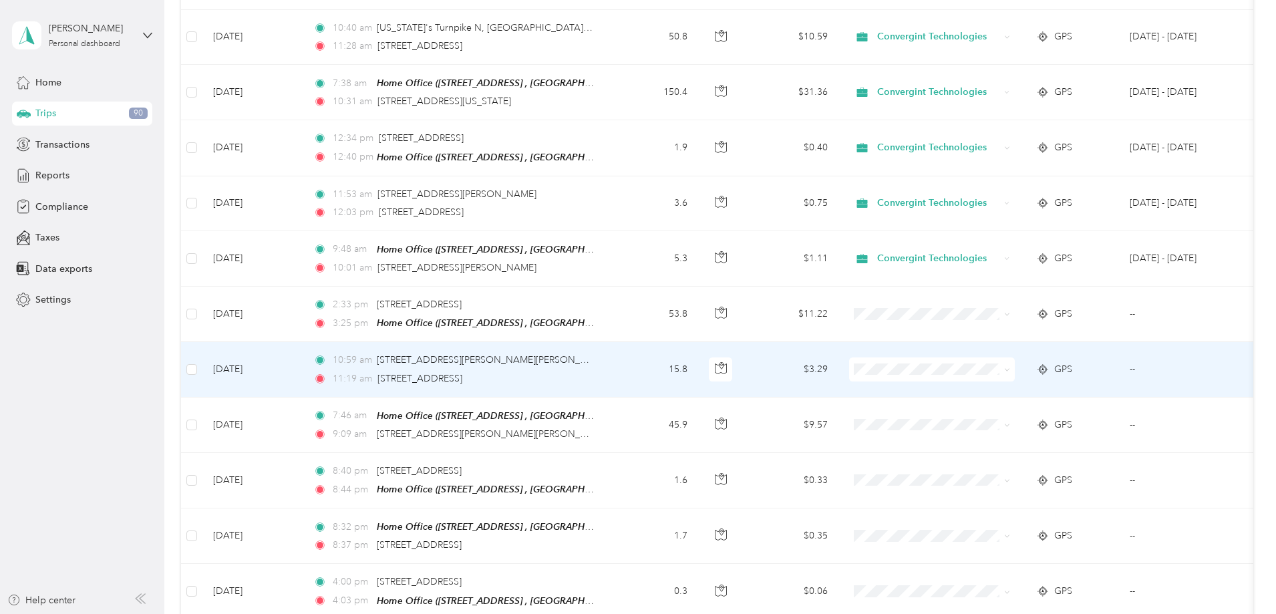
scroll to position [668, 0]
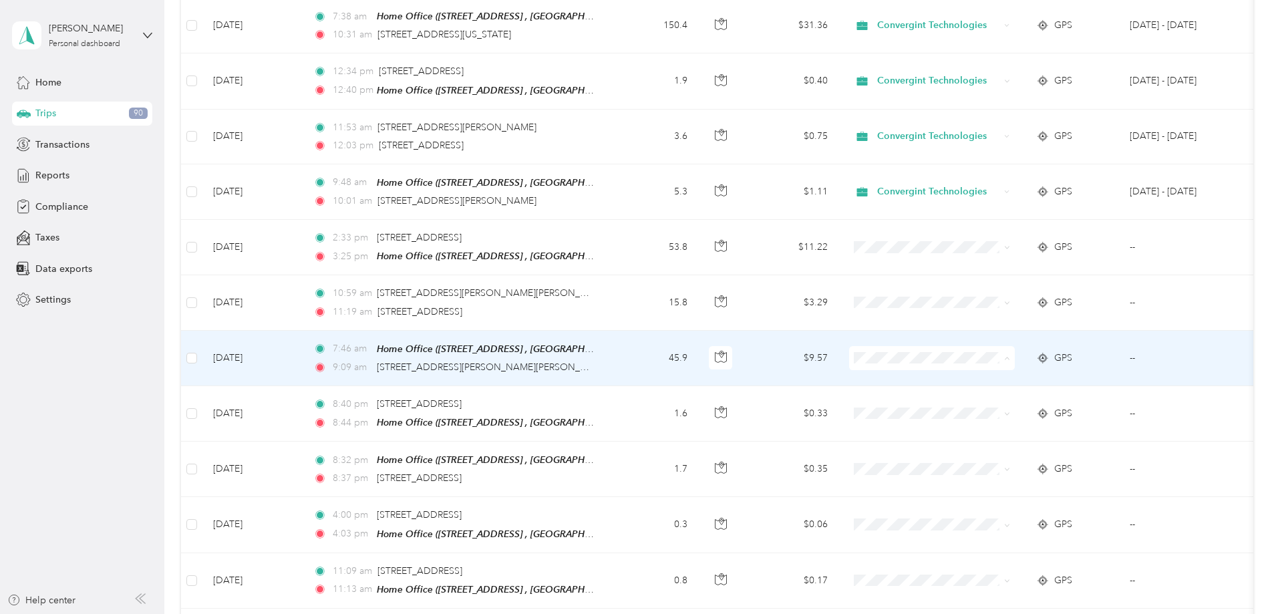
click at [1008, 375] on span "Convergint Technologies" at bounding box center [1033, 378] width 124 height 14
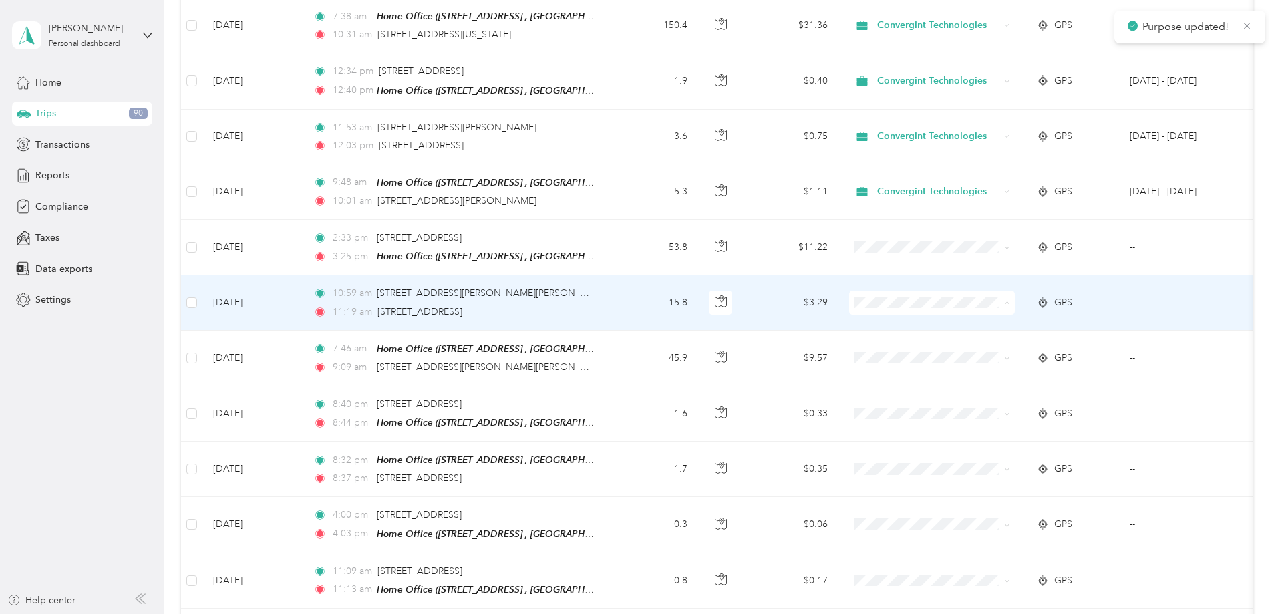
click at [1004, 323] on span "Convergint Technologies" at bounding box center [1033, 324] width 124 height 14
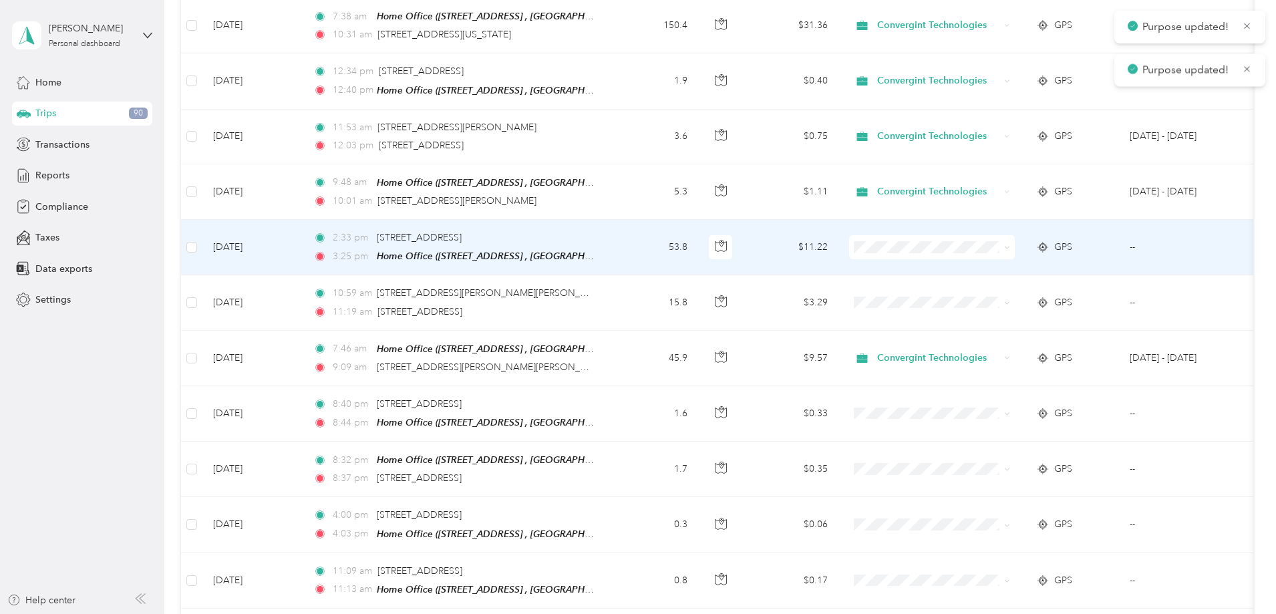
click at [996, 271] on span "Convergint Technologies" at bounding box center [1033, 268] width 124 height 14
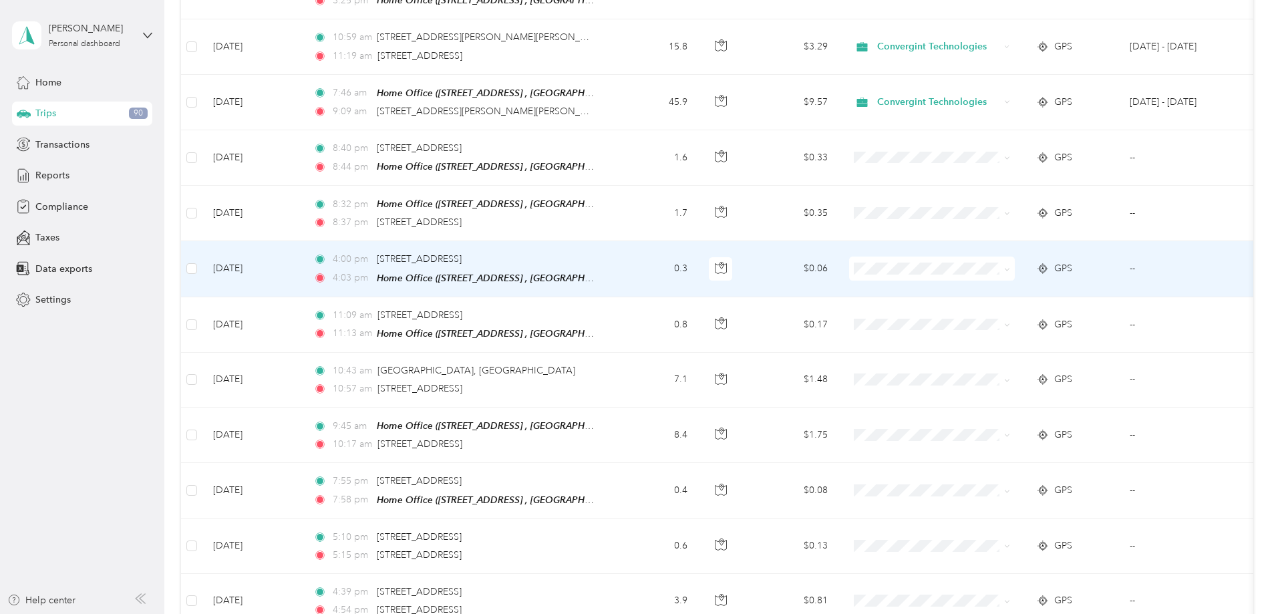
scroll to position [935, 0]
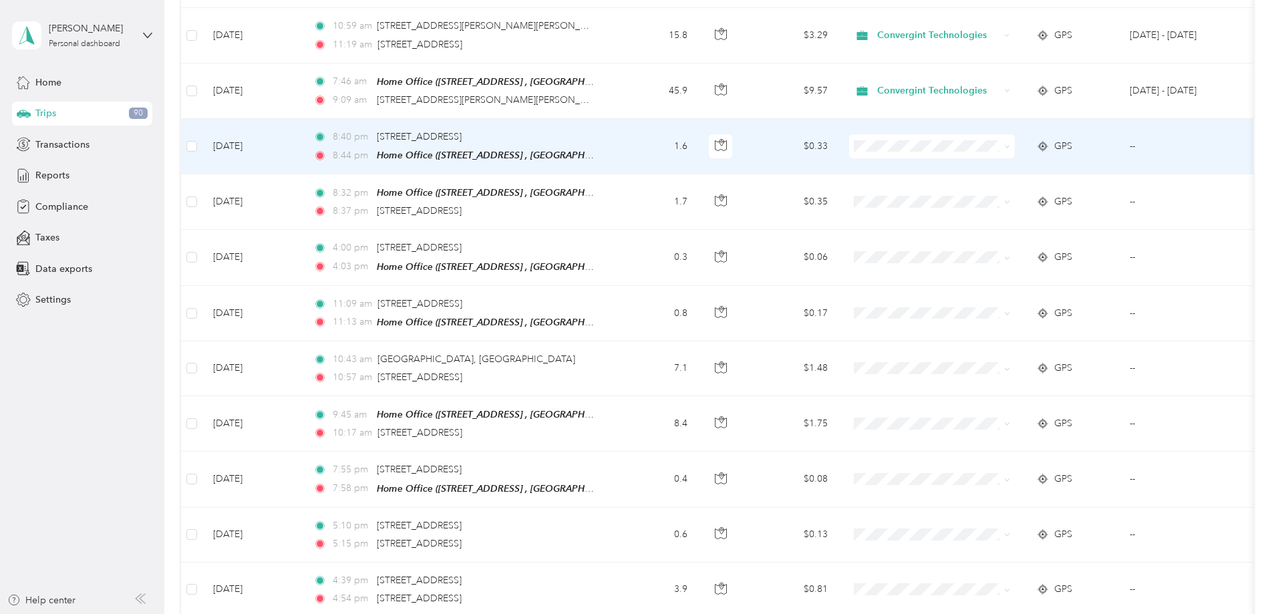
click at [202, 150] on td at bounding box center [191, 146] width 21 height 55
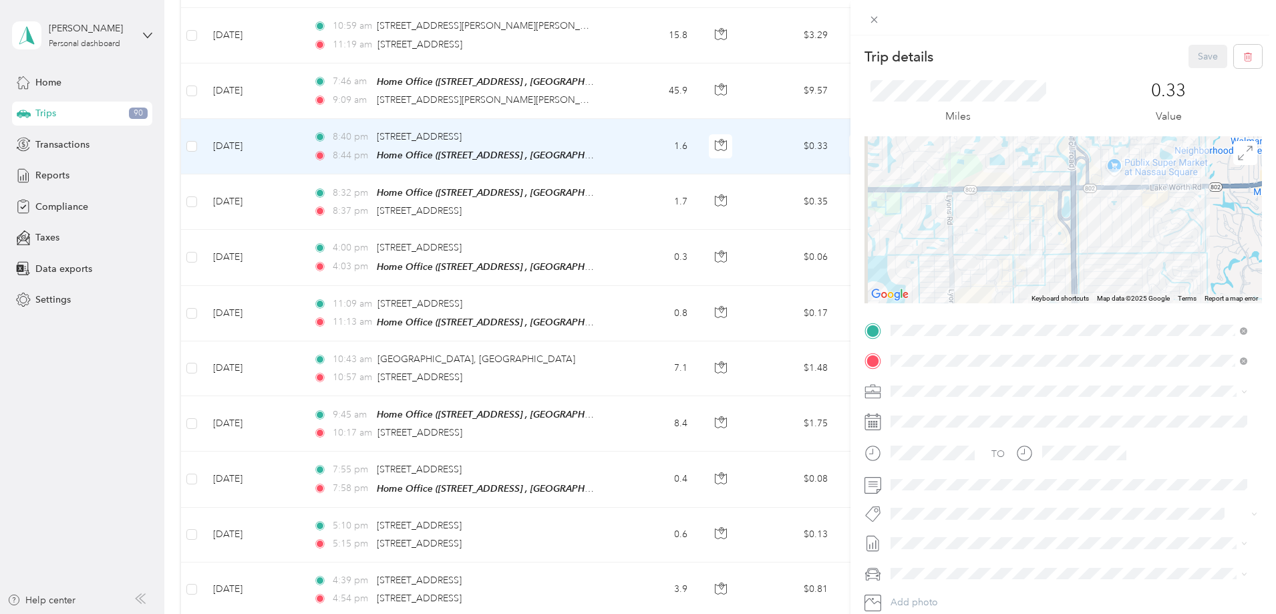
click at [281, 141] on div "Trip details Save This trip cannot be edited because it is either under review,…" at bounding box center [638, 307] width 1276 height 614
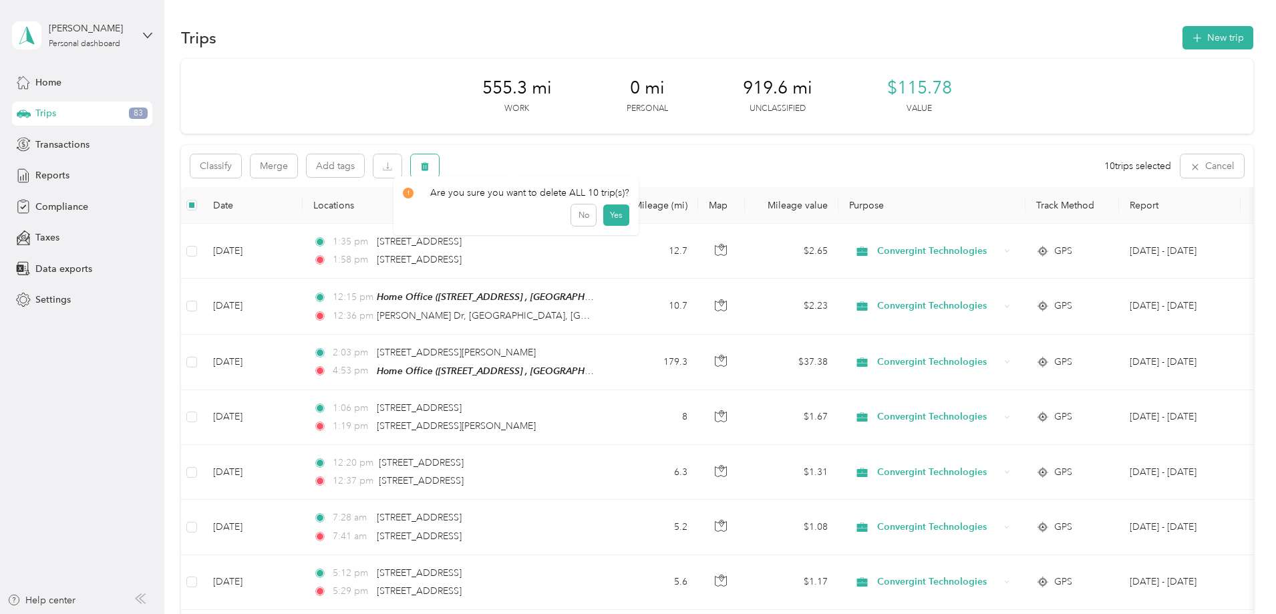
click at [439, 163] on button "button" at bounding box center [425, 165] width 28 height 23
click at [606, 226] on button "Yes" at bounding box center [616, 221] width 26 height 21
click at [439, 174] on button "button" at bounding box center [425, 165] width 28 height 23
click at [612, 224] on button "Yes" at bounding box center [613, 221] width 26 height 21
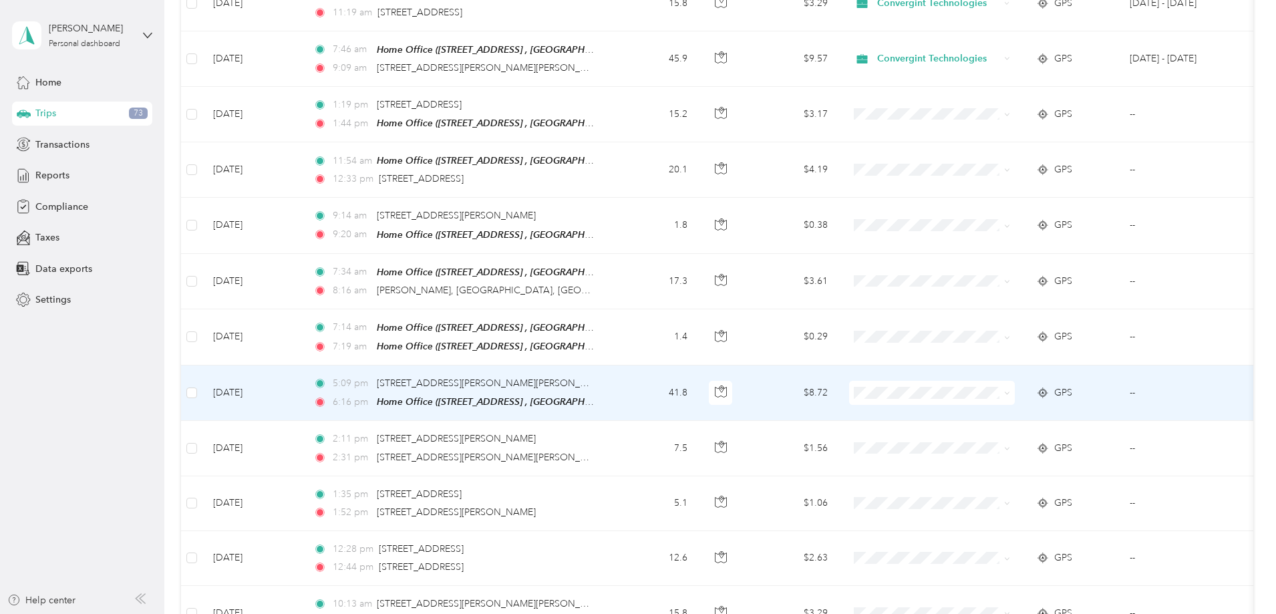
scroll to position [935, 0]
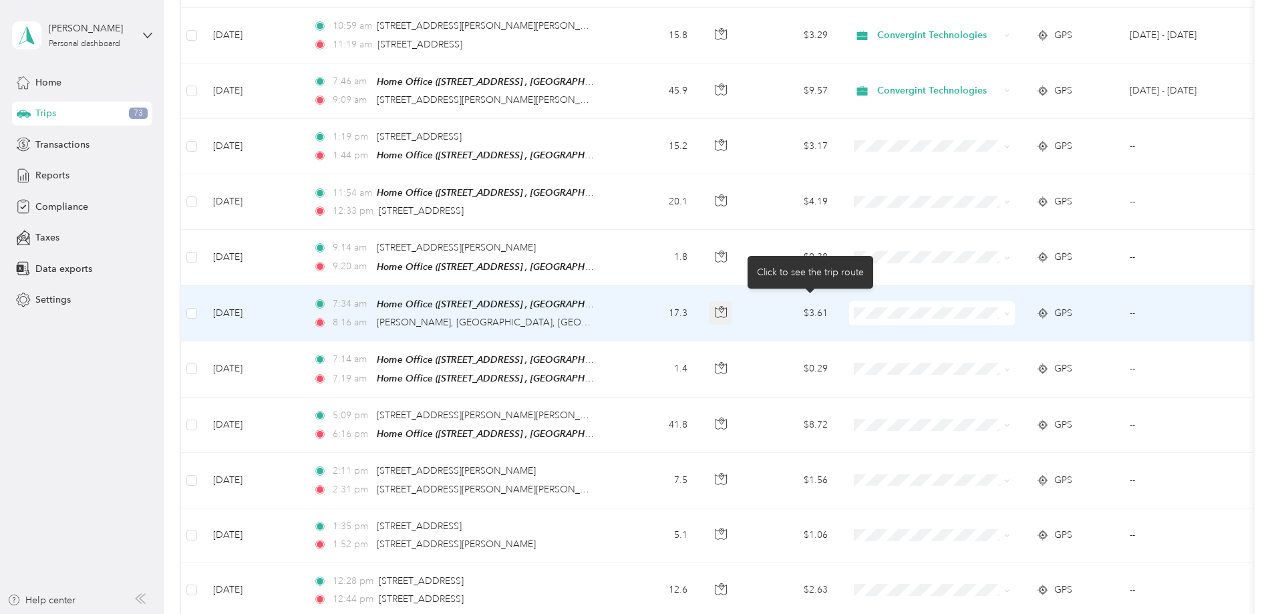
click at [733, 312] on button "button" at bounding box center [721, 313] width 24 height 24
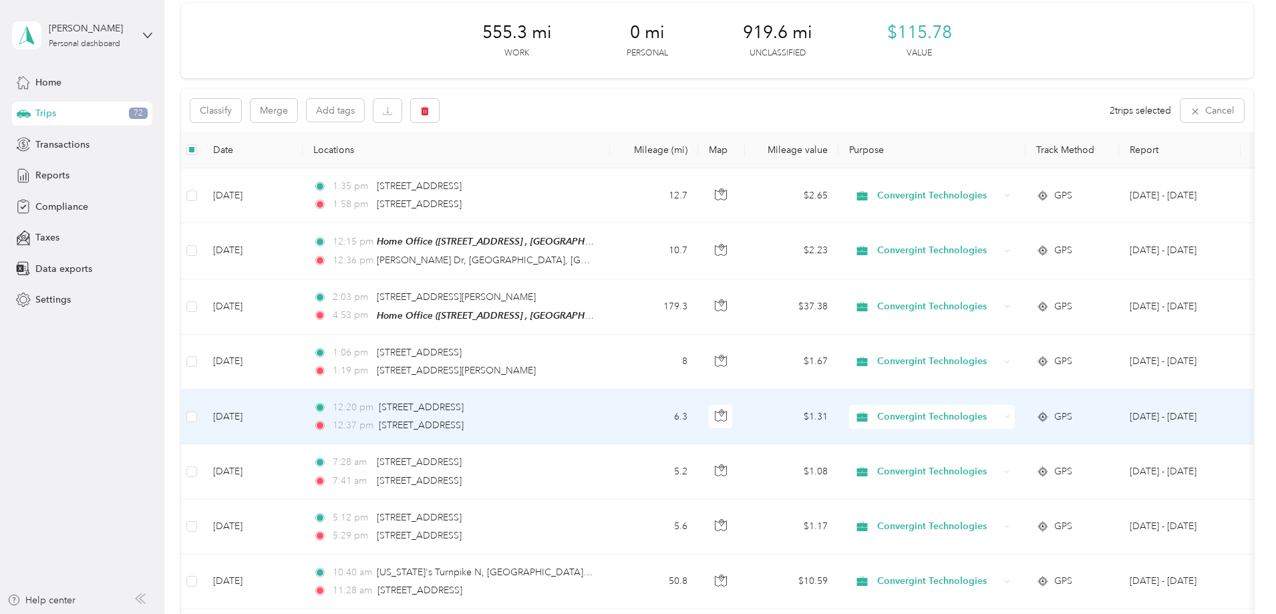
scroll to position [0, 0]
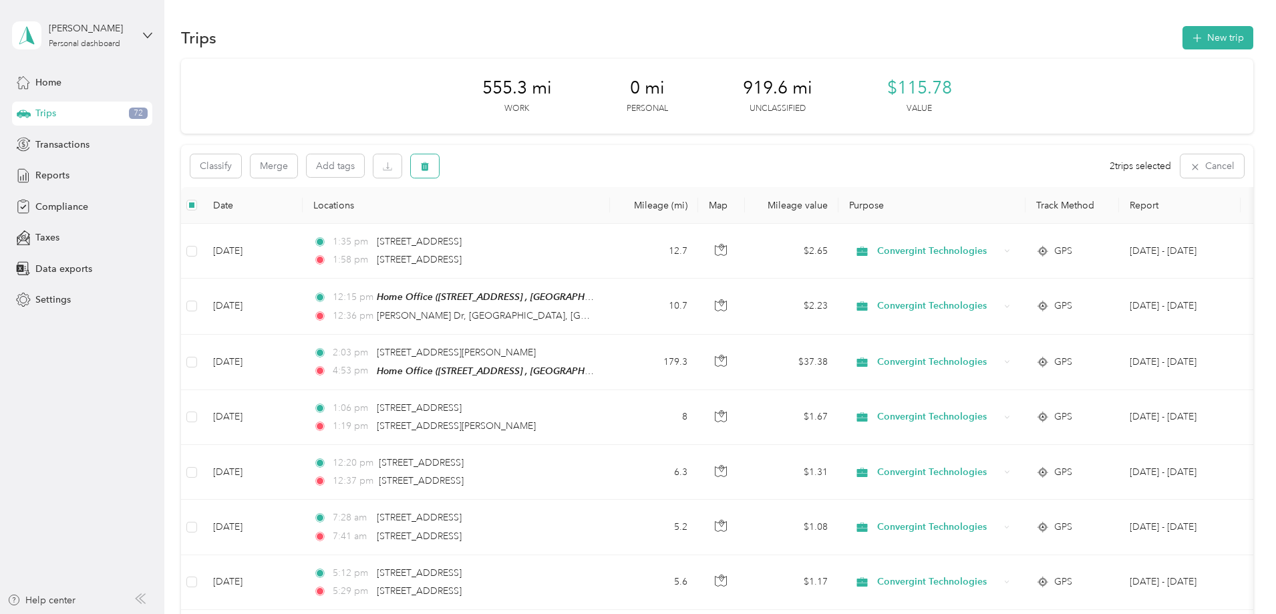
click at [429, 163] on icon "button" at bounding box center [424, 166] width 9 height 9
click at [607, 222] on button "Yes" at bounding box center [613, 221] width 26 height 21
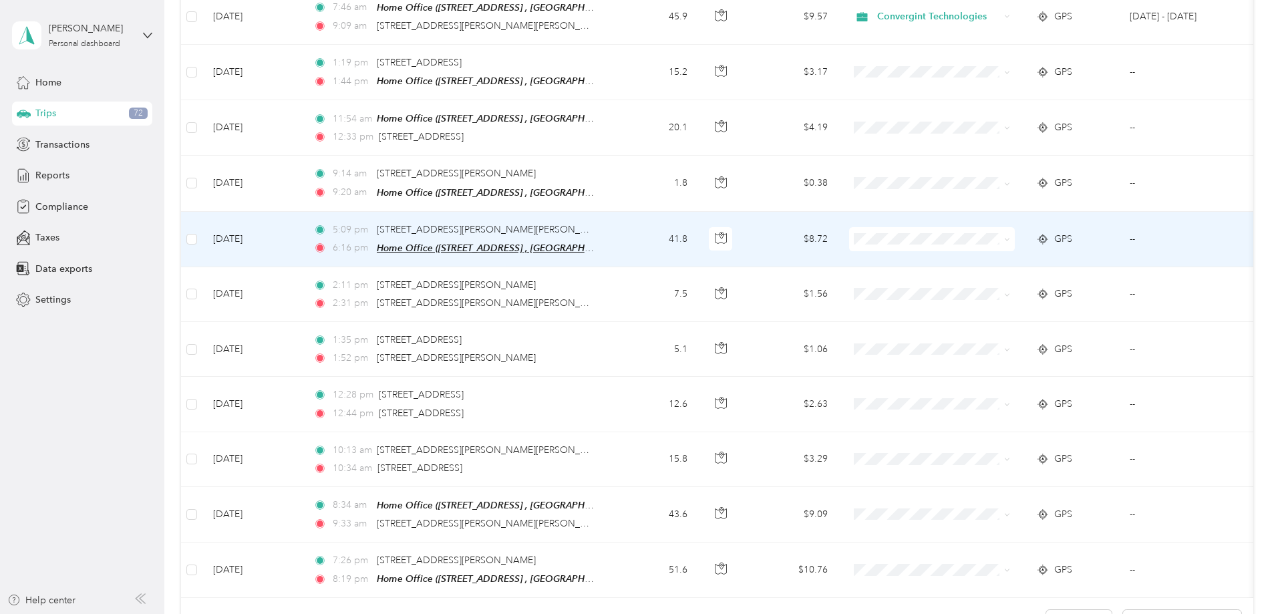
scroll to position [1026, 0]
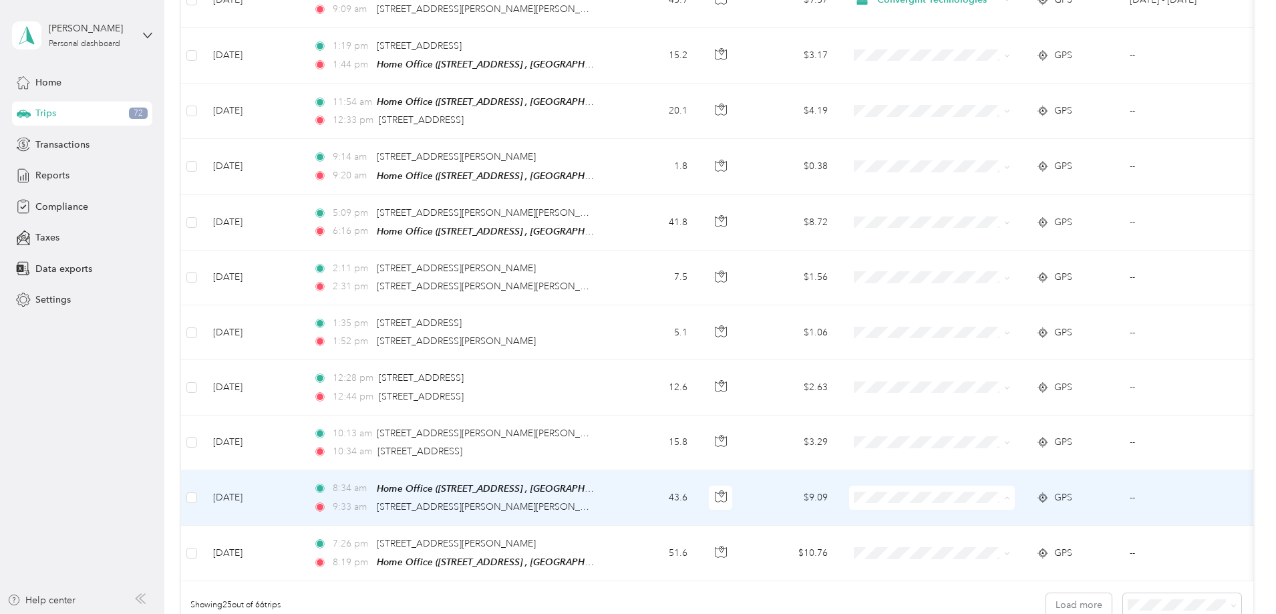
click at [996, 511] on span "Convergint Technologies" at bounding box center [1033, 515] width 124 height 14
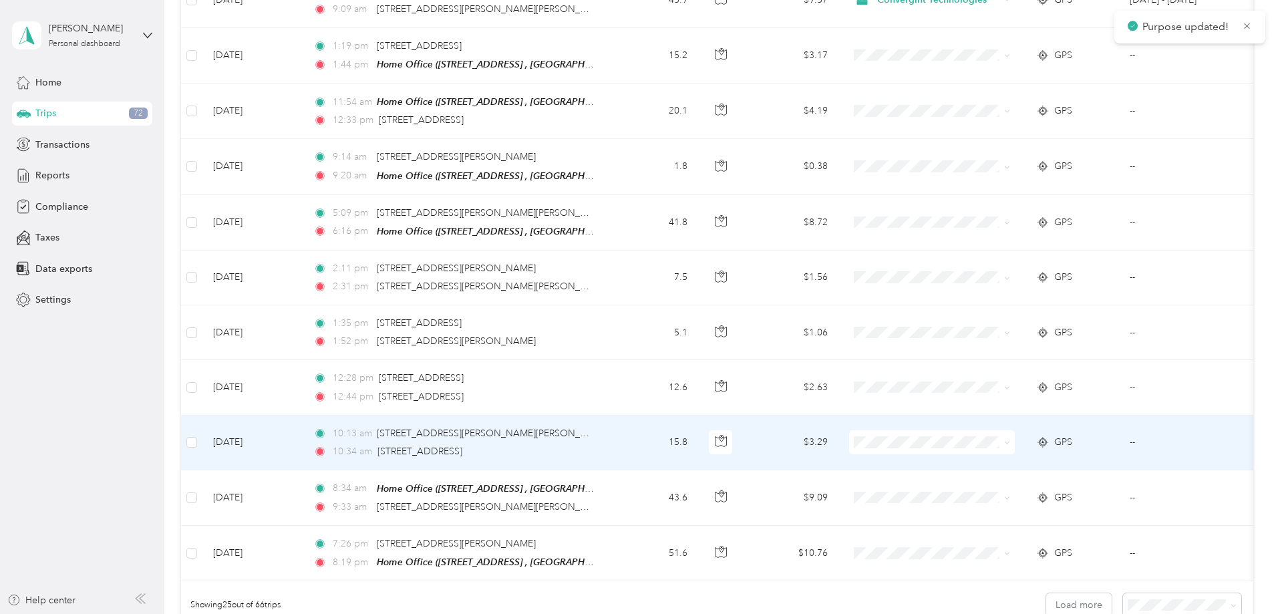
click at [995, 442] on span at bounding box center [932, 442] width 166 height 24
click at [733, 436] on button "button" at bounding box center [721, 442] width 24 height 24
click at [989, 460] on span "Convergint Technologies" at bounding box center [1033, 460] width 124 height 14
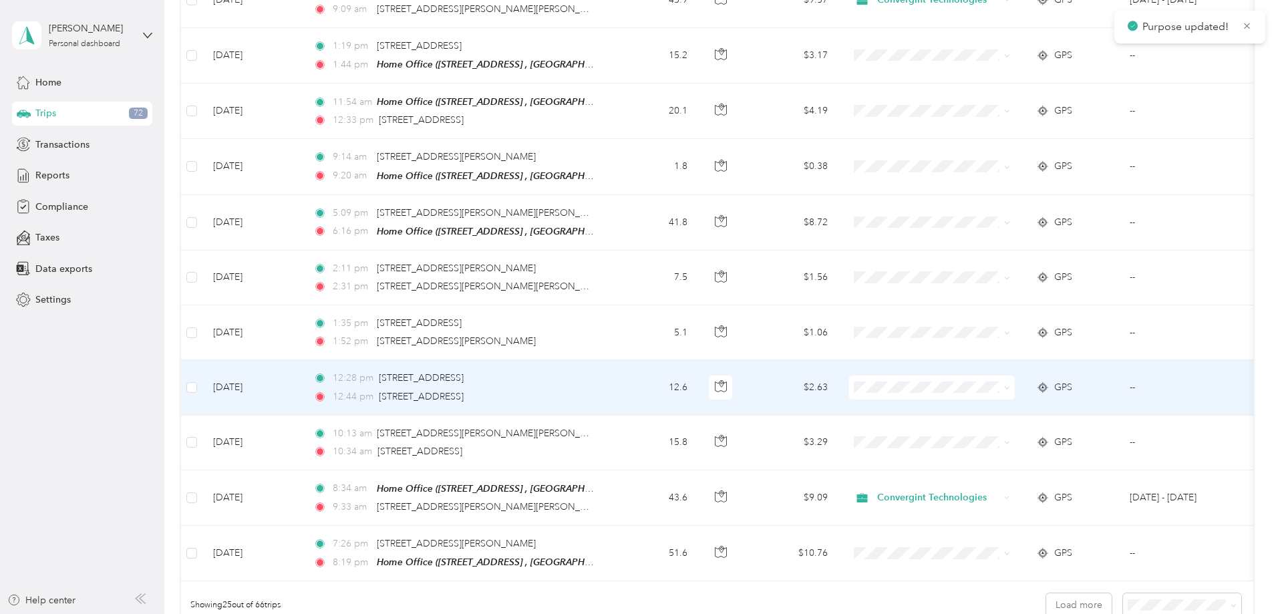
click at [991, 401] on span "Convergint Technologies" at bounding box center [1033, 404] width 124 height 14
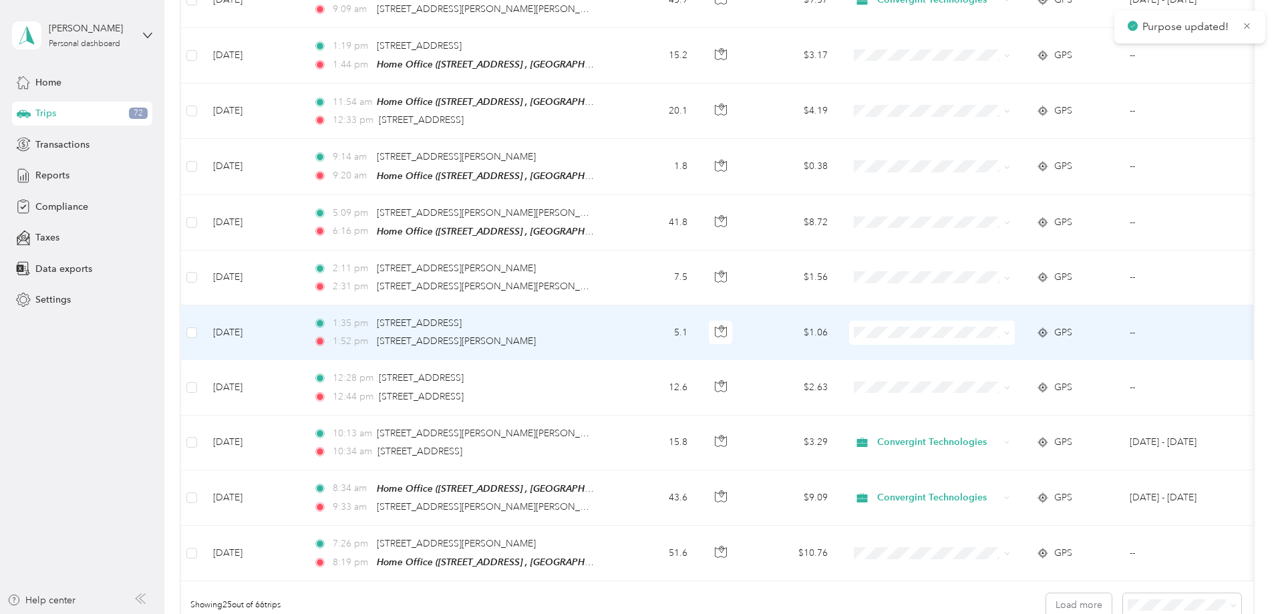
click at [984, 341] on li "Convergint Technologies" at bounding box center [1021, 349] width 166 height 23
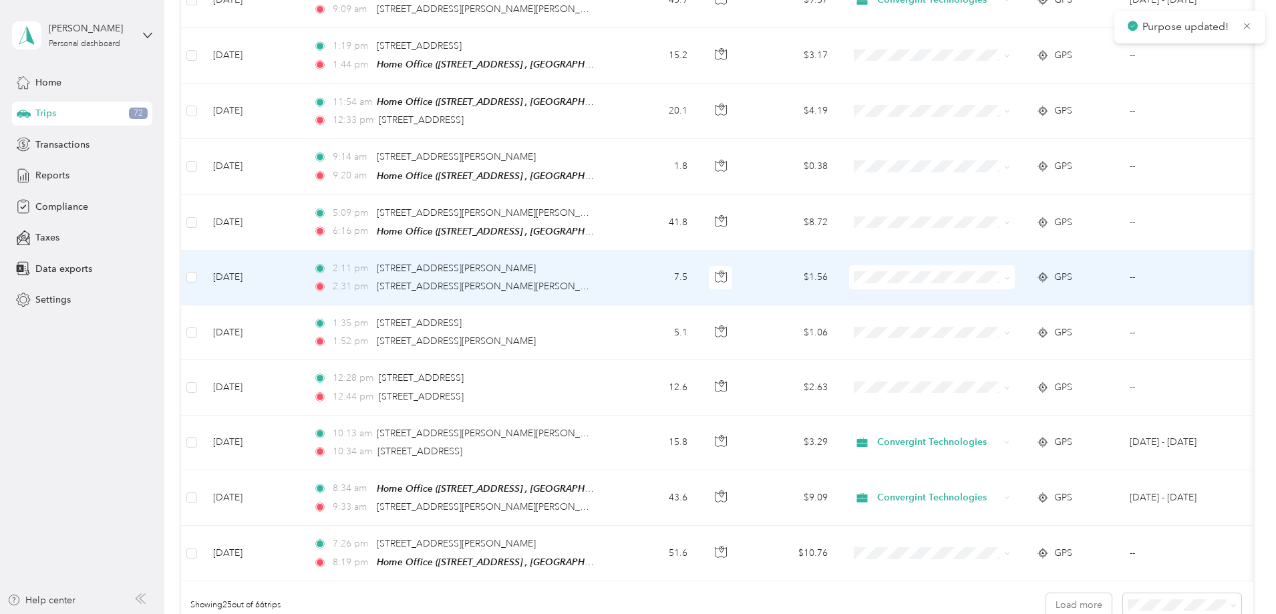
click at [989, 283] on td at bounding box center [931, 277] width 187 height 55
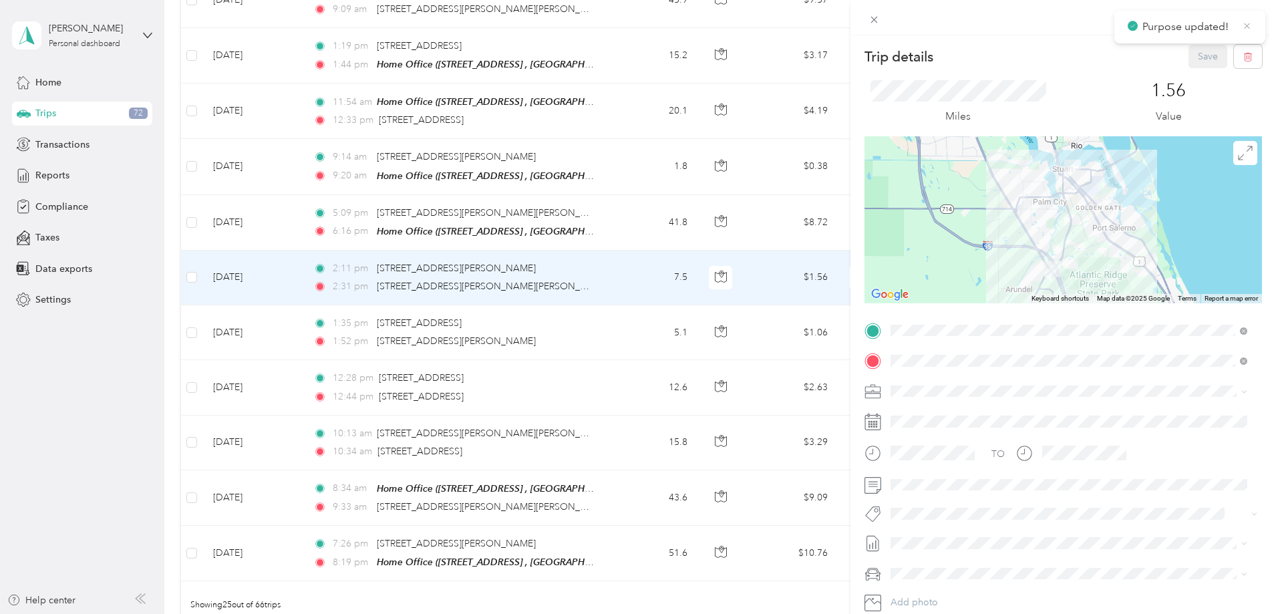
click at [1246, 29] on icon at bounding box center [1247, 26] width 10 height 12
click at [873, 23] on icon at bounding box center [873, 19] width 11 height 11
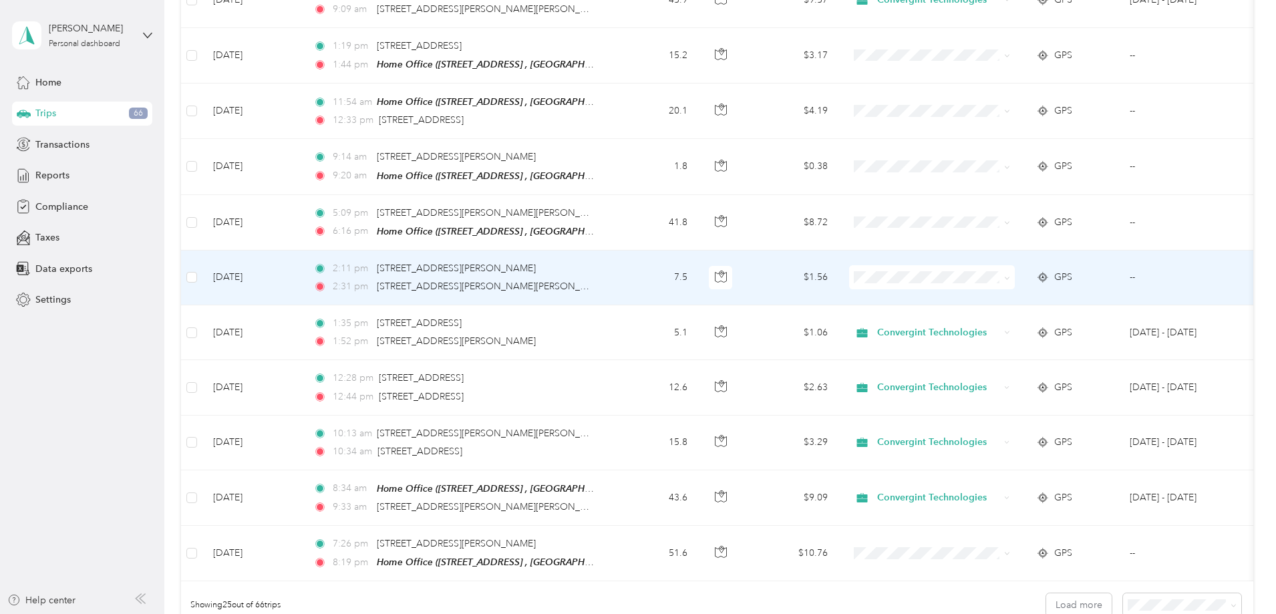
click at [991, 281] on span at bounding box center [932, 277] width 166 height 24
click at [971, 265] on span at bounding box center [932, 277] width 166 height 24
click at [1010, 271] on span at bounding box center [1004, 277] width 11 height 15
click at [1017, 290] on span "Convergint Technologies" at bounding box center [1033, 295] width 124 height 14
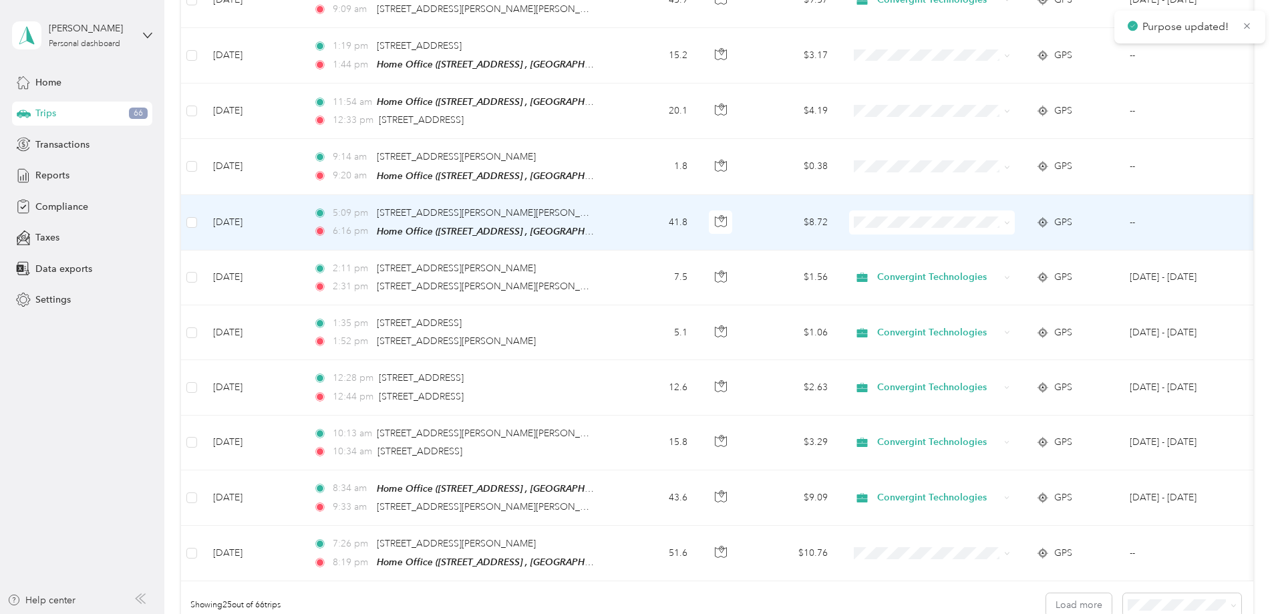
click at [997, 234] on span "Convergint Technologies" at bounding box center [1033, 237] width 124 height 14
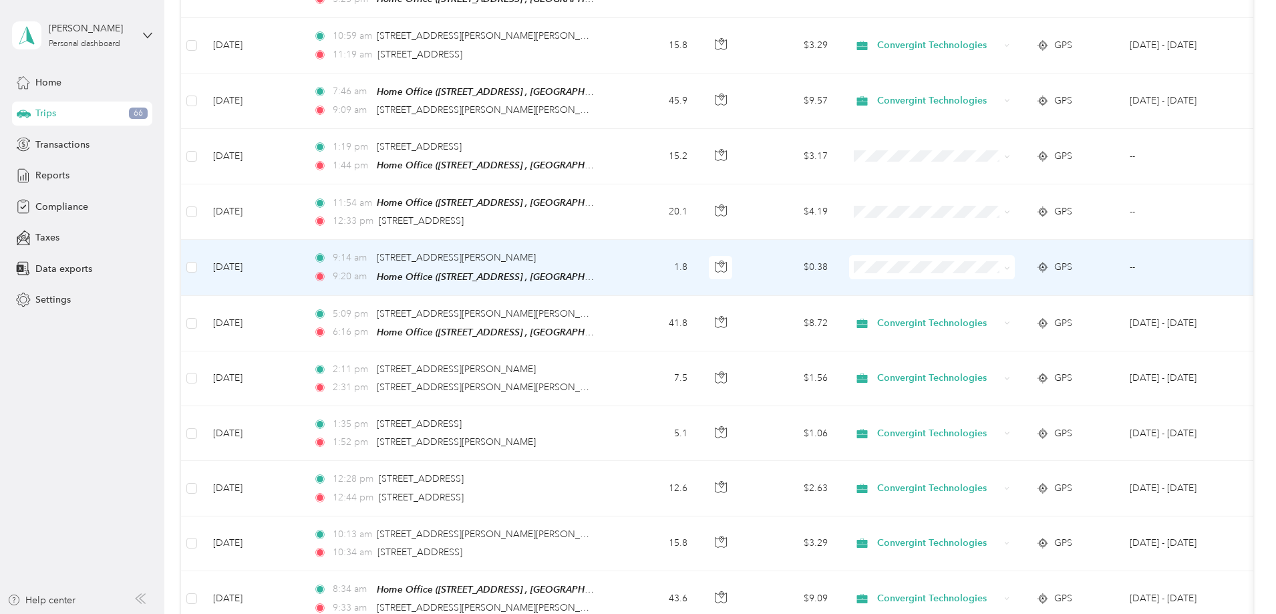
scroll to position [892, 0]
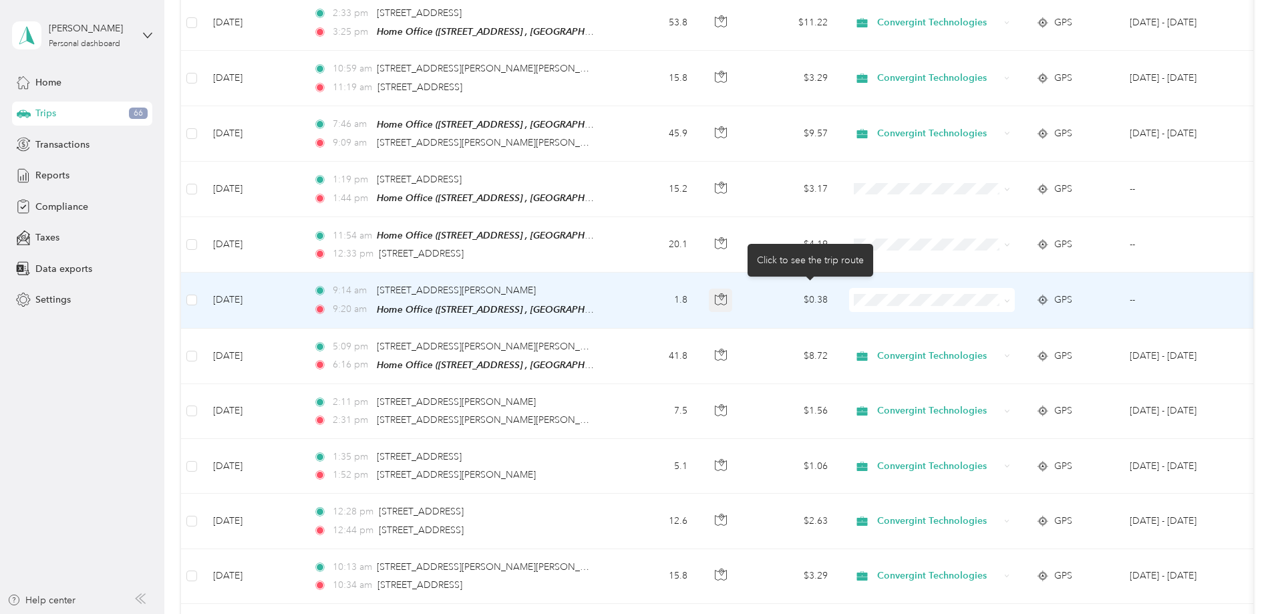
click at [726, 297] on icon "button" at bounding box center [720, 300] width 11 height 10
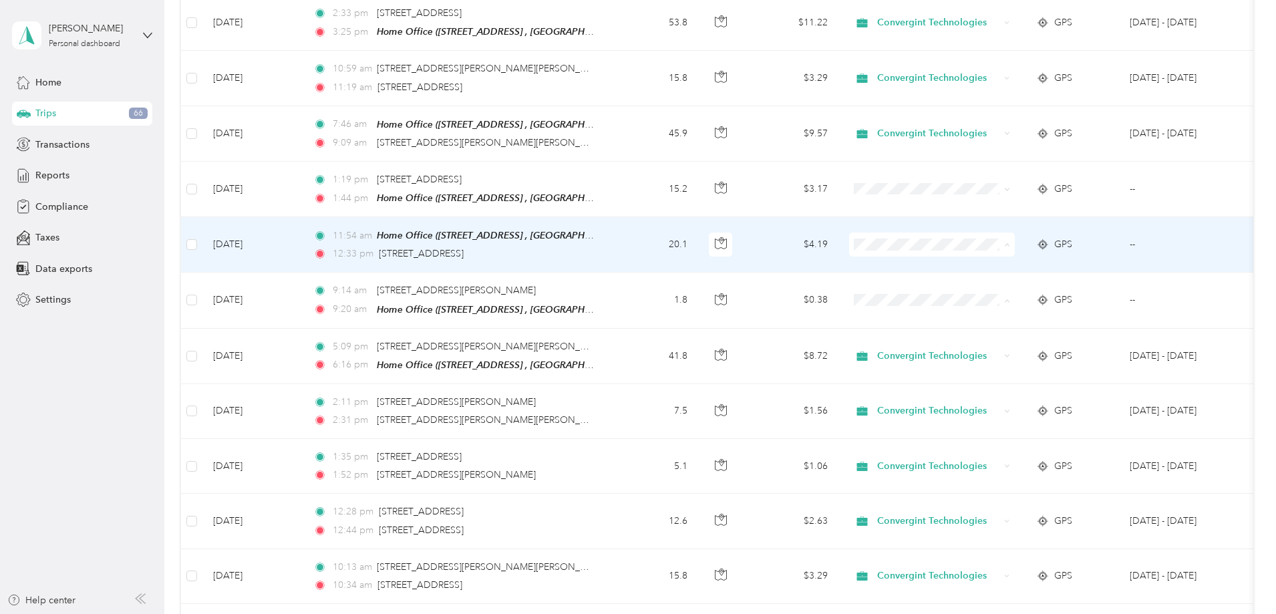
click at [980, 259] on span "Convergint Technologies" at bounding box center [1033, 264] width 124 height 14
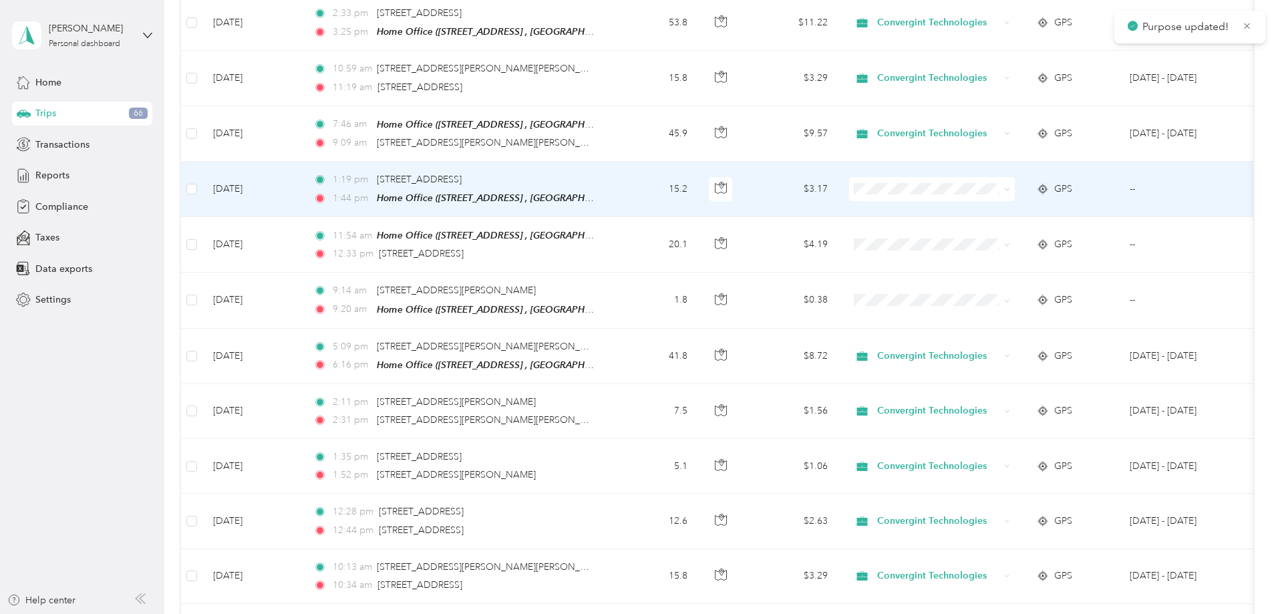
click at [977, 194] on span at bounding box center [932, 189] width 166 height 24
click at [989, 203] on span "Convergint Technologies" at bounding box center [1033, 209] width 124 height 14
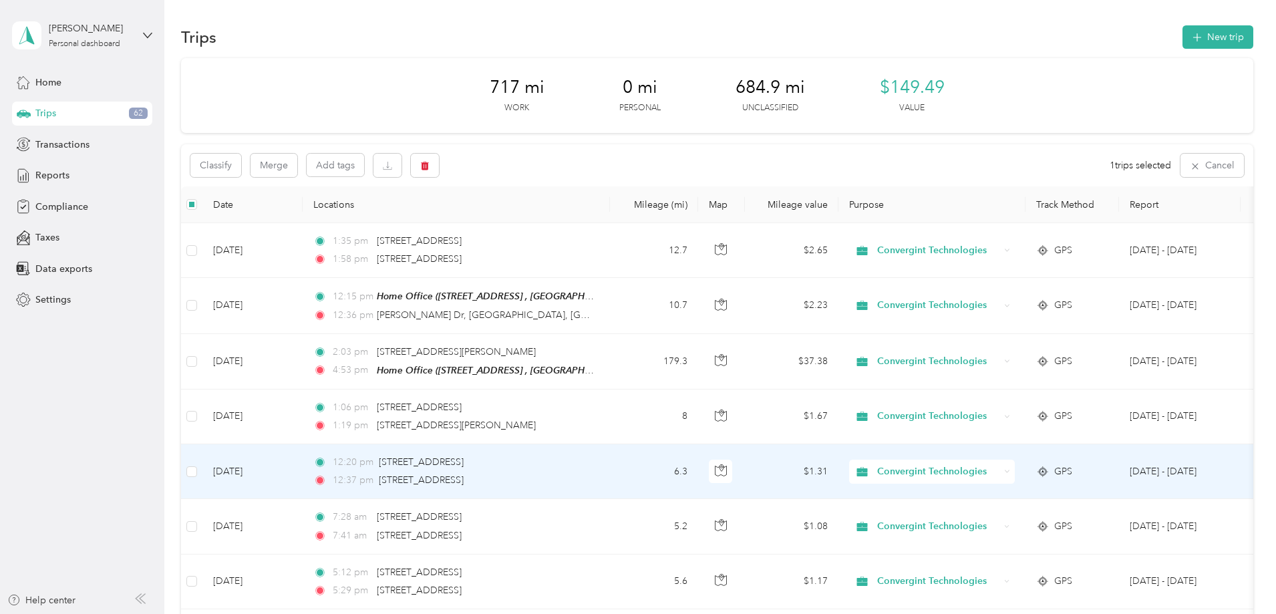
scroll to position [0, 0]
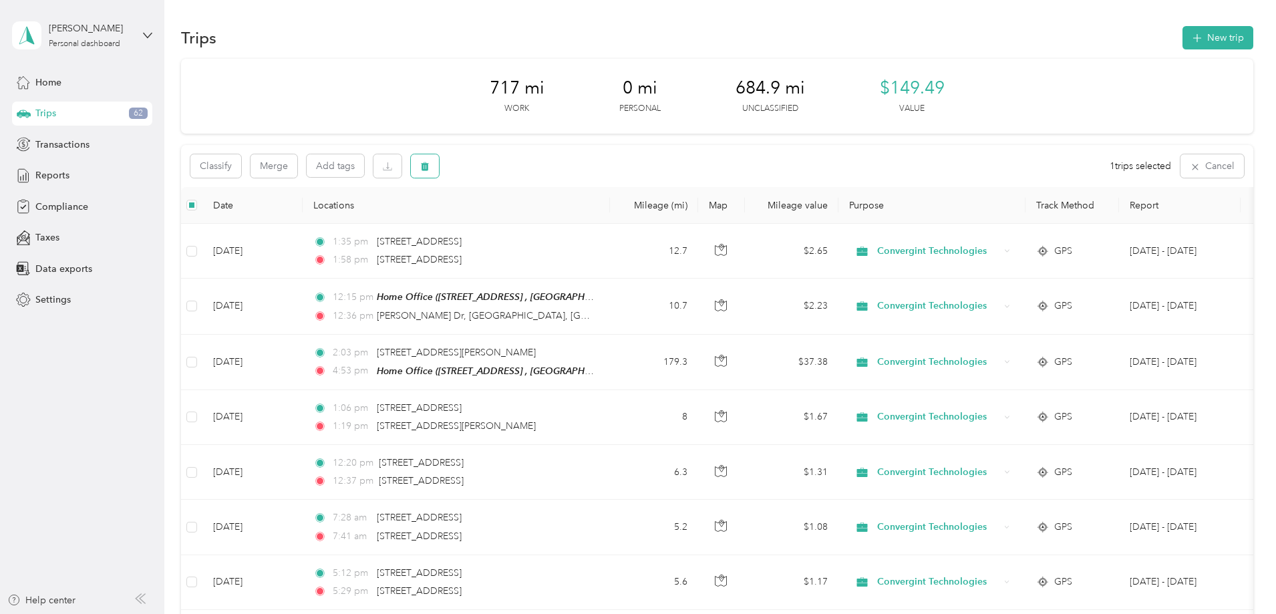
click at [429, 166] on icon "button" at bounding box center [425, 166] width 8 height 9
click at [615, 223] on button "Yes" at bounding box center [613, 221] width 26 height 21
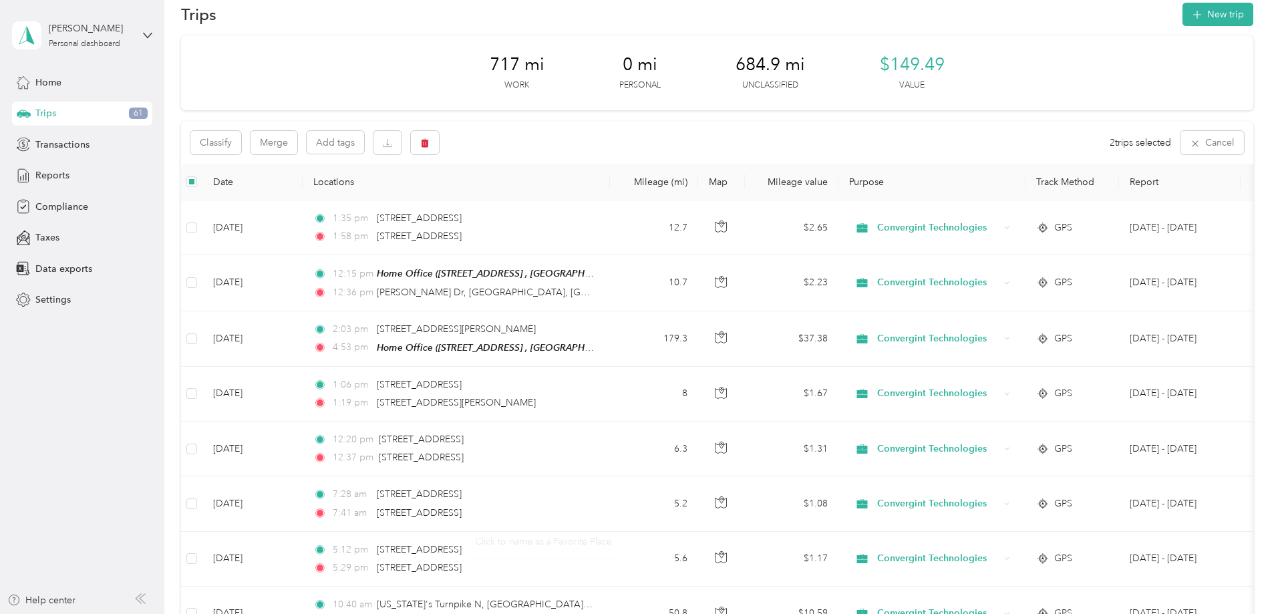
scroll to position [23, 0]
click at [429, 142] on icon "button" at bounding box center [425, 144] width 8 height 9
click at [608, 199] on button "Yes" at bounding box center [613, 198] width 26 height 21
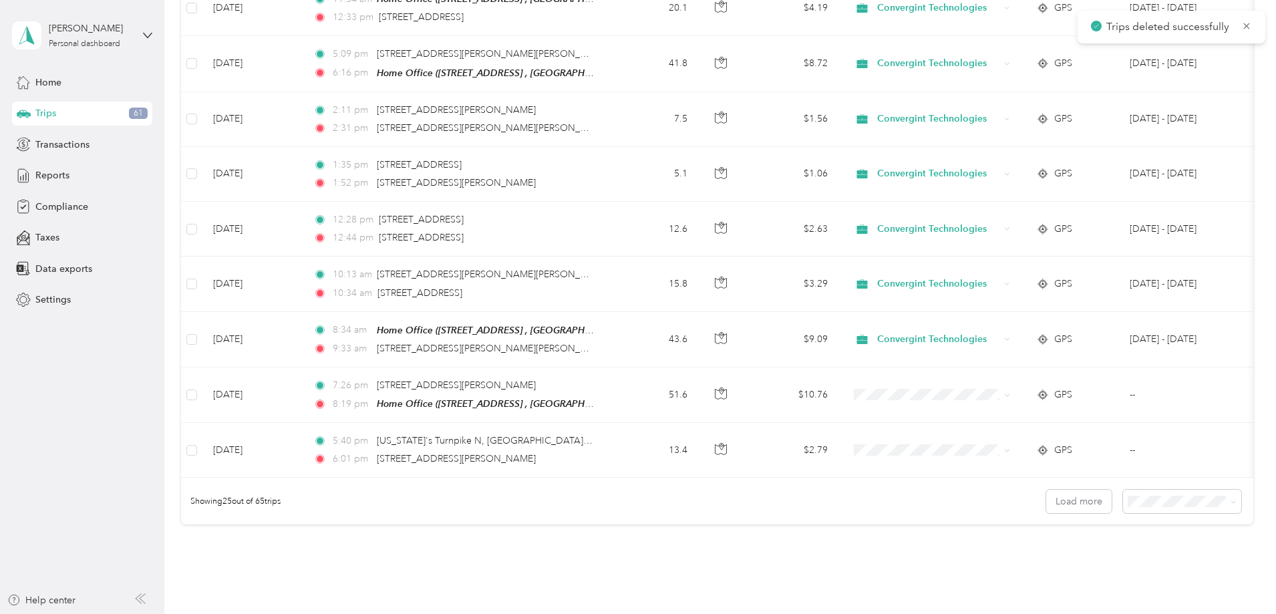
scroll to position [1226, 0]
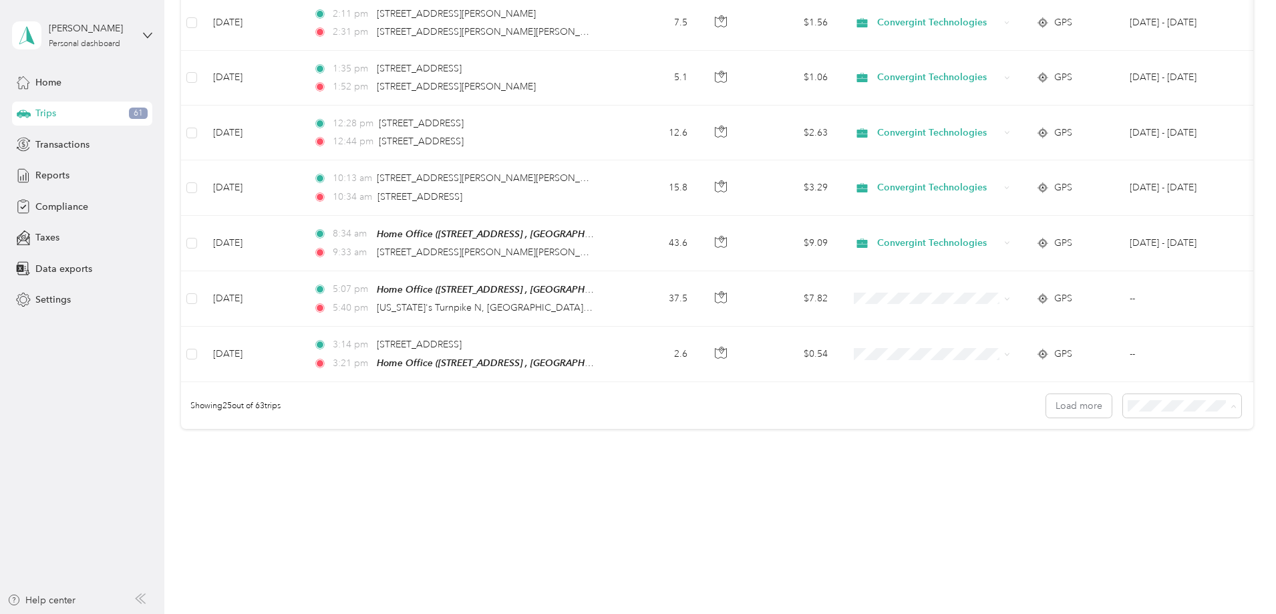
click at [1081, 474] on span "100 per load" at bounding box center [1067, 477] width 55 height 11
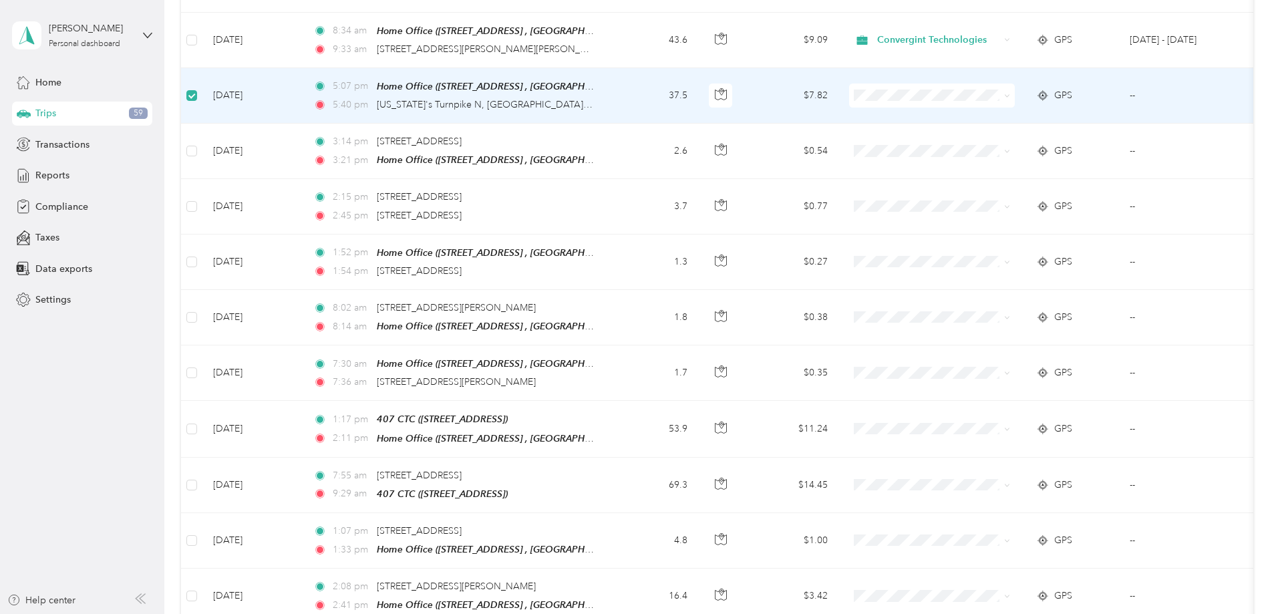
scroll to position [1425, 0]
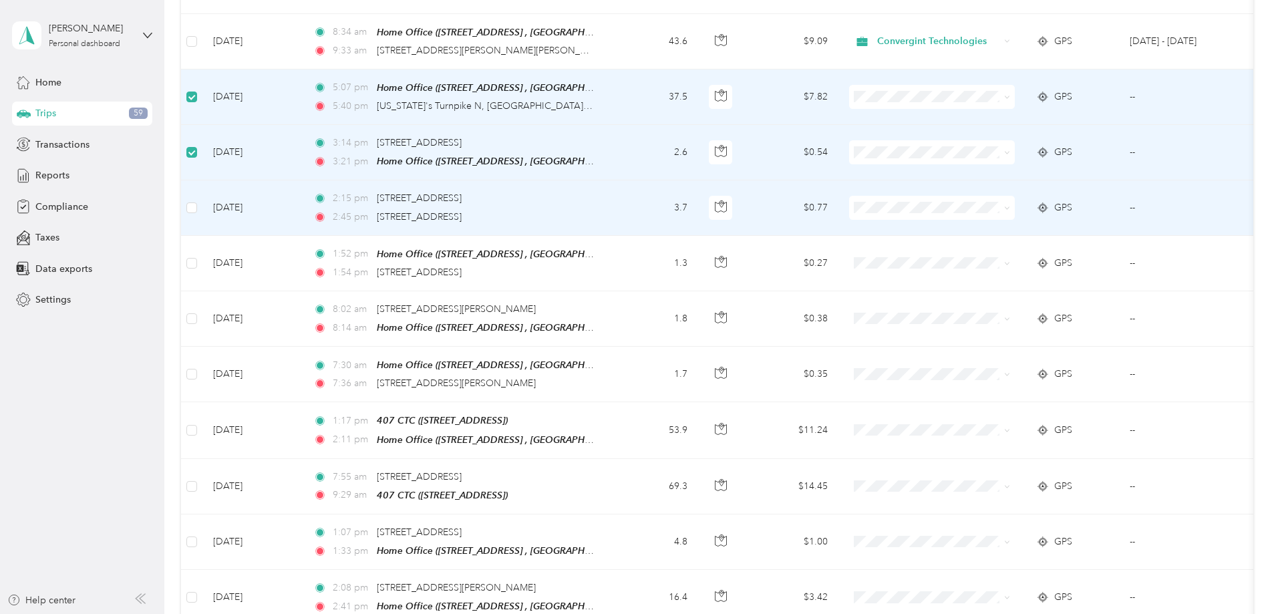
click at [202, 213] on td at bounding box center [191, 207] width 21 height 55
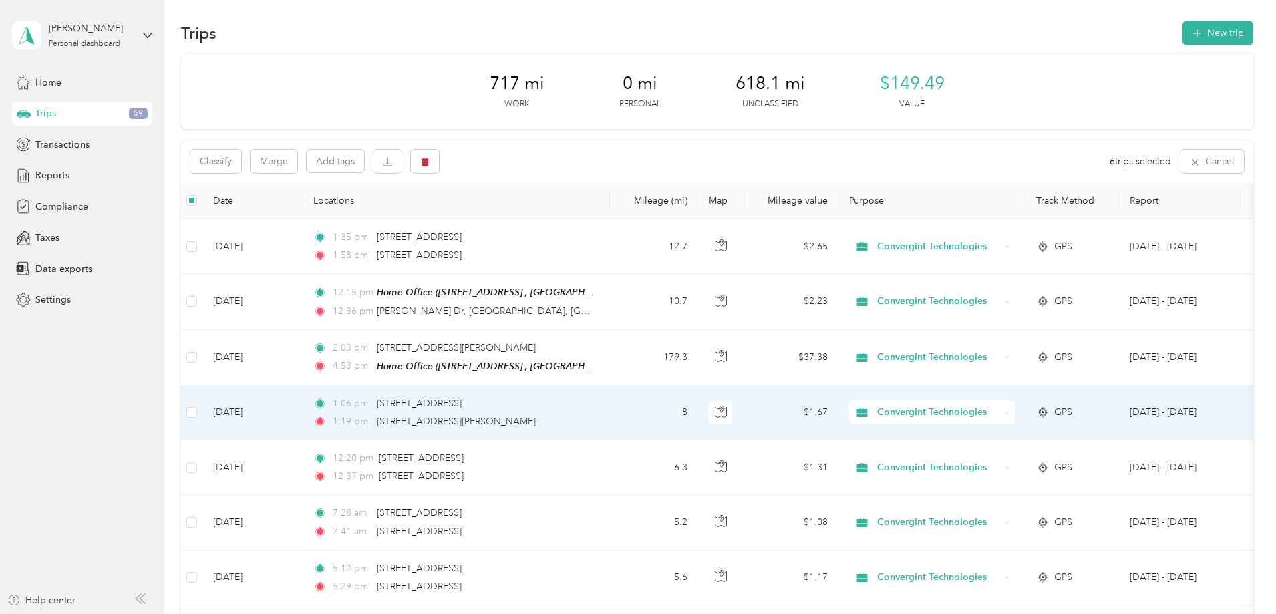
scroll to position [0, 0]
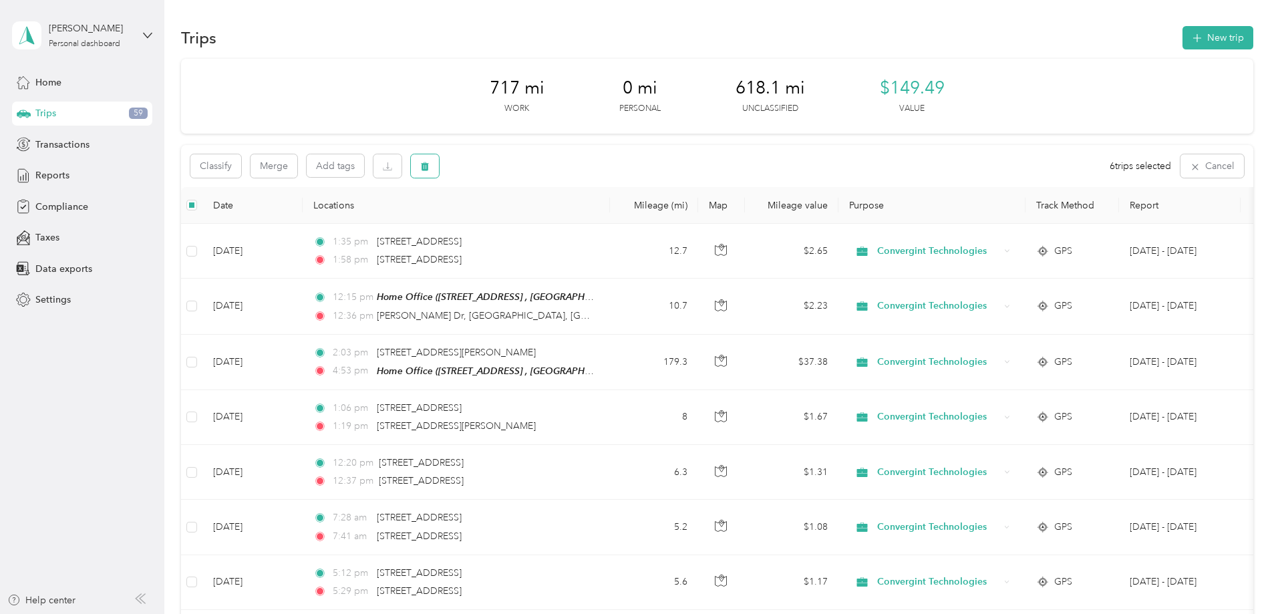
click at [429, 162] on icon "button" at bounding box center [424, 166] width 9 height 9
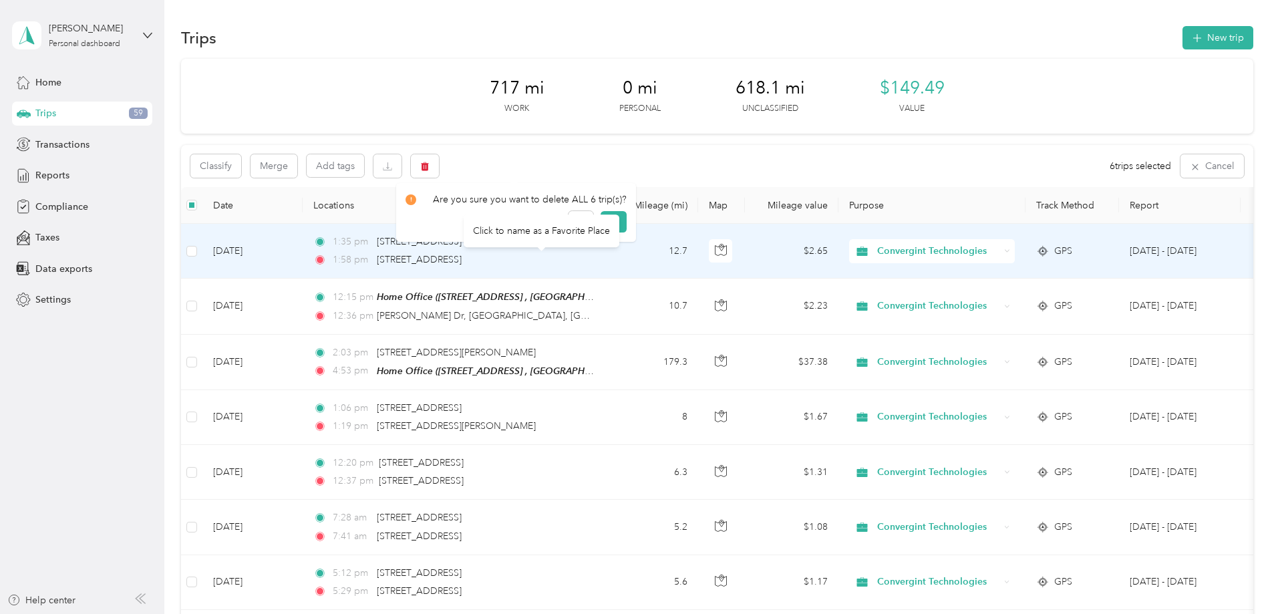
click at [614, 215] on div "Click to name as a Favorite Place" at bounding box center [542, 230] width 156 height 33
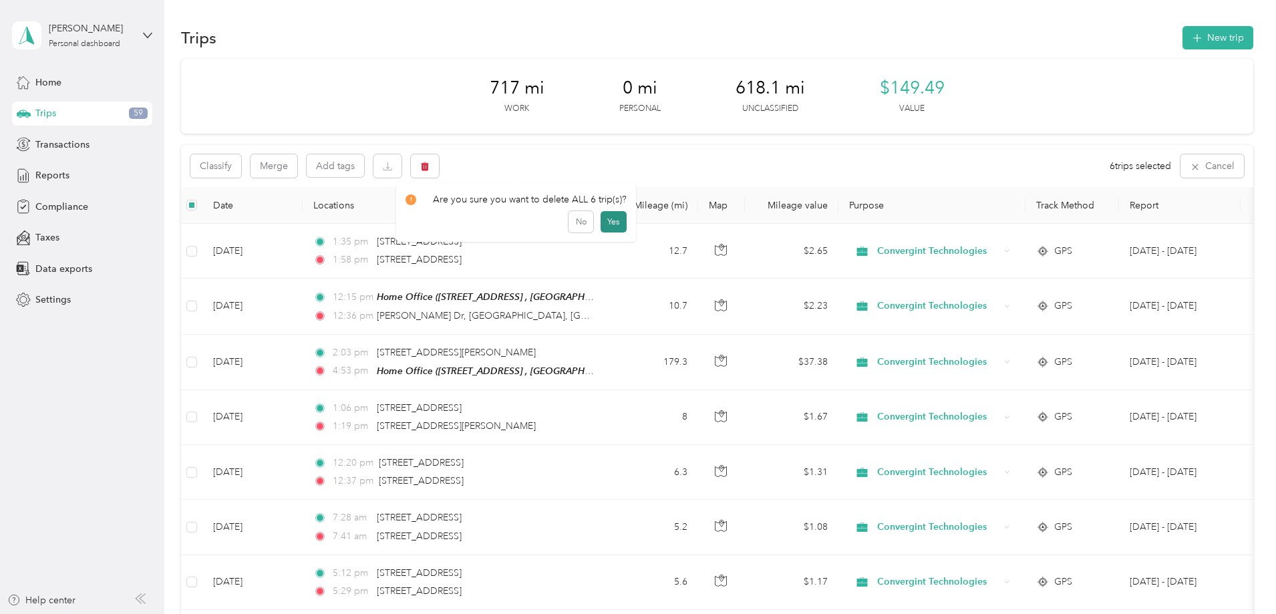
click at [610, 217] on button "Yes" at bounding box center [613, 221] width 26 height 21
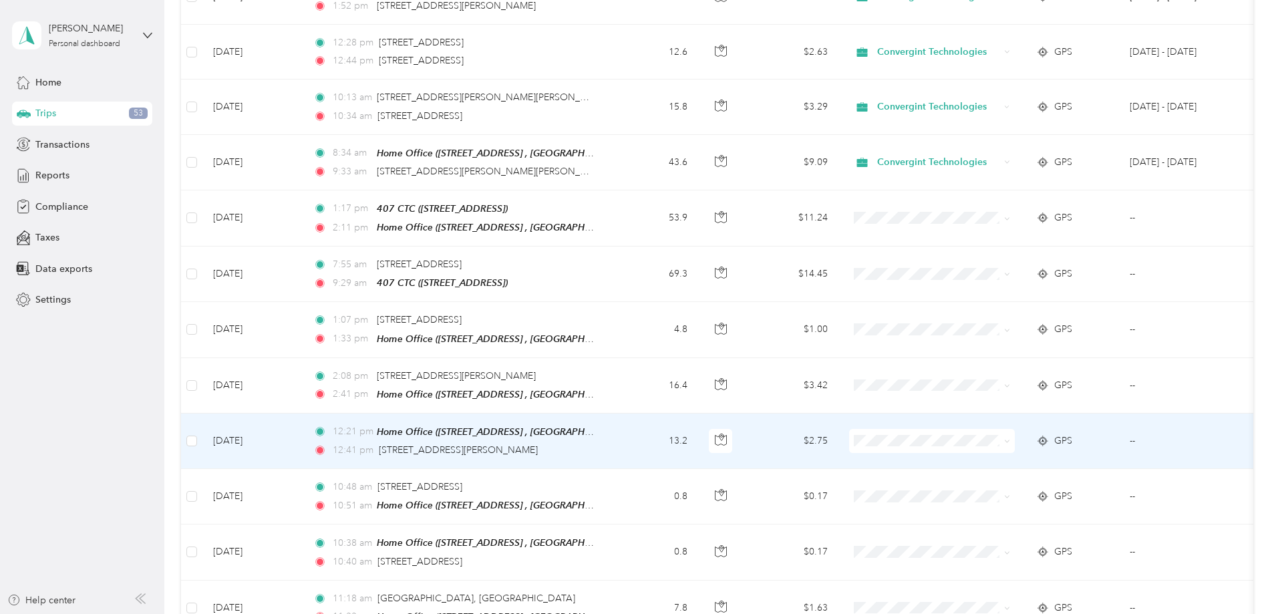
scroll to position [1248, 0]
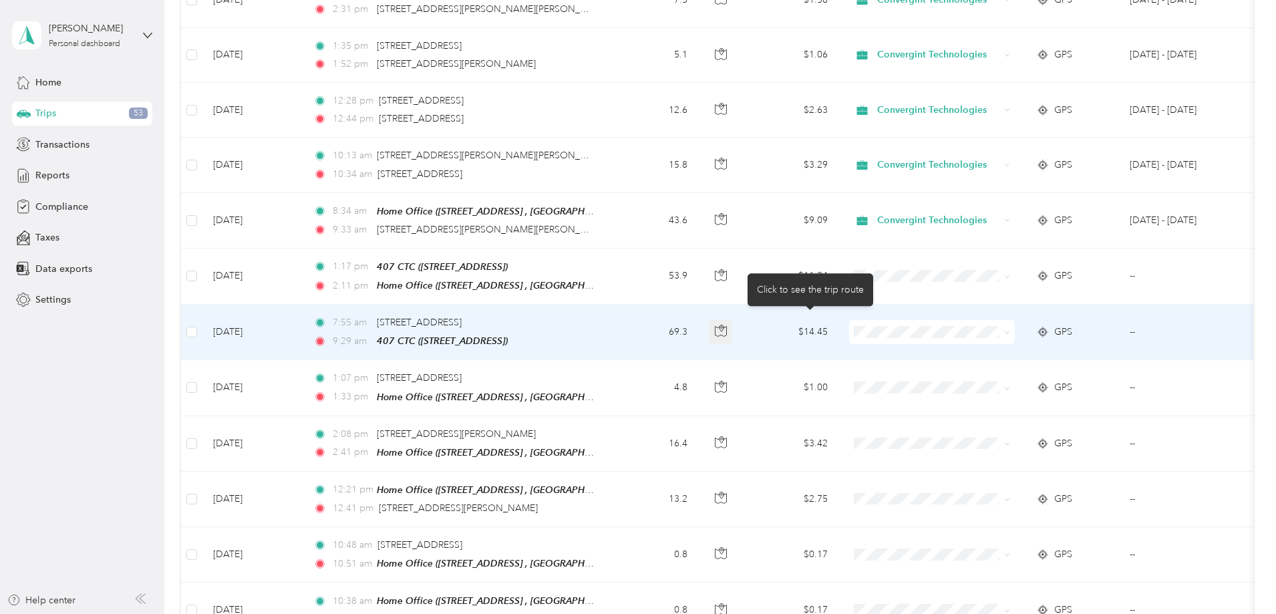
click at [723, 325] on icon "button" at bounding box center [721, 328] width 4 height 7
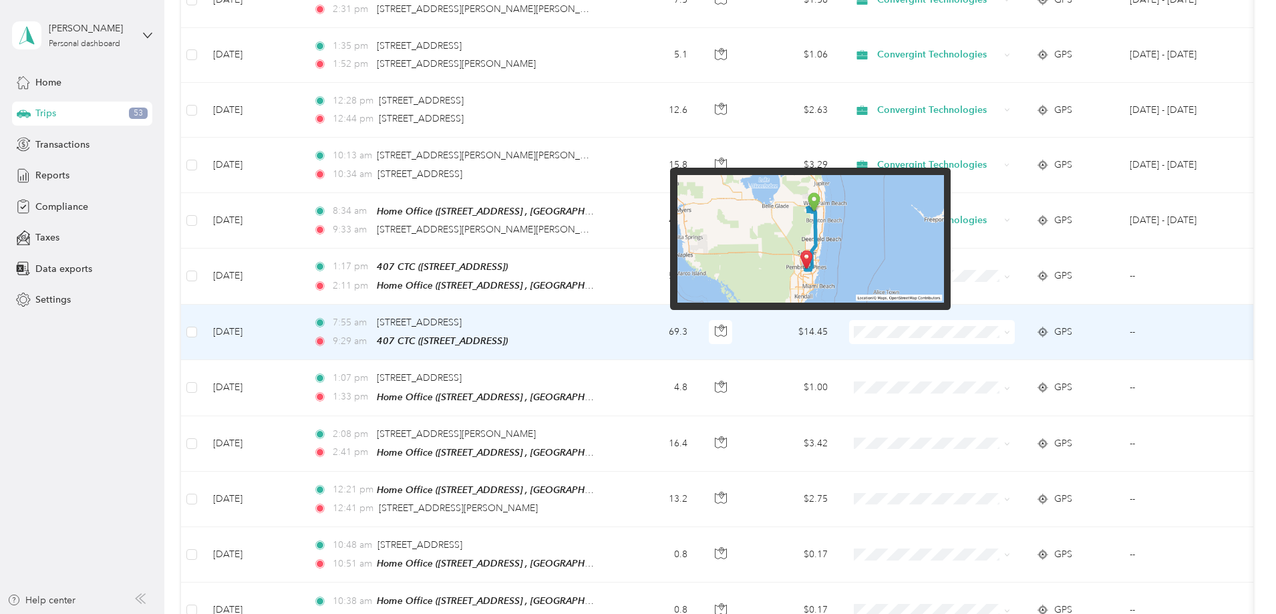
click at [802, 228] on img at bounding box center [810, 239] width 267 height 128
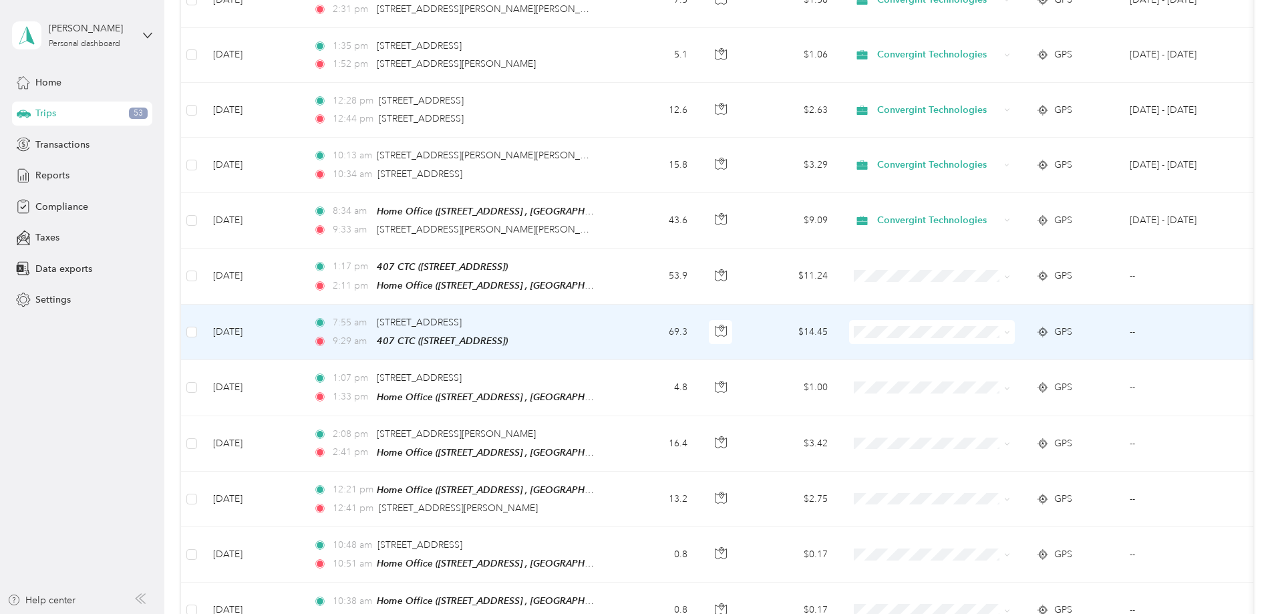
click at [610, 305] on td "7:55 am 8975–8999 Lake Worth Rd, Lake Worth, FL 9:29 am 407 CTC (3102 Commerce …" at bounding box center [456, 332] width 307 height 55
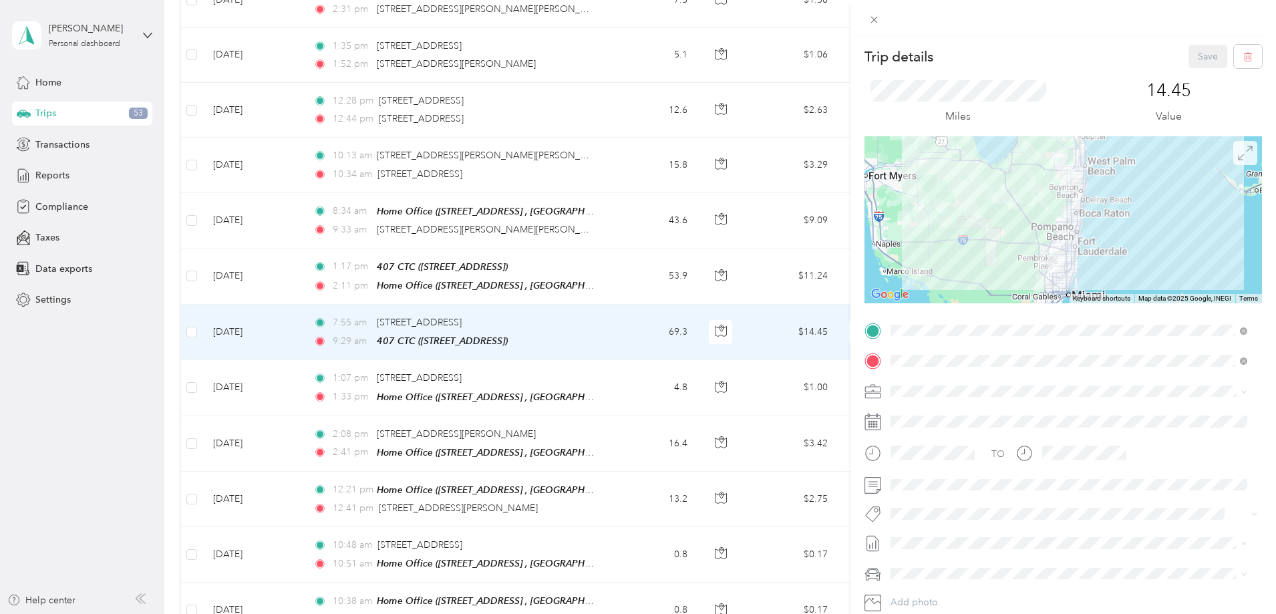
click at [1242, 162] on span at bounding box center [1245, 153] width 24 height 24
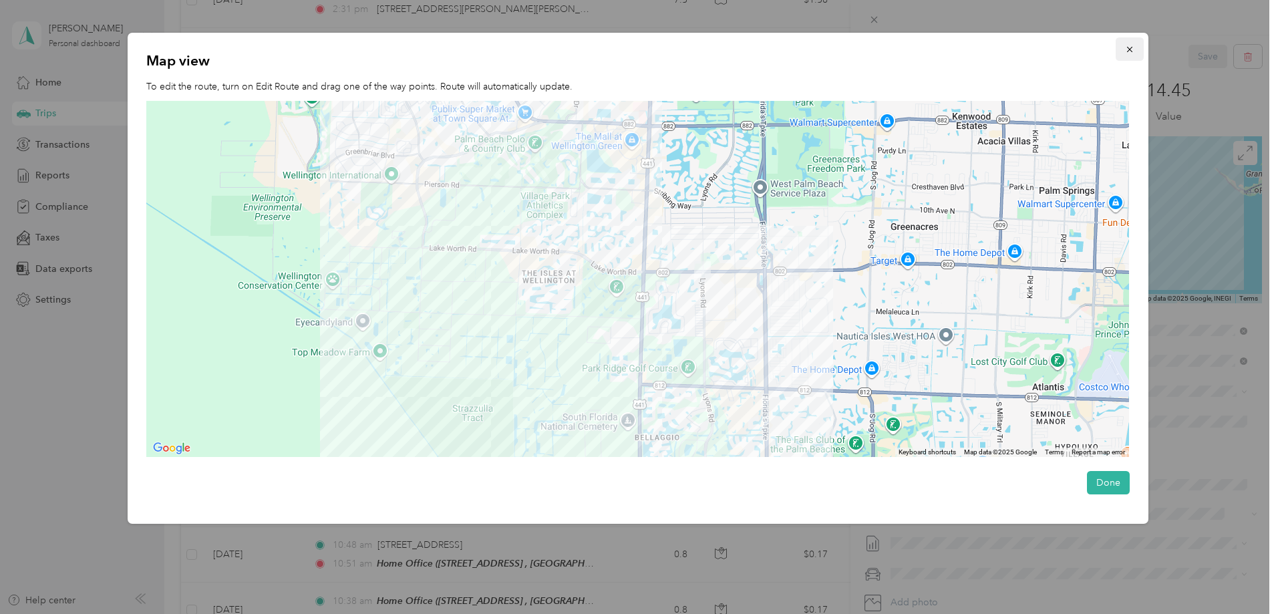
click at [1128, 53] on icon "button" at bounding box center [1129, 49] width 9 height 9
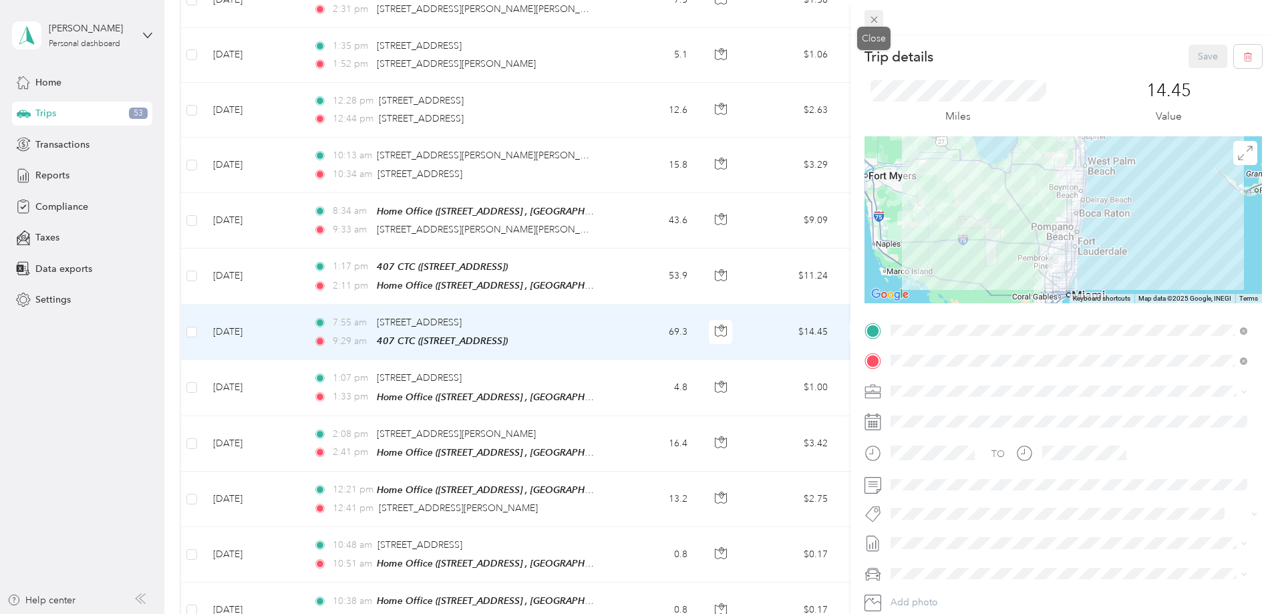
click at [880, 25] on span at bounding box center [873, 19] width 19 height 19
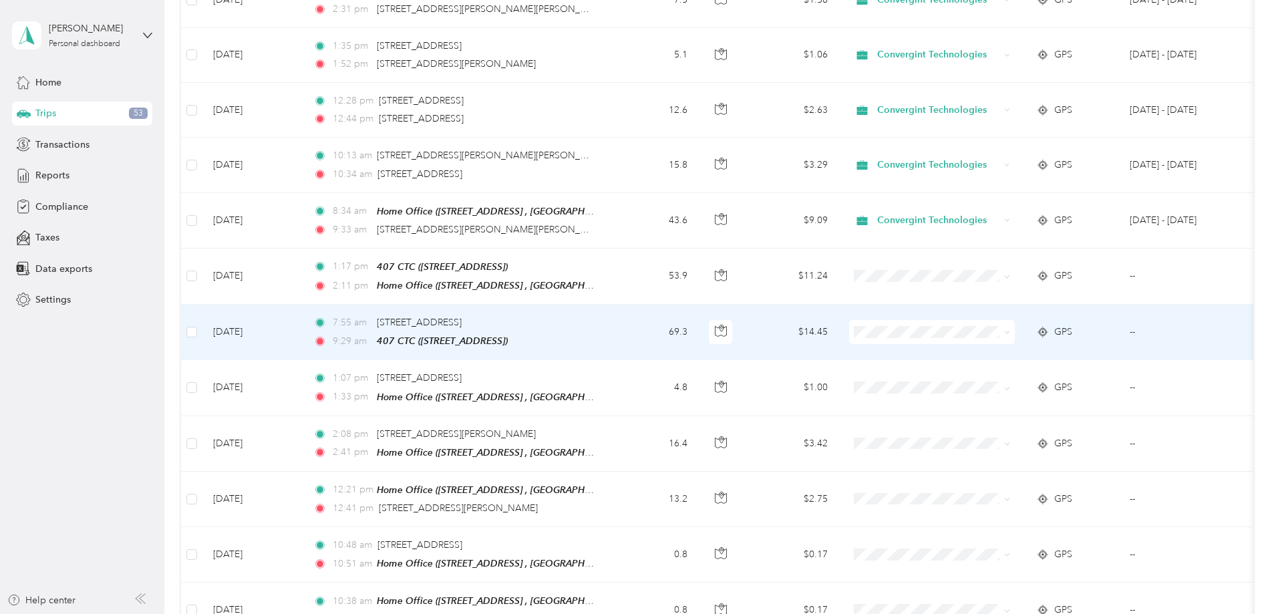
click at [1003, 347] on span "Convergint Technologies" at bounding box center [1033, 348] width 124 height 14
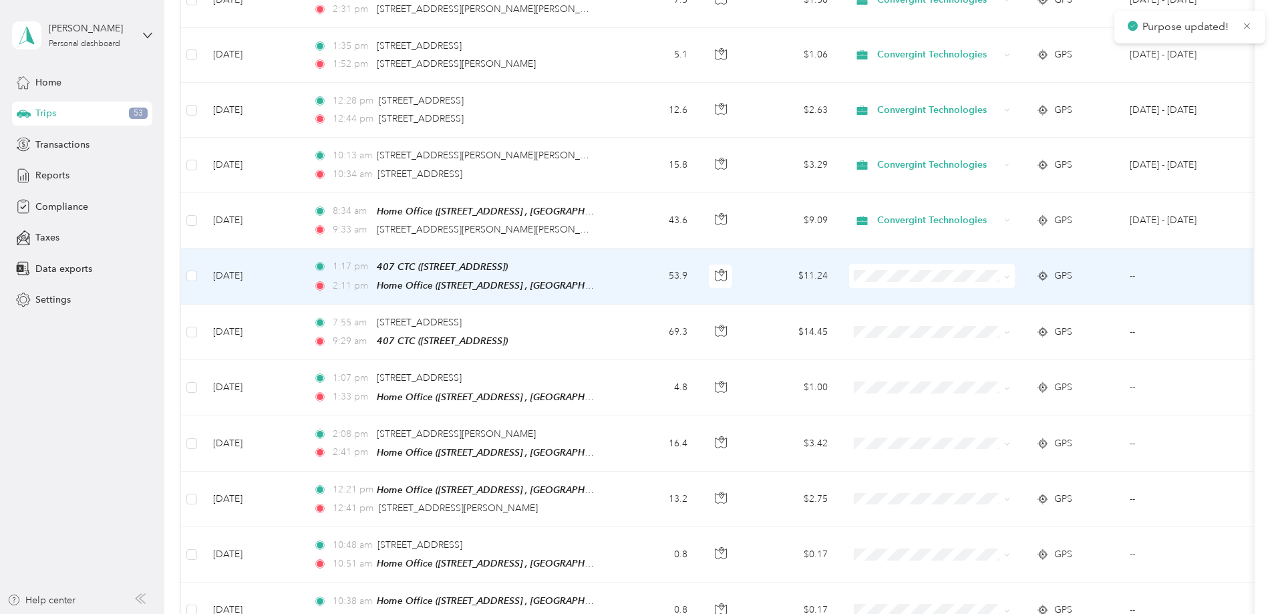
click at [986, 275] on span at bounding box center [932, 276] width 166 height 24
click at [996, 279] on span at bounding box center [932, 276] width 166 height 24
click at [962, 287] on span "Convergint Technologies" at bounding box center [1020, 293] width 147 height 14
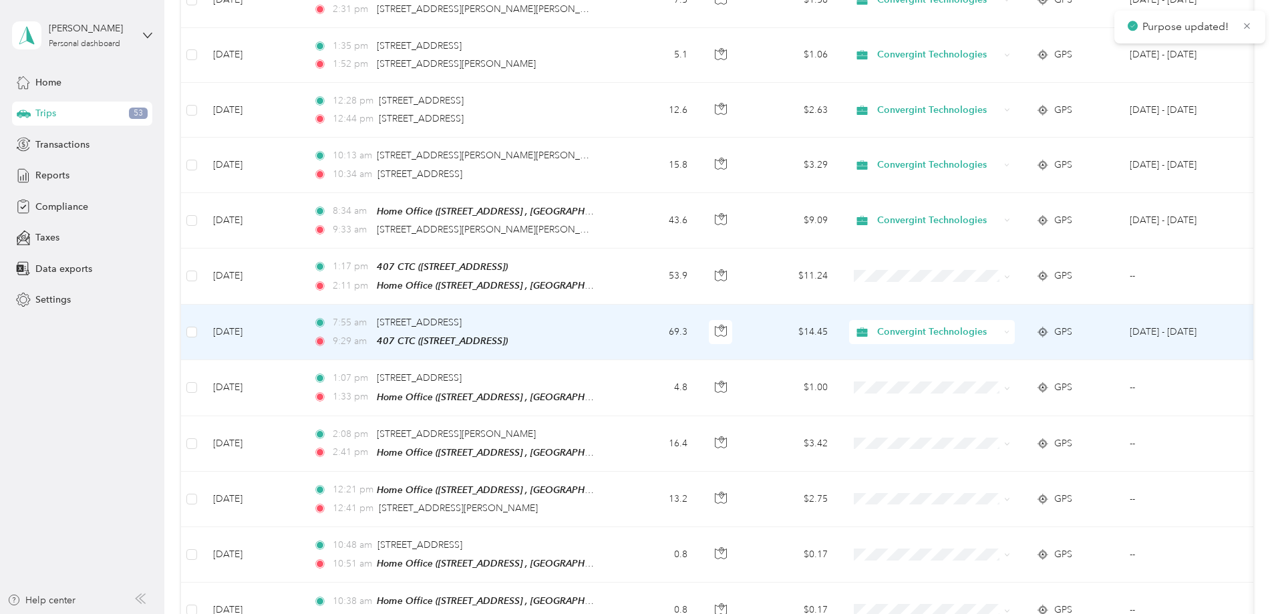
click at [838, 321] on td "$14.45" at bounding box center [792, 332] width 94 height 55
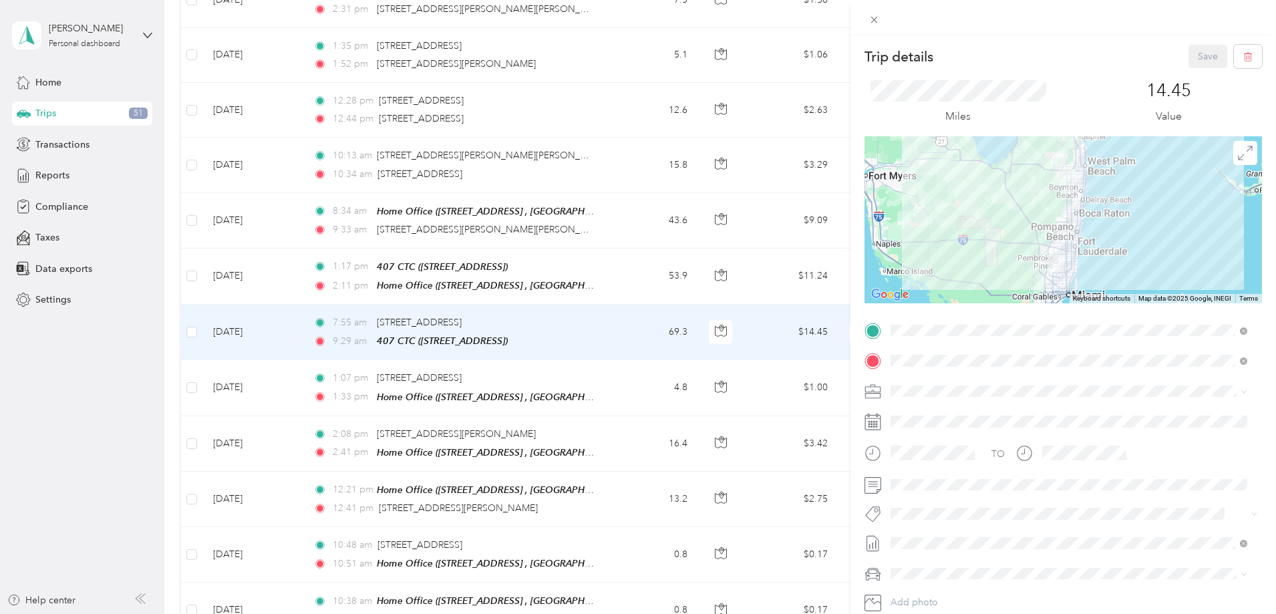
click at [1069, 403] on span "8292 Cadre Noir Rd, Lake Worth, FL, United States , 33467, Lake Worth, FL, Unit…" at bounding box center [1062, 405] width 293 height 25
click at [1201, 63] on button "Save" at bounding box center [1207, 56] width 39 height 23
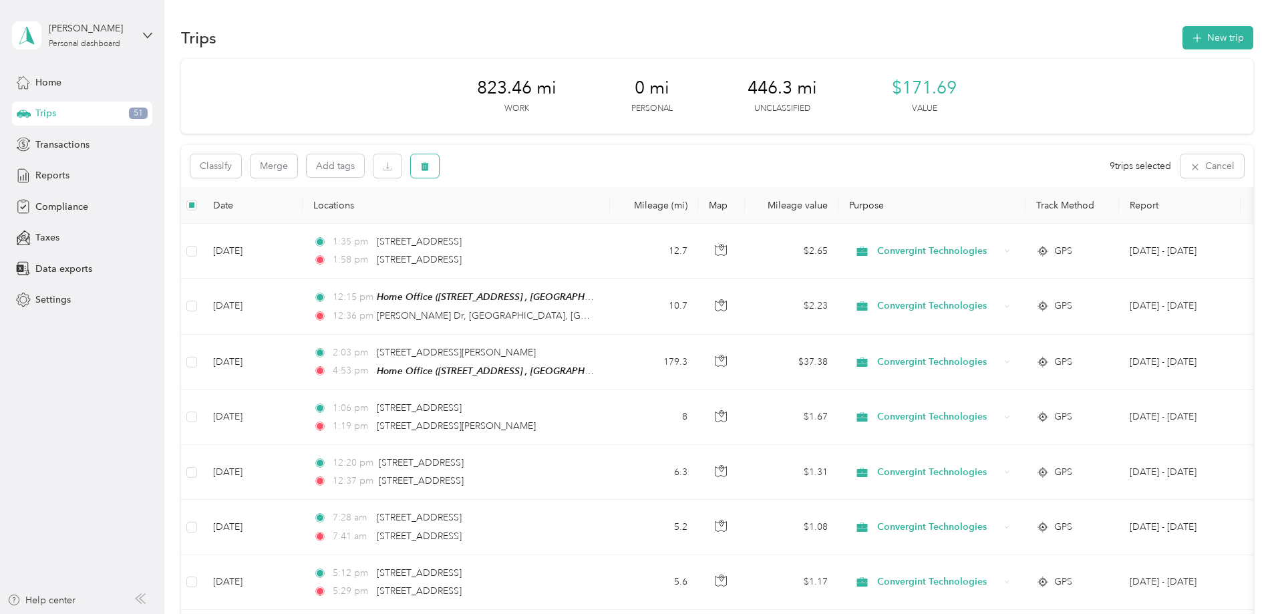
click at [429, 160] on span "button" at bounding box center [424, 165] width 9 height 11
click at [604, 222] on button "Yes" at bounding box center [613, 221] width 26 height 21
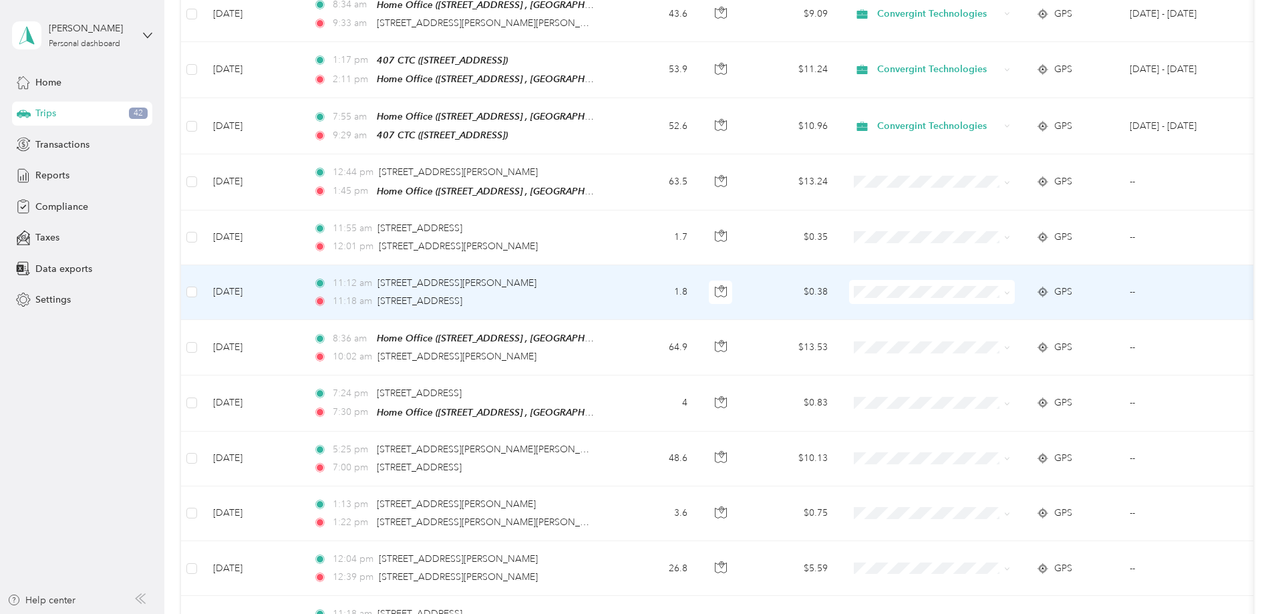
scroll to position [1469, 0]
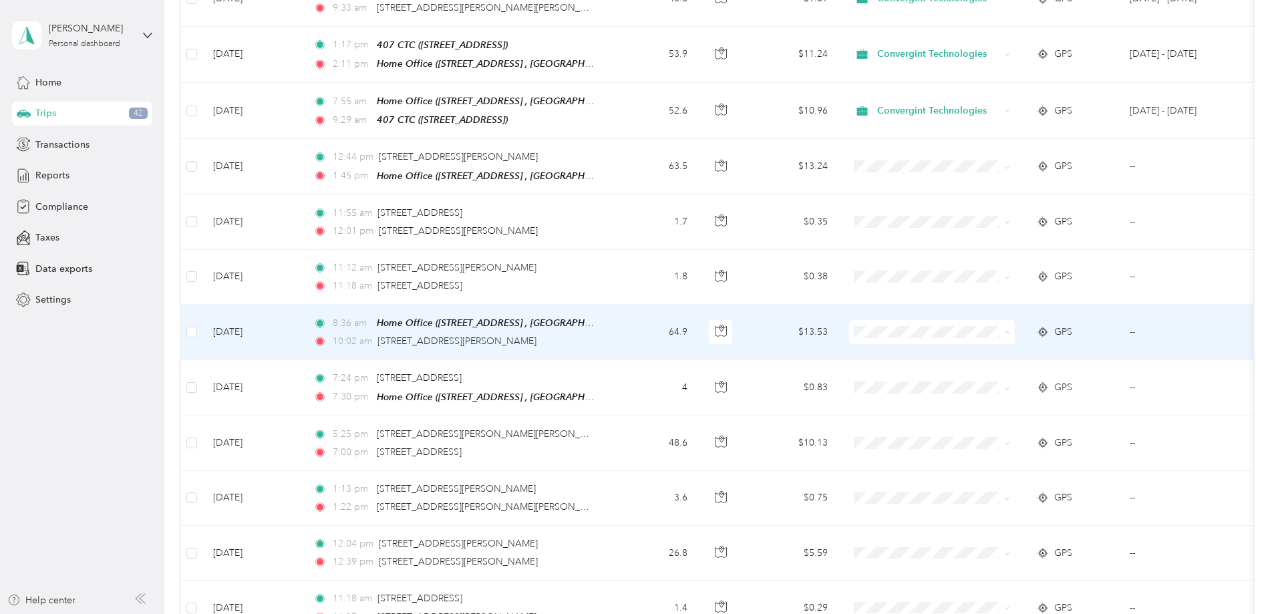
click at [987, 342] on span "Convergint Technologies" at bounding box center [1033, 346] width 124 height 14
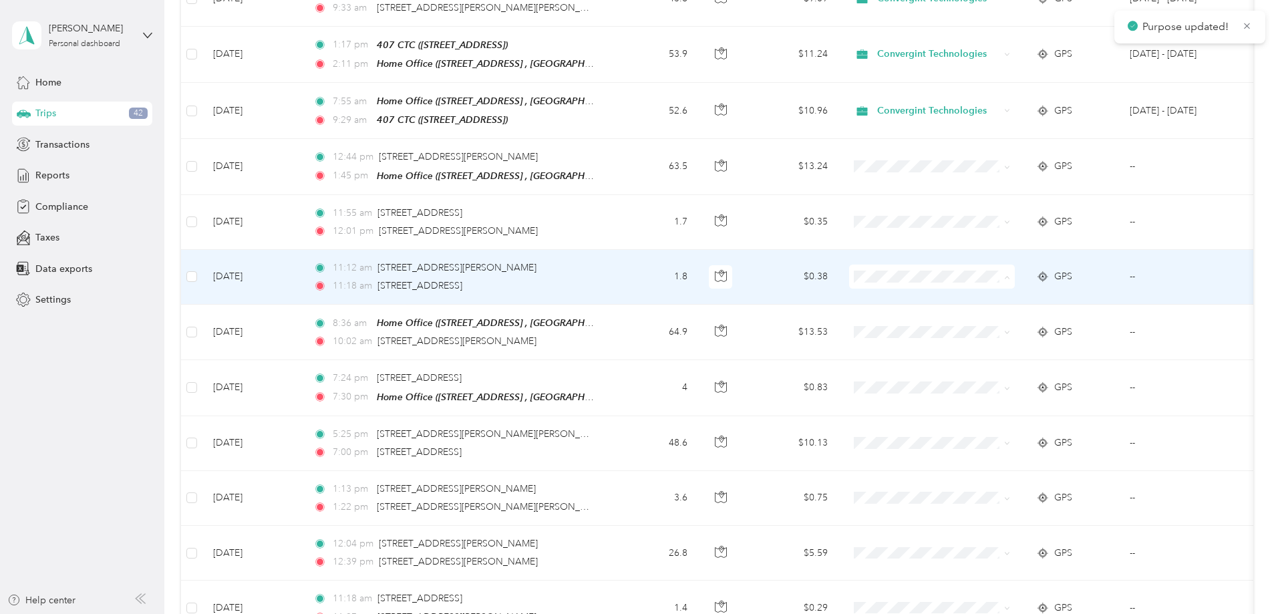
click at [986, 289] on span "Convergint Technologies" at bounding box center [1033, 291] width 124 height 14
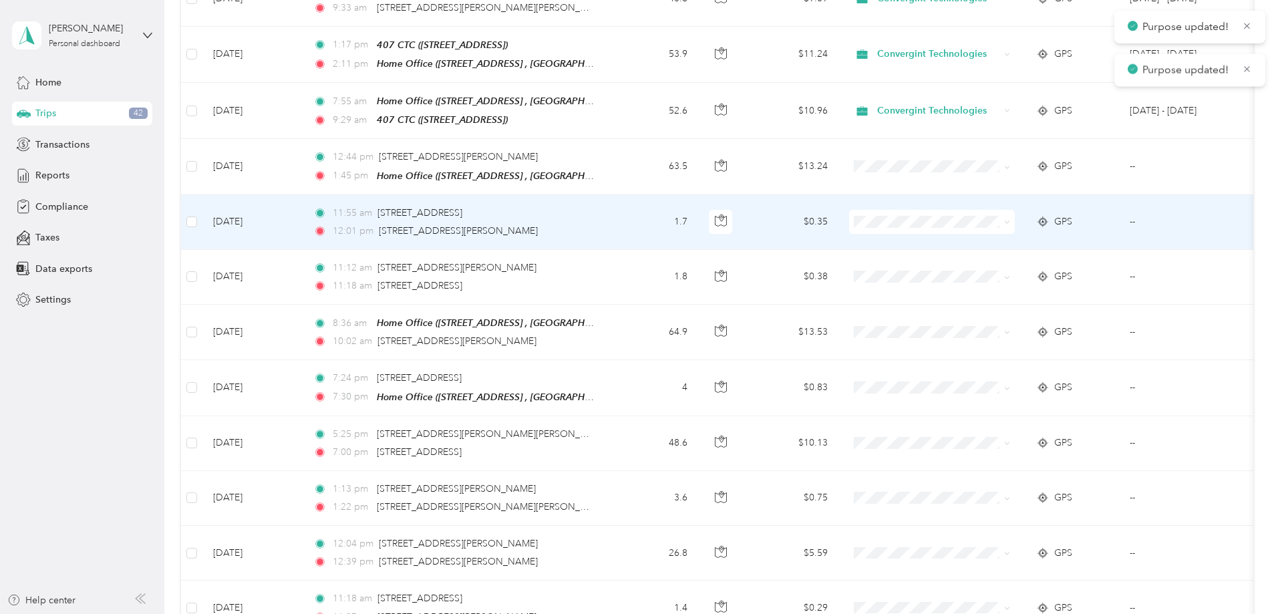
click at [977, 234] on span "Convergint Technologies" at bounding box center [1033, 236] width 124 height 14
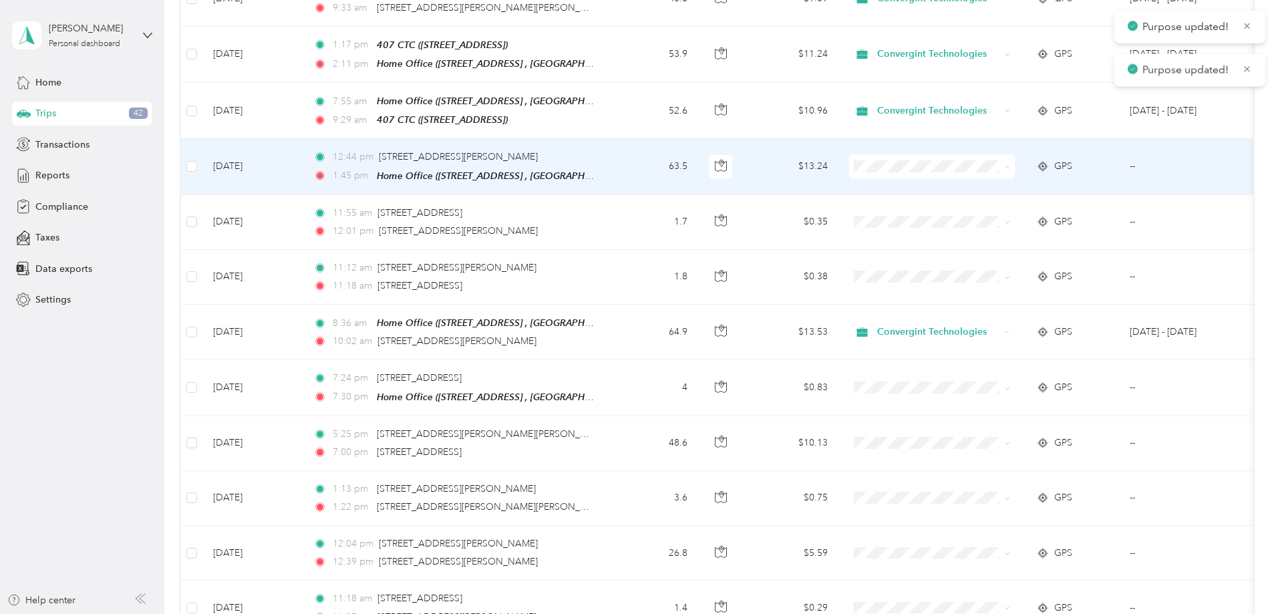
click at [971, 177] on span "Convergint Technologies" at bounding box center [1033, 181] width 124 height 14
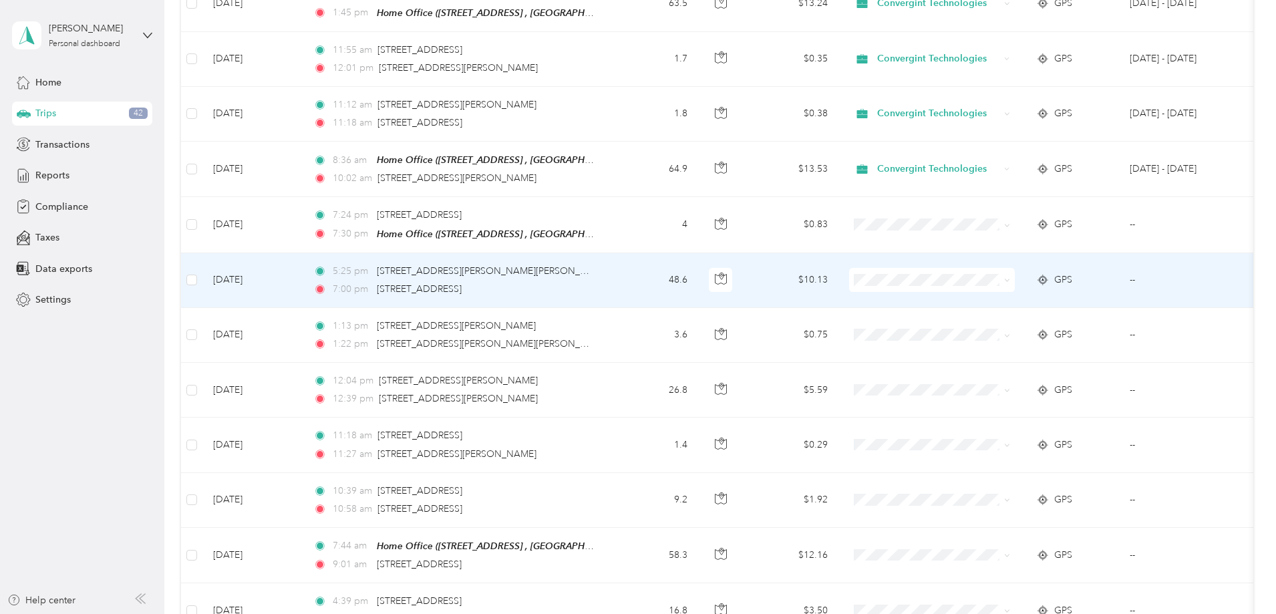
scroll to position [1670, 0]
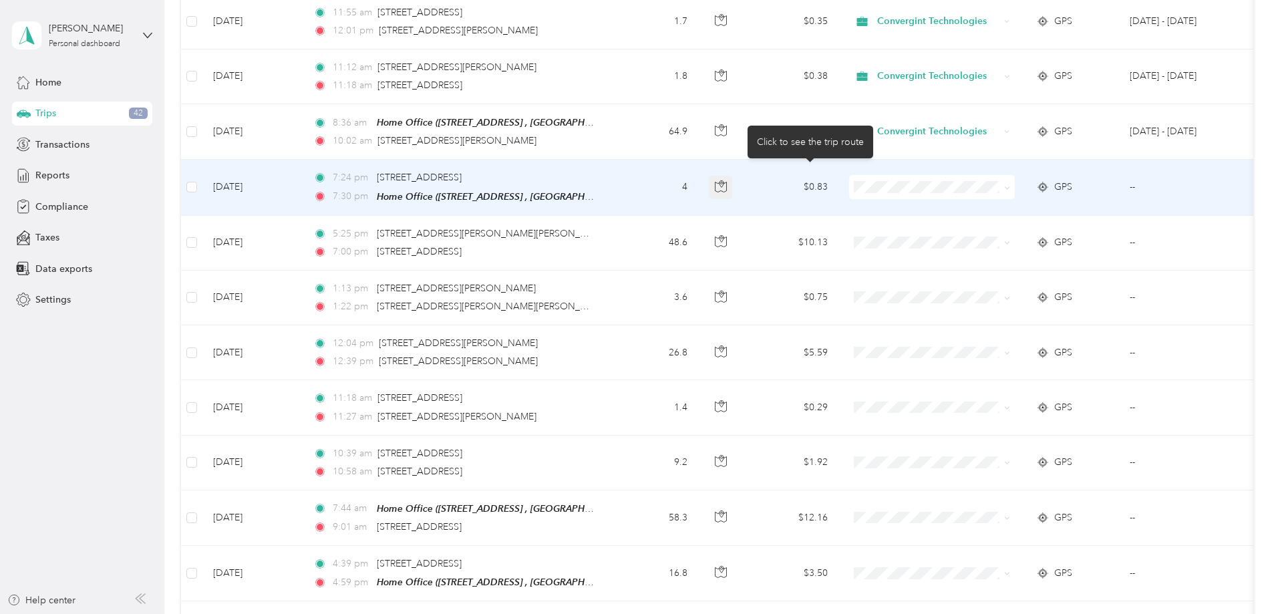
click at [733, 176] on button "button" at bounding box center [721, 188] width 24 height 24
click at [698, 197] on td "4" at bounding box center [654, 187] width 88 height 55
click at [1021, 181] on div at bounding box center [1062, 219] width 397 height 167
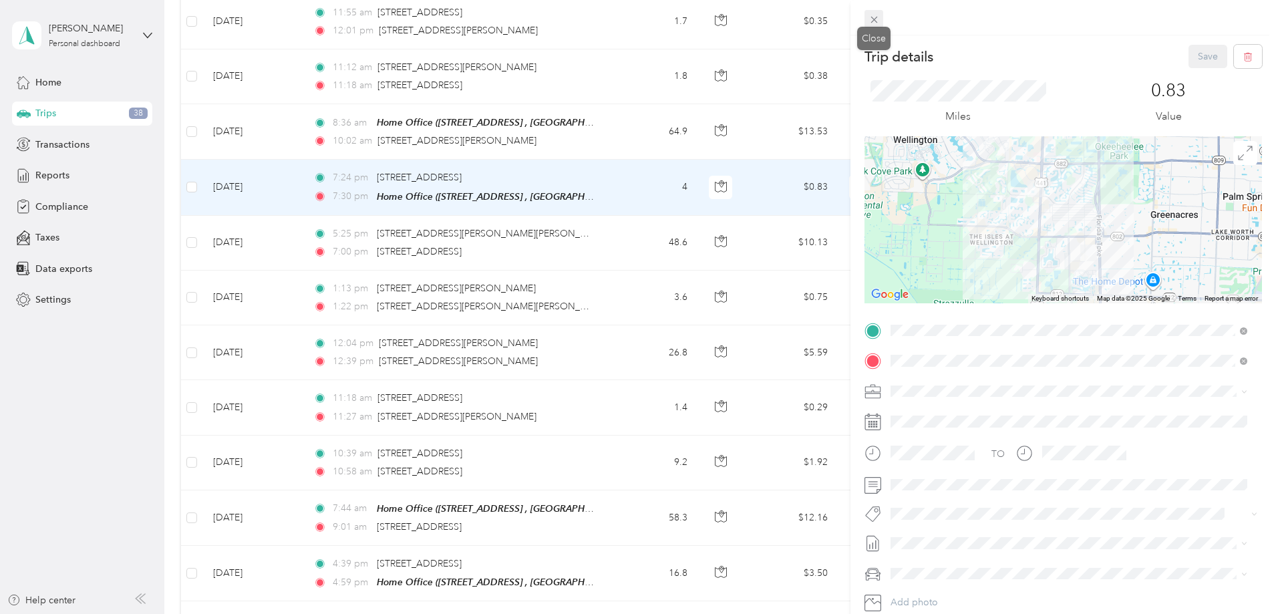
click at [866, 22] on span at bounding box center [873, 19] width 19 height 19
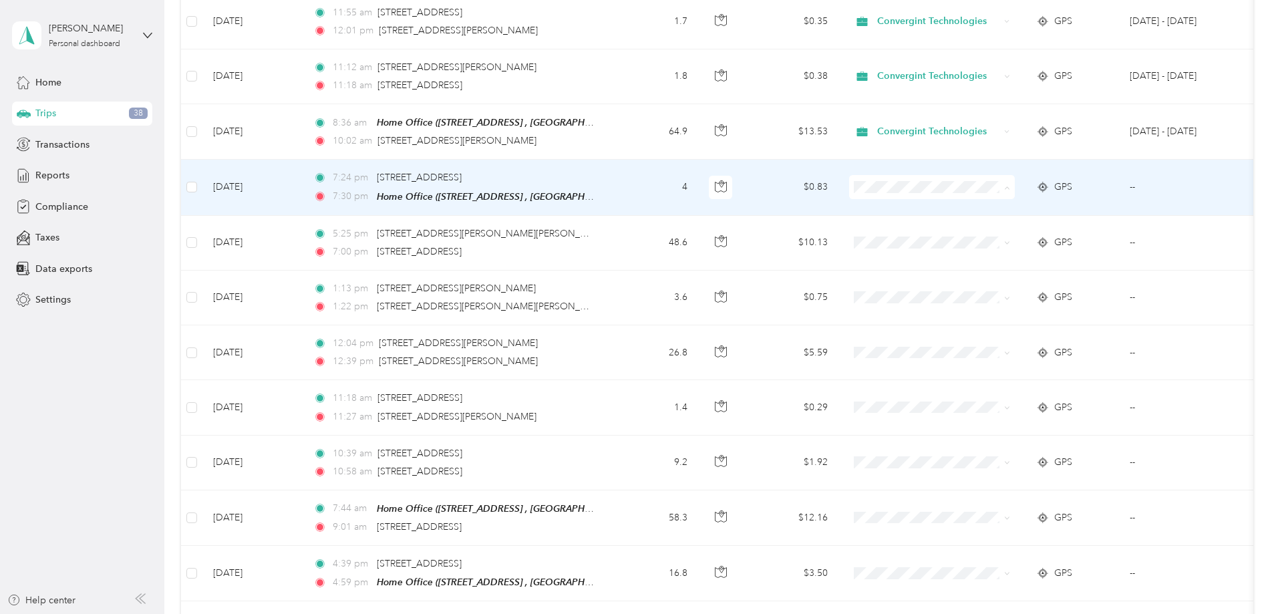
click at [1030, 204] on span "Convergint Technologies" at bounding box center [1033, 201] width 124 height 14
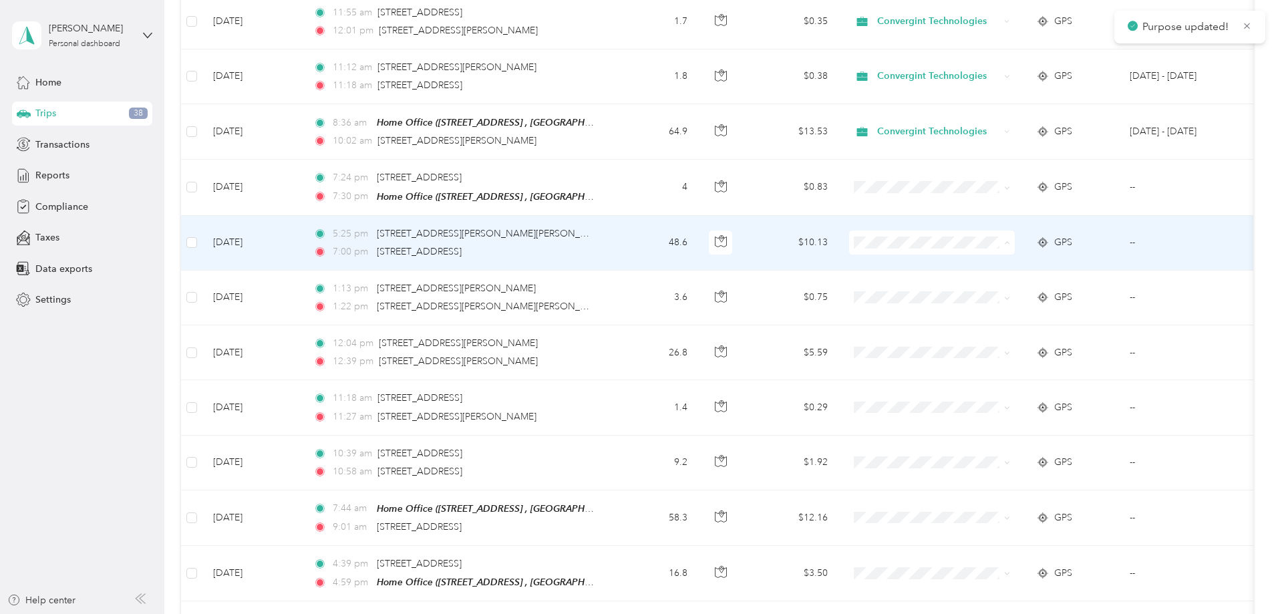
click at [1010, 249] on span "Convergint Technologies" at bounding box center [1033, 255] width 124 height 14
click at [997, 252] on span "Convergint Technologies" at bounding box center [1033, 255] width 124 height 14
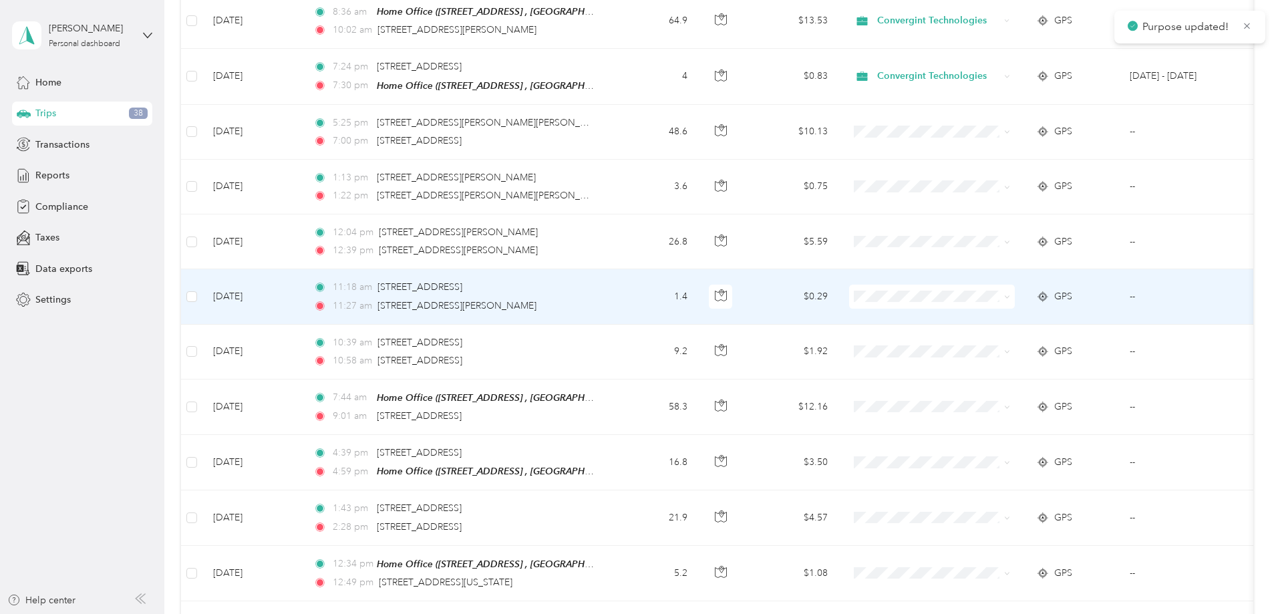
scroll to position [1803, 0]
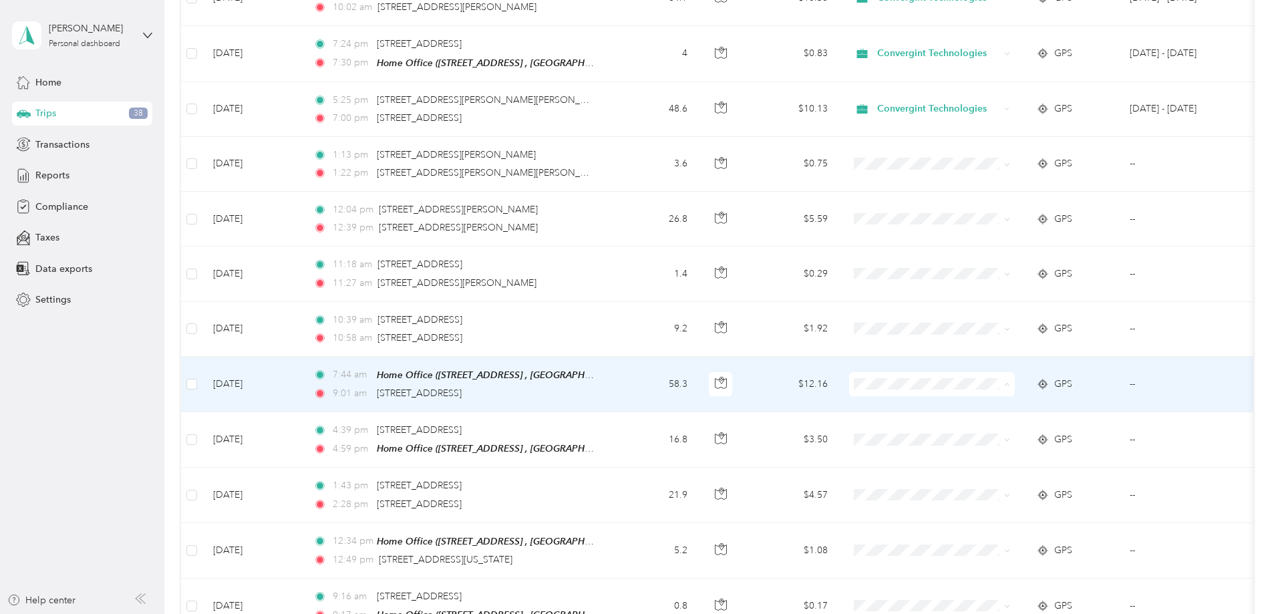
click at [980, 393] on span "Convergint Technologies" at bounding box center [1033, 396] width 124 height 14
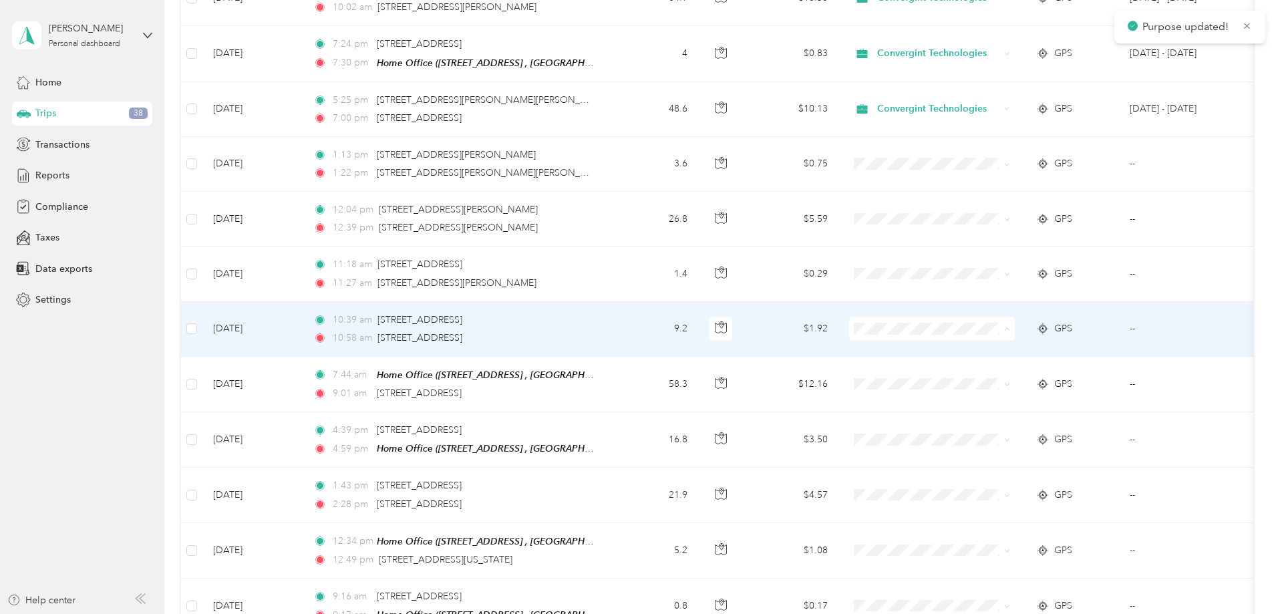
click at [972, 339] on span "Convergint Technologies" at bounding box center [1033, 342] width 124 height 14
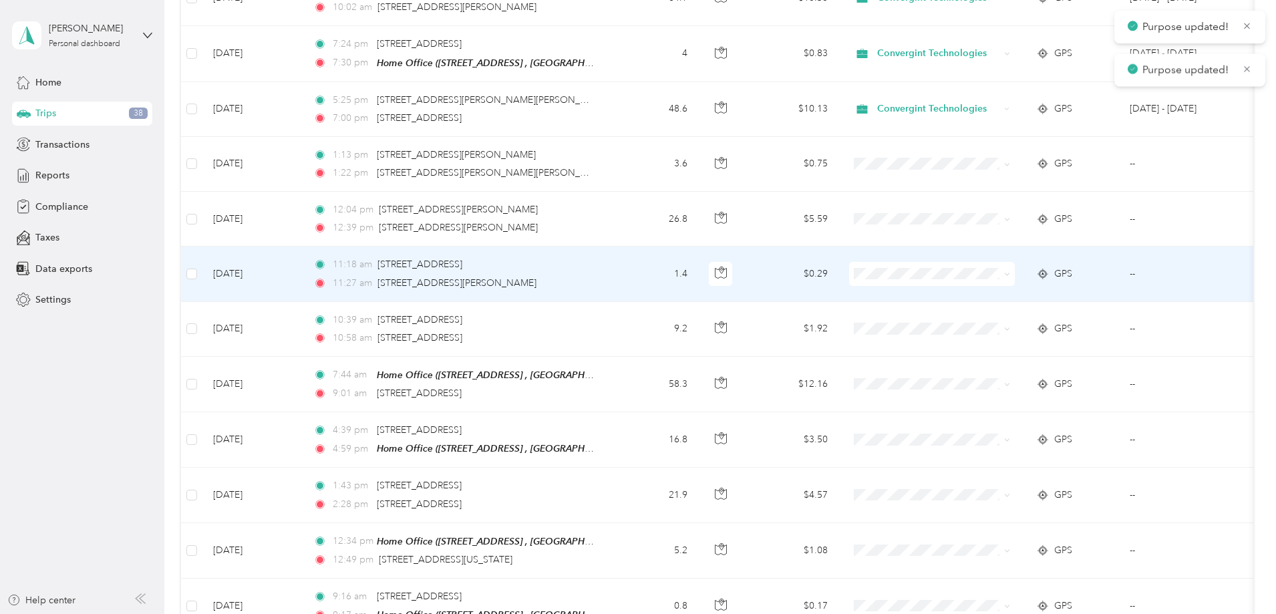
click at [969, 282] on span "Convergint Technologies" at bounding box center [1020, 287] width 147 height 14
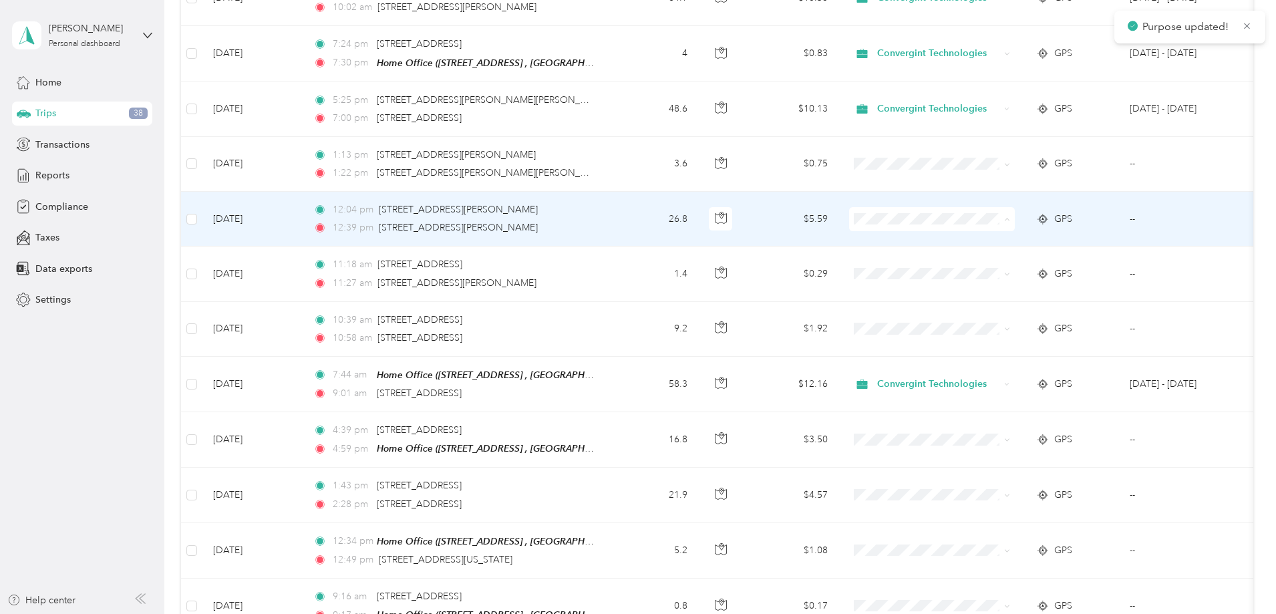
click at [971, 229] on span "Convergint Technologies" at bounding box center [1033, 232] width 124 height 14
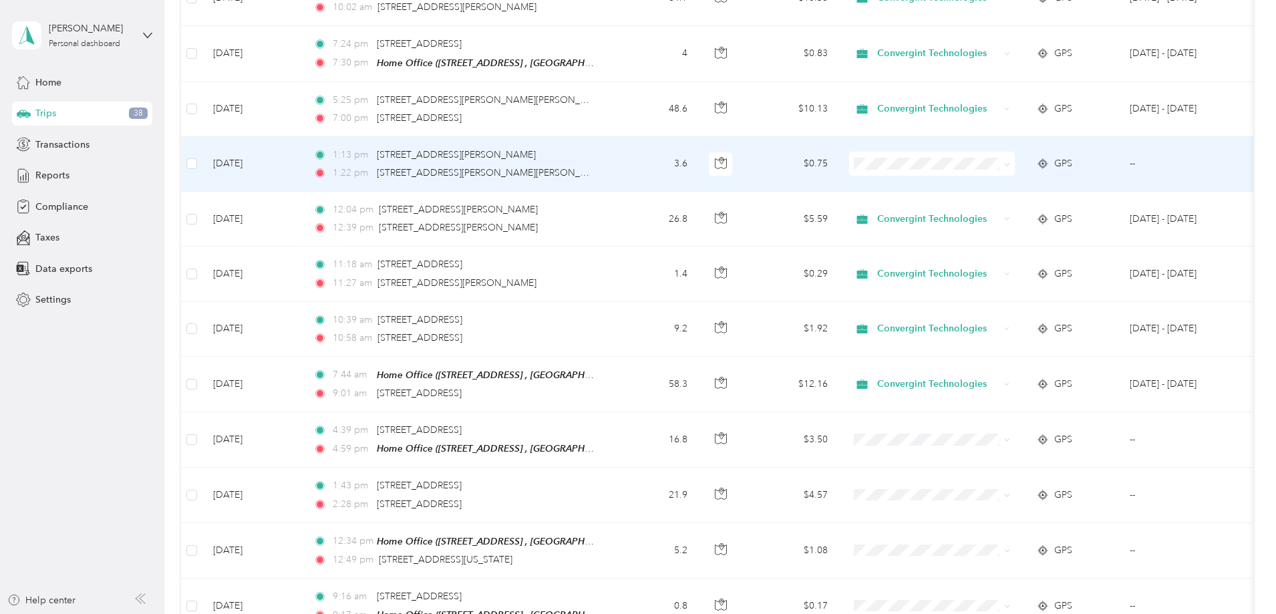
click at [1013, 166] on td at bounding box center [931, 164] width 187 height 55
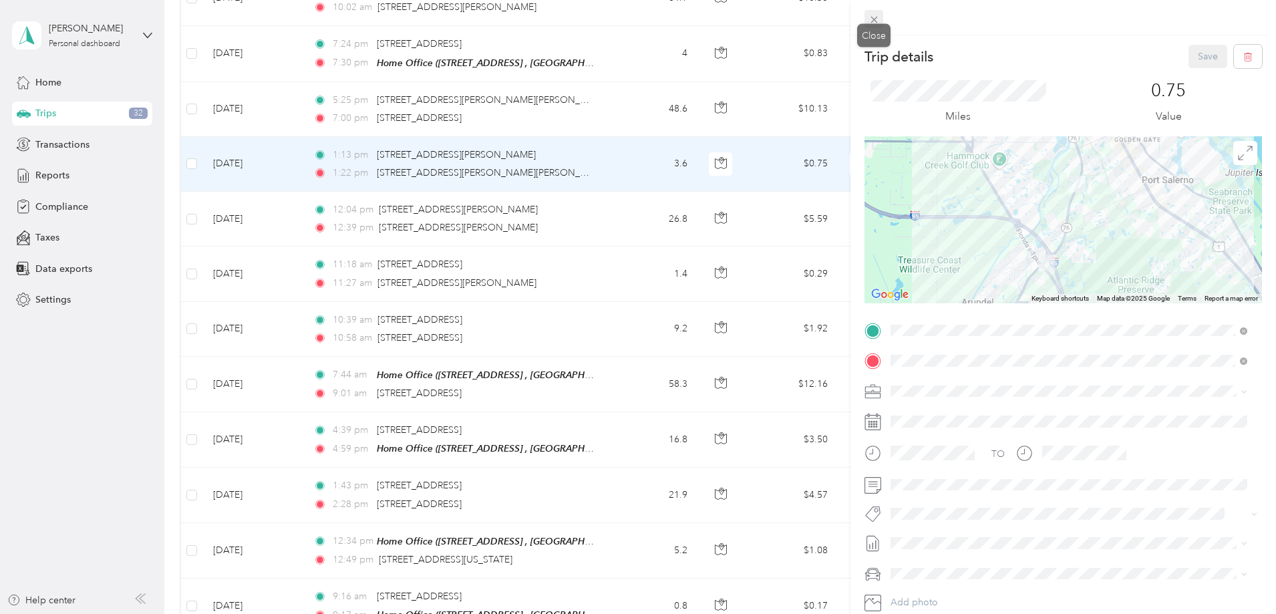
click at [871, 18] on icon at bounding box center [873, 19] width 11 height 11
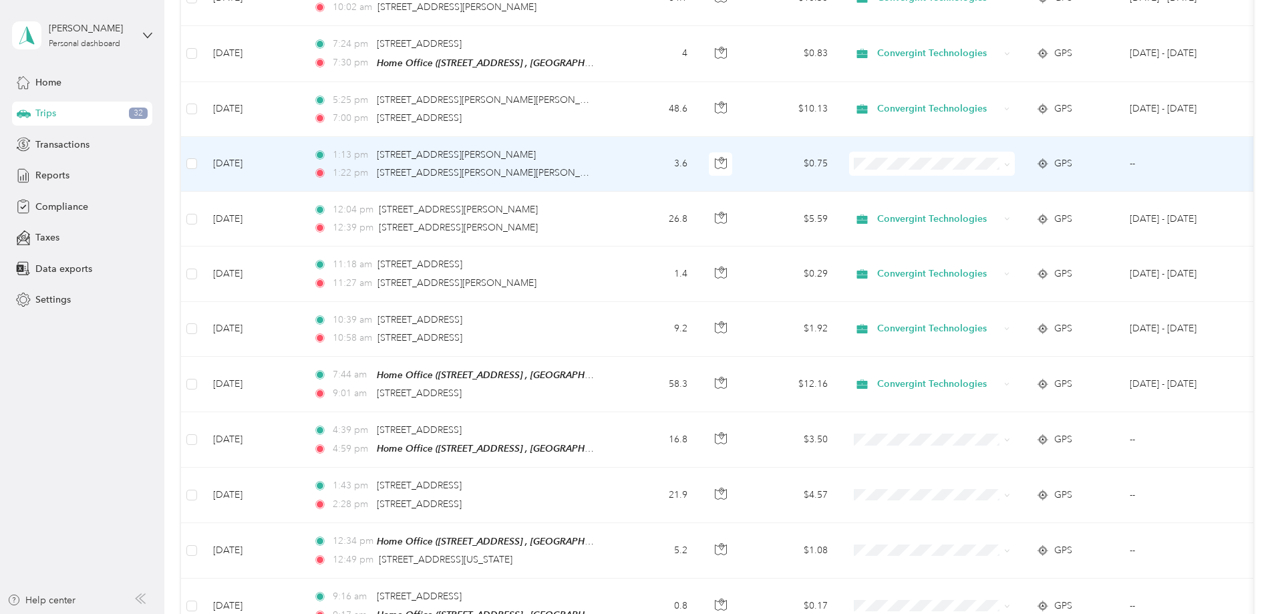
click at [1021, 177] on span "Convergint Technologies" at bounding box center [1033, 177] width 124 height 14
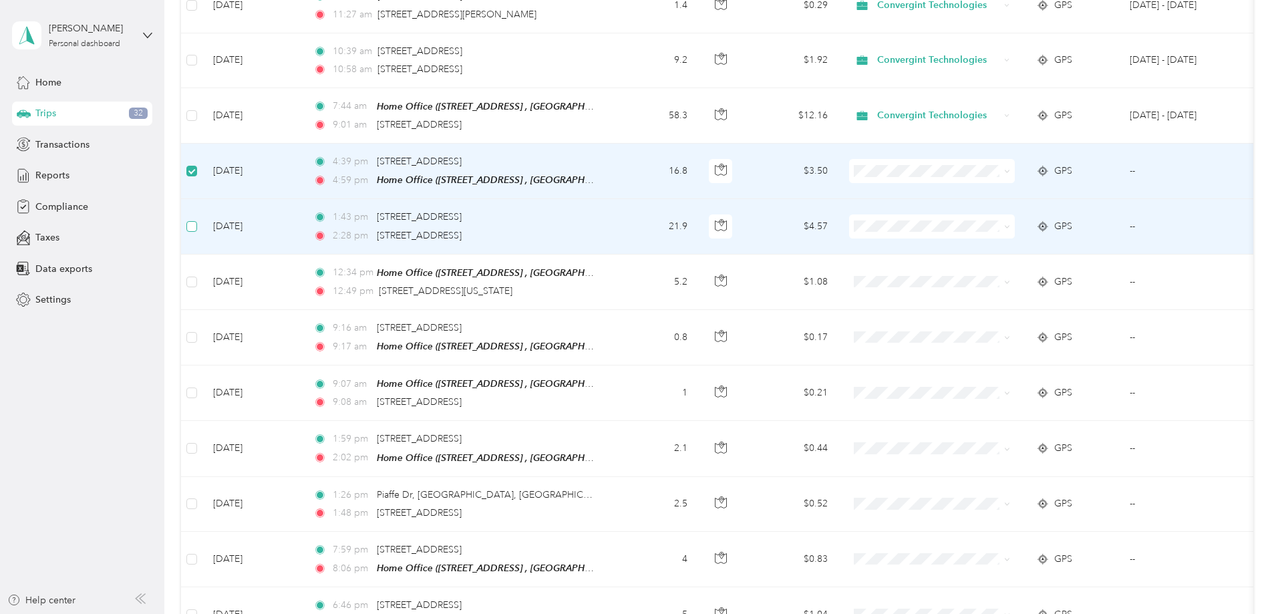
scroll to position [2069, 0]
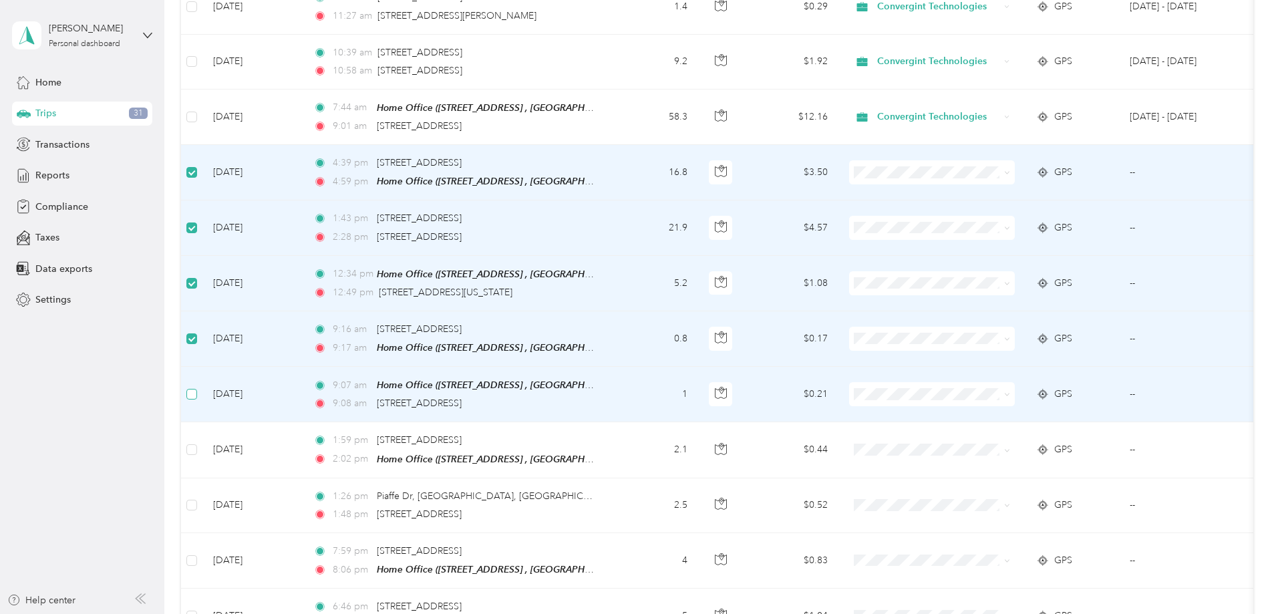
click at [197, 387] on label at bounding box center [191, 394] width 11 height 15
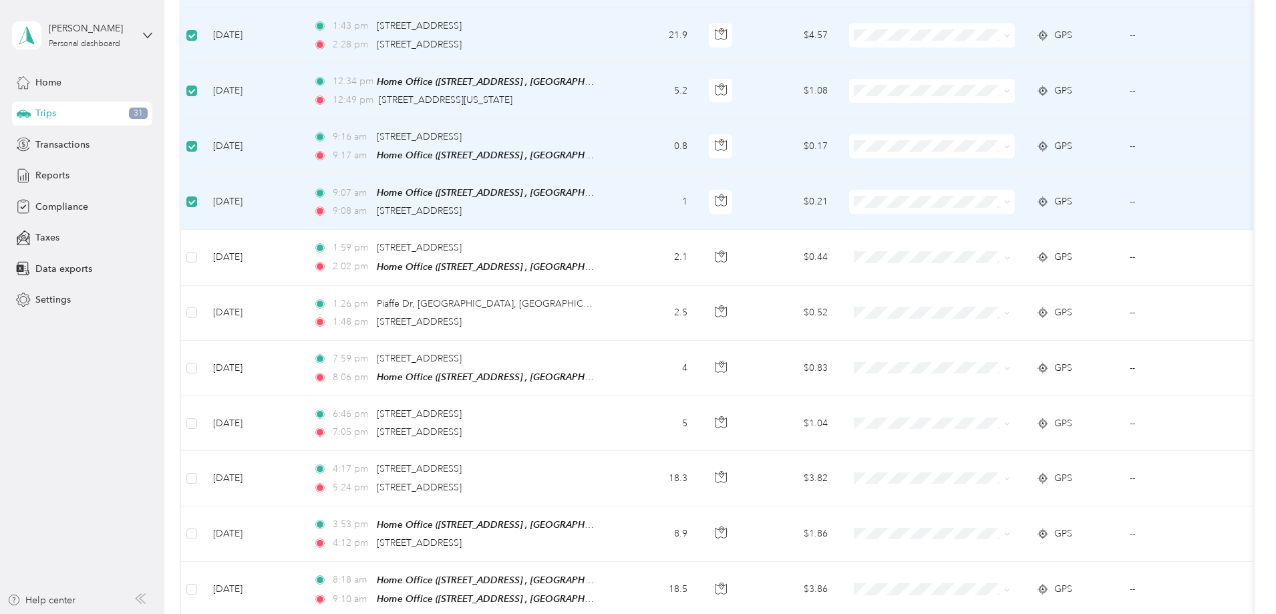
scroll to position [2270, 0]
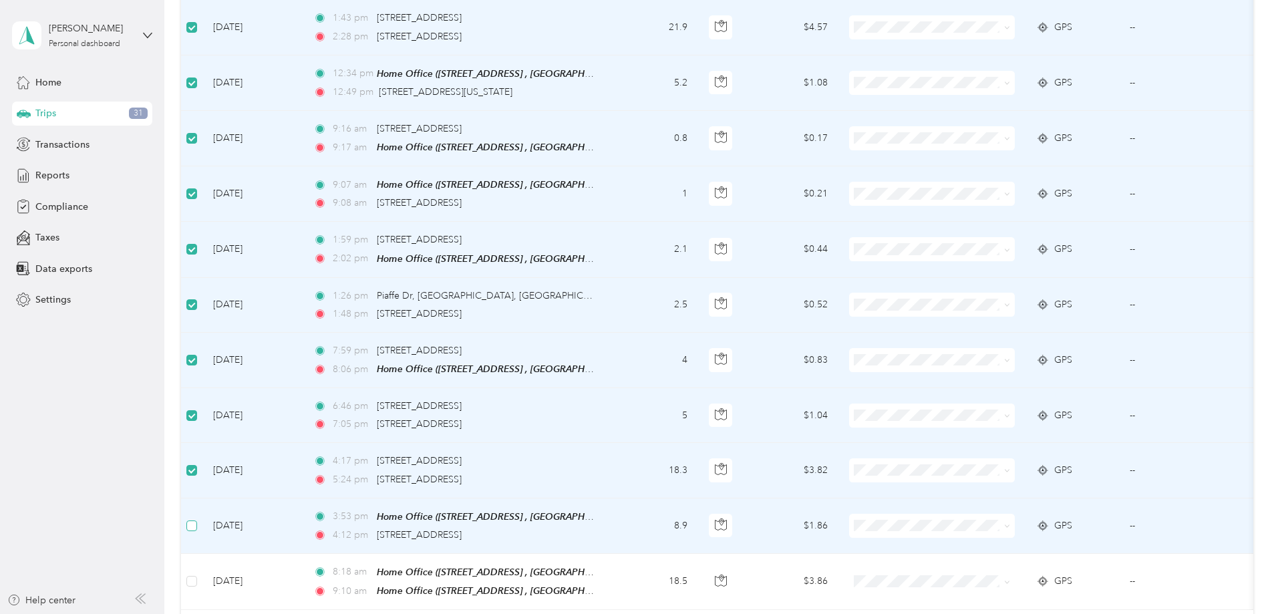
click at [197, 518] on label at bounding box center [191, 525] width 11 height 15
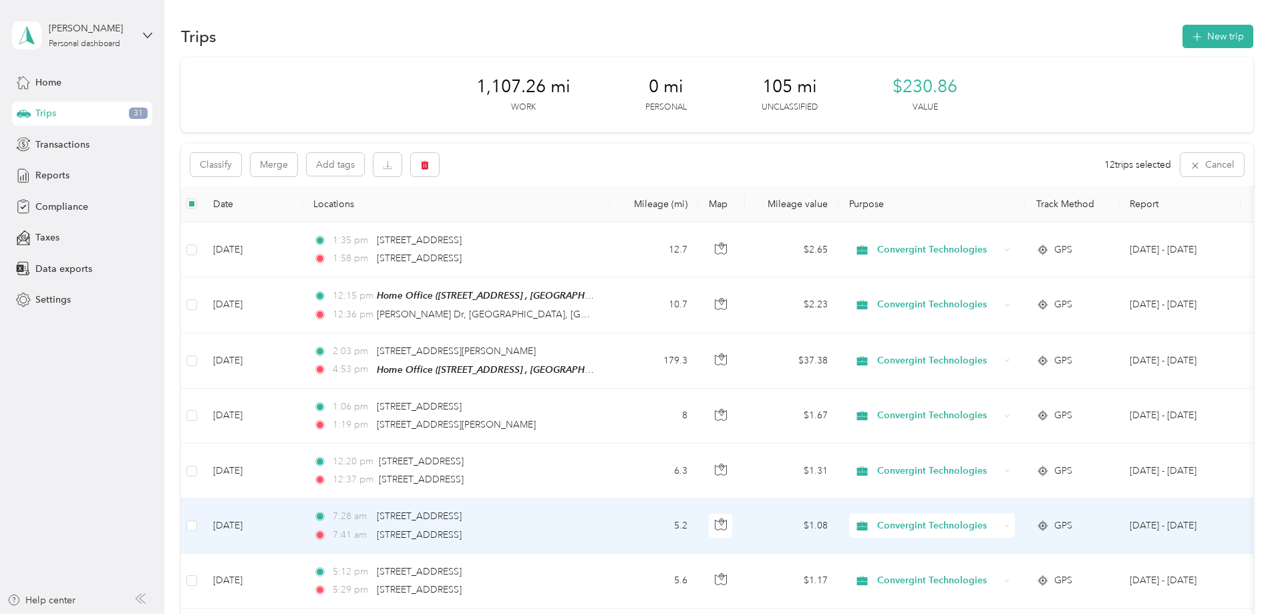
scroll to position [0, 0]
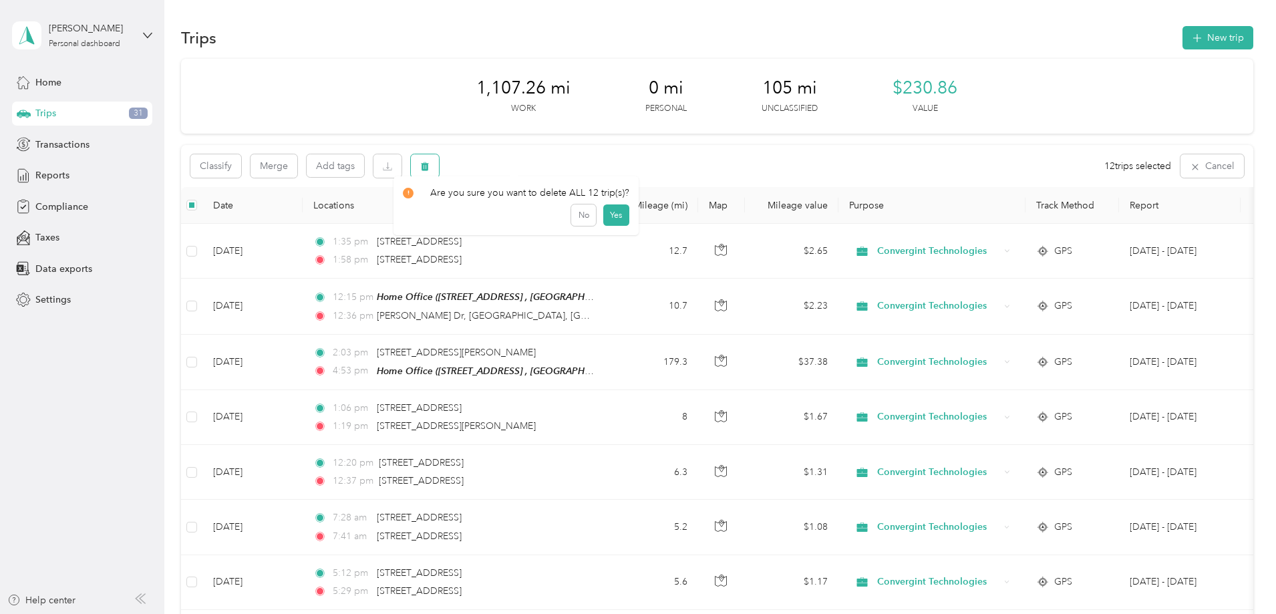
click at [429, 166] on icon "button" at bounding box center [425, 166] width 8 height 9
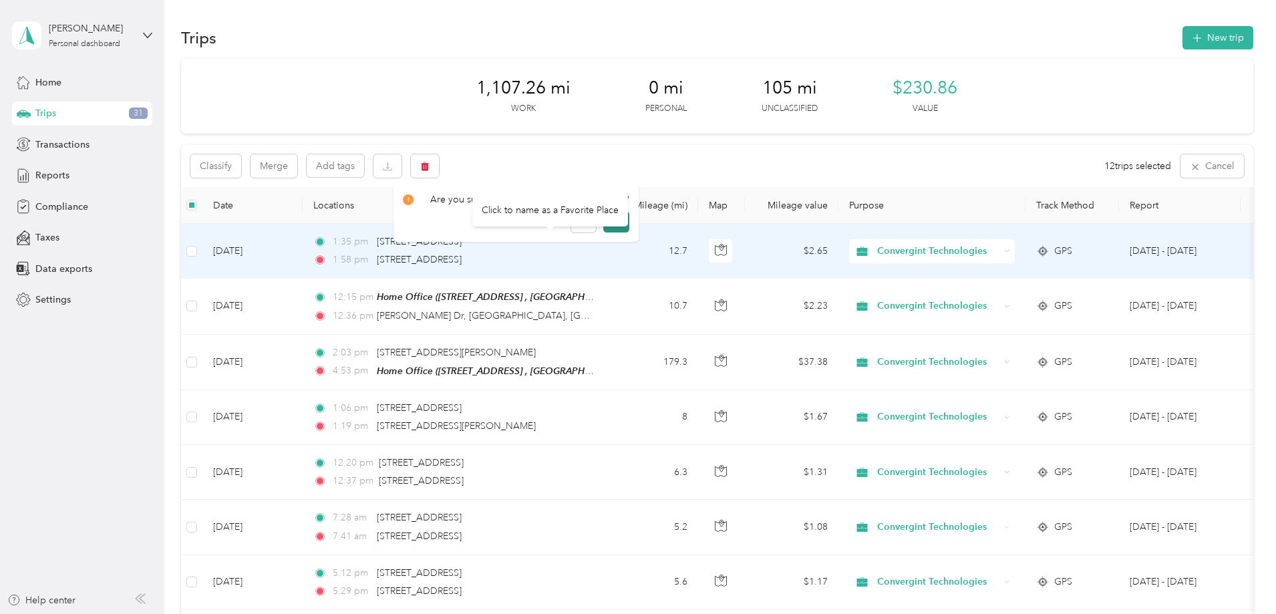
click at [619, 225] on div "Click to name as a Favorite Place" at bounding box center [550, 210] width 156 height 33
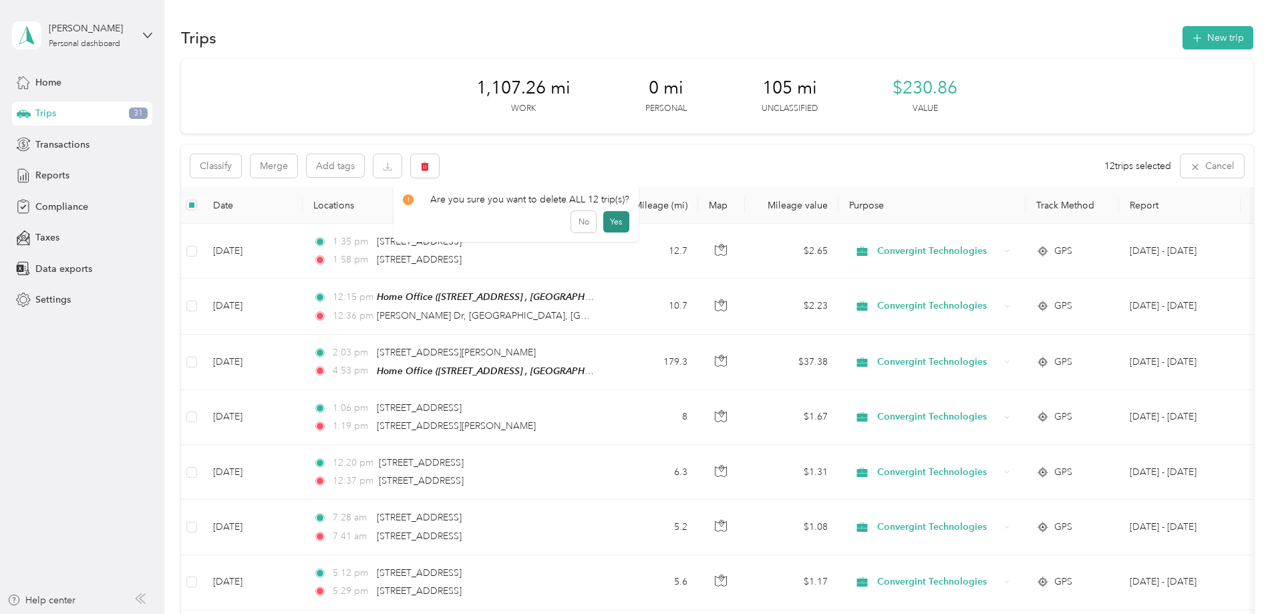
click at [619, 222] on button "Yes" at bounding box center [616, 221] width 26 height 21
click at [95, 170] on div "Reports" at bounding box center [82, 176] width 140 height 24
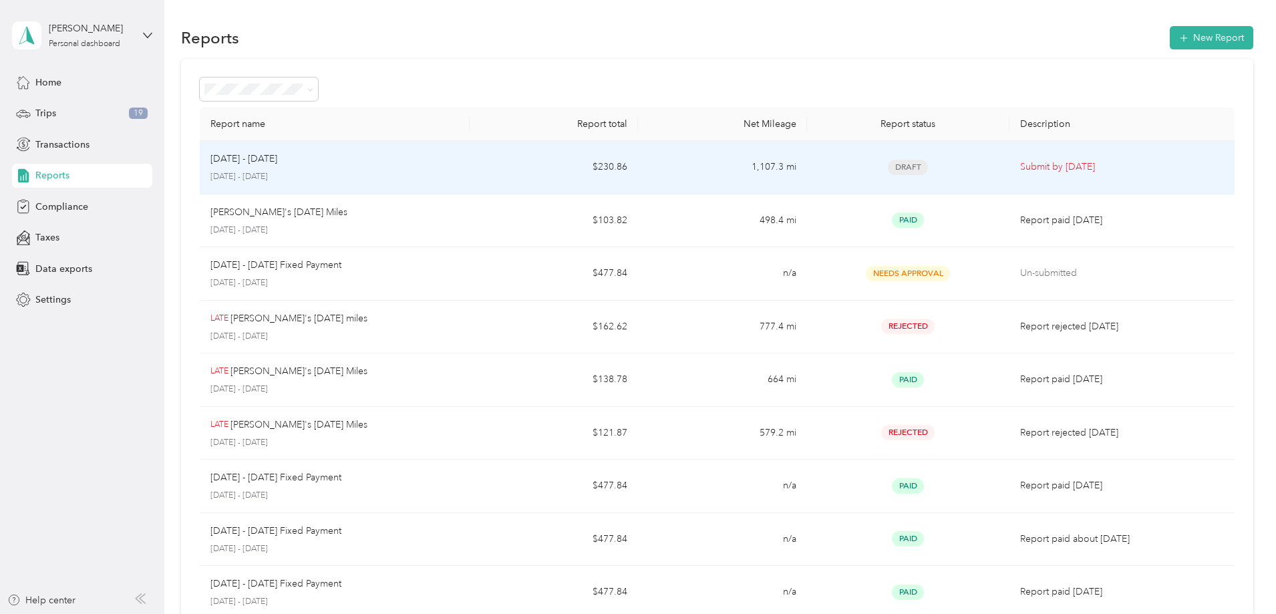
click at [942, 173] on div "Draft" at bounding box center [908, 167] width 181 height 15
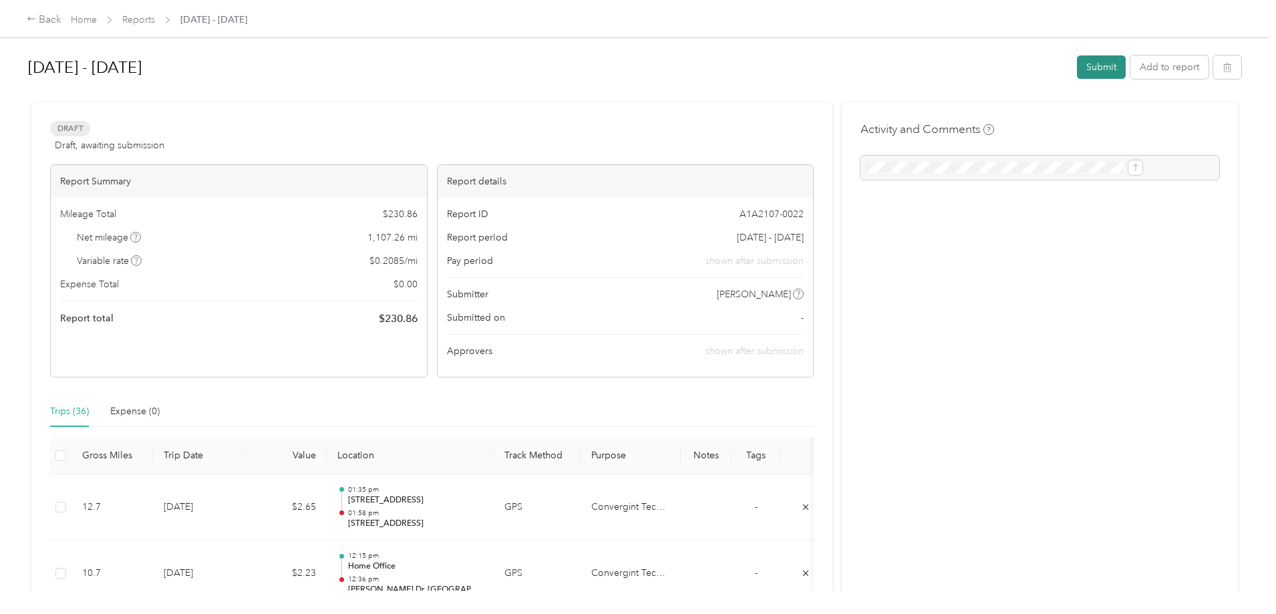
click at [1077, 70] on button "Submit" at bounding box center [1101, 66] width 49 height 23
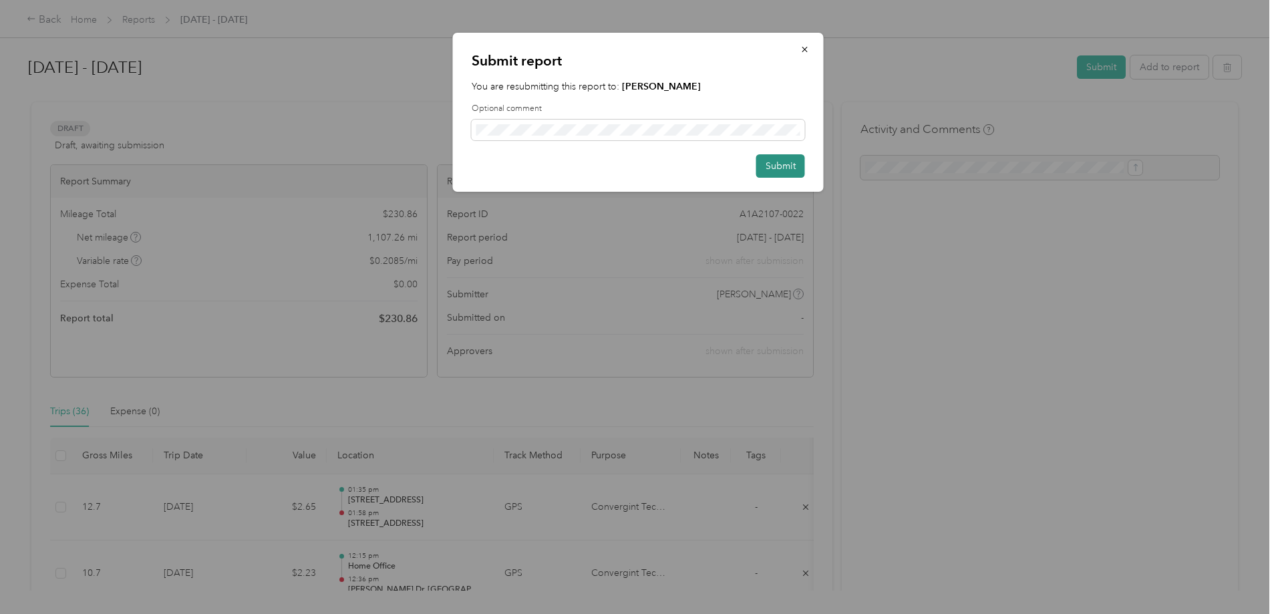
click at [771, 156] on button "Submit" at bounding box center [780, 165] width 49 height 23
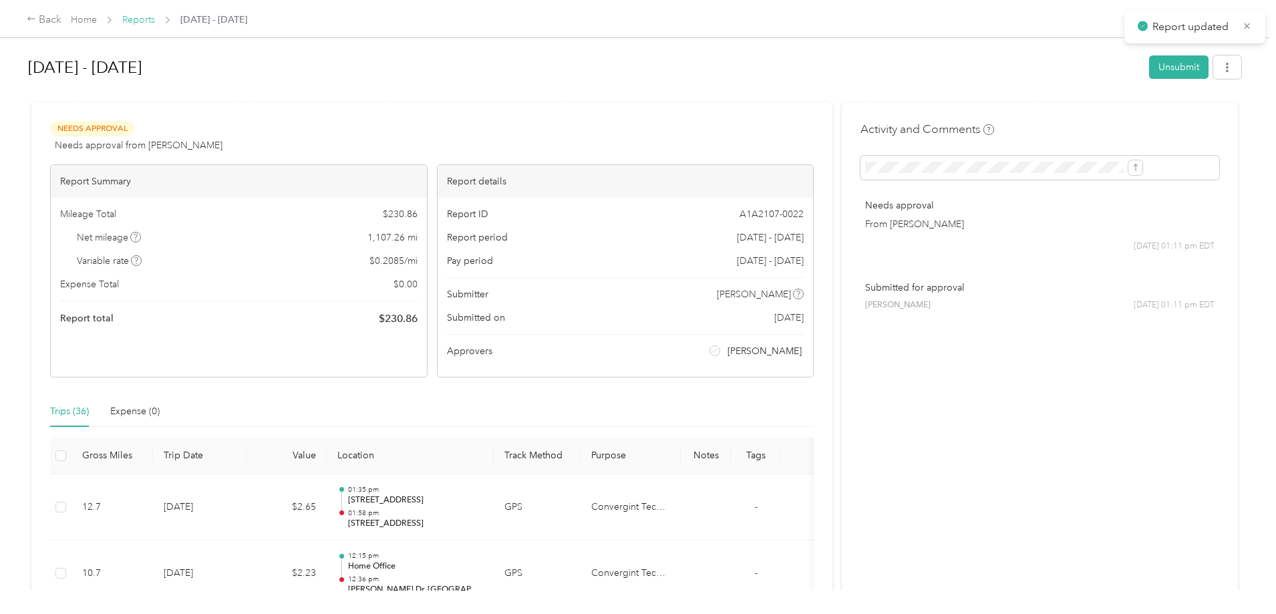
click at [155, 23] on link "Reports" at bounding box center [138, 19] width 33 height 11
